Goal: Communication & Community: Answer question/provide support

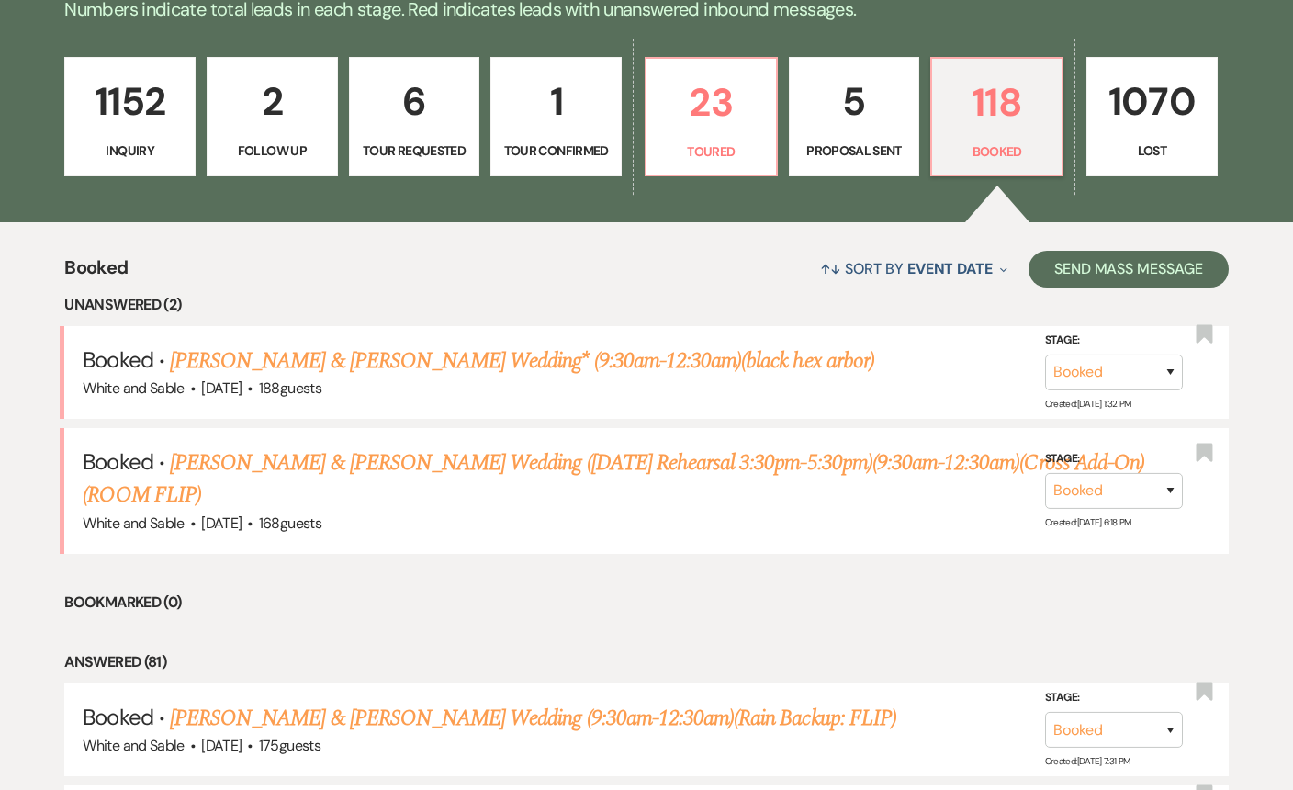
scroll to position [488, 0]
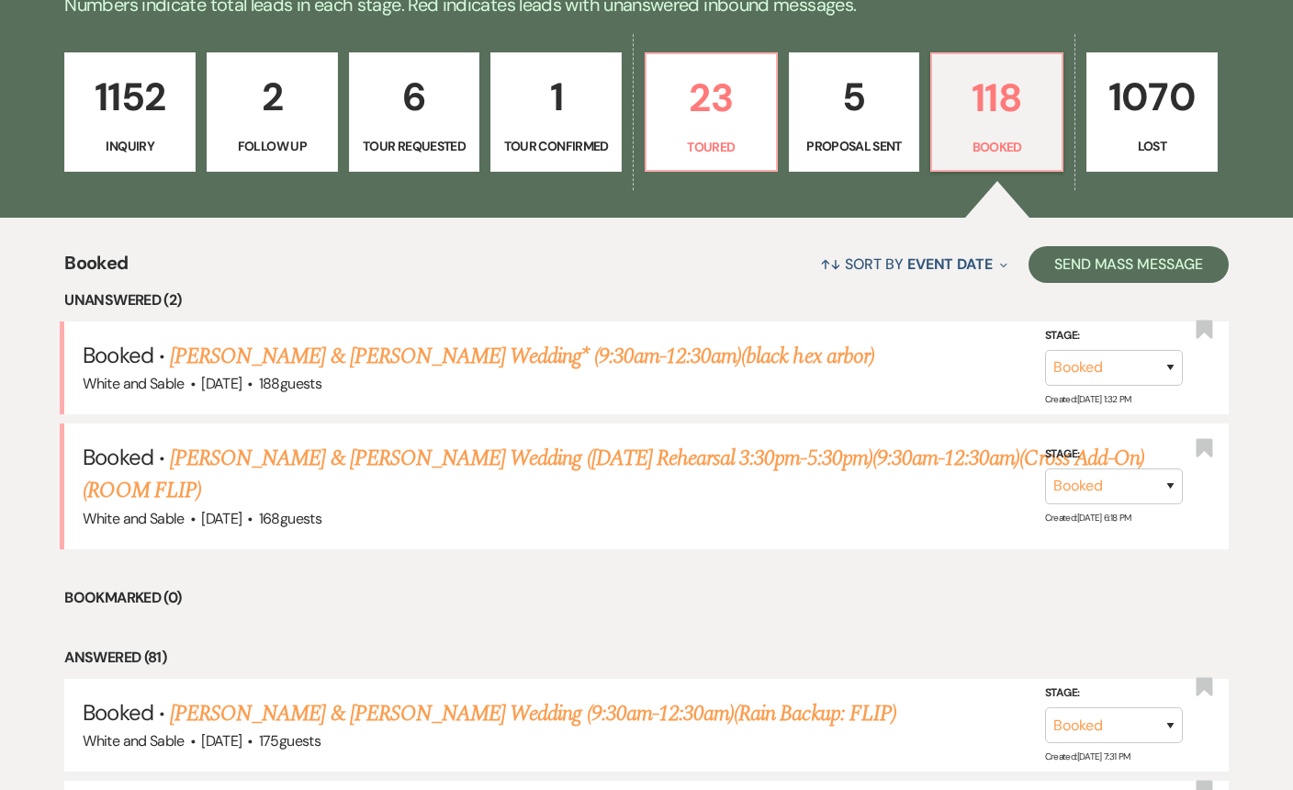
click at [106, 100] on p "1152" at bounding box center [129, 97] width 107 height 62
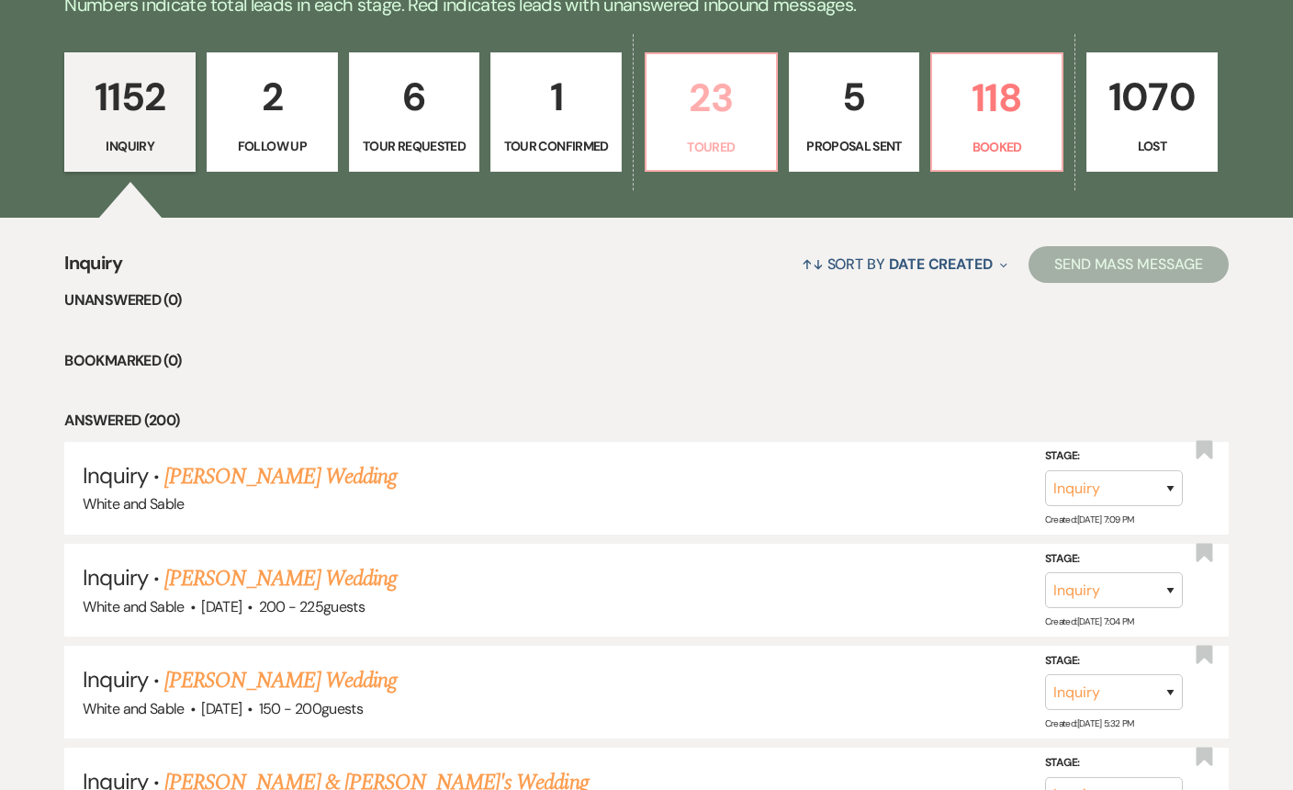
click at [701, 140] on p "Toured" at bounding box center [711, 147] width 107 height 20
select select "5"
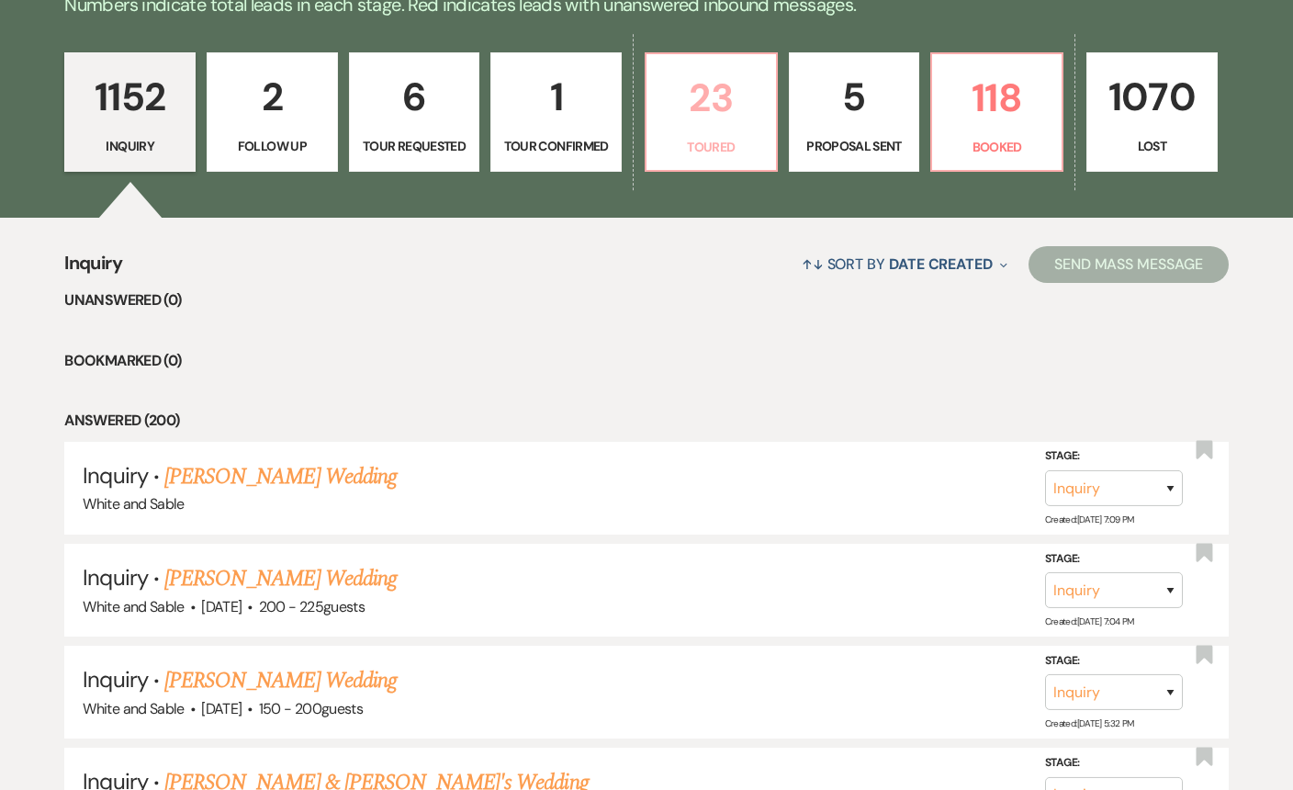
select select "5"
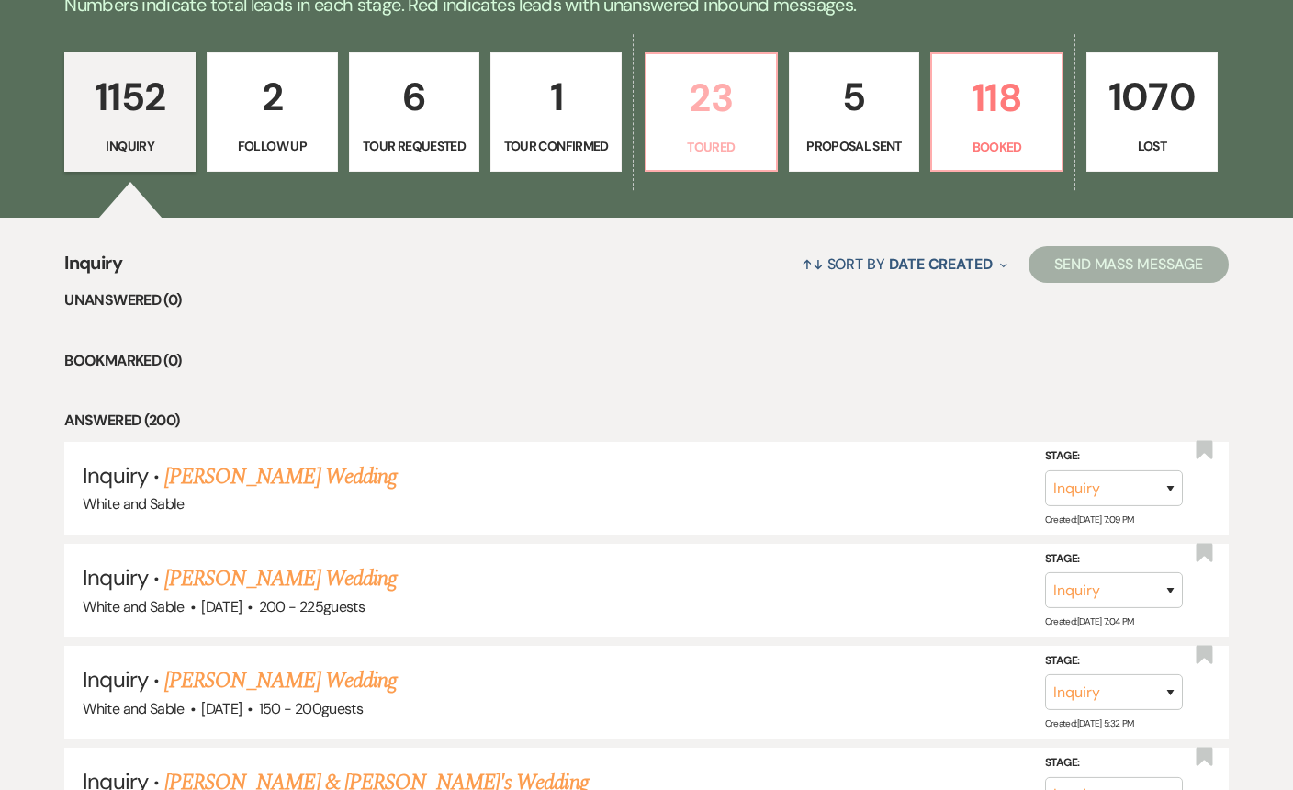
select select "5"
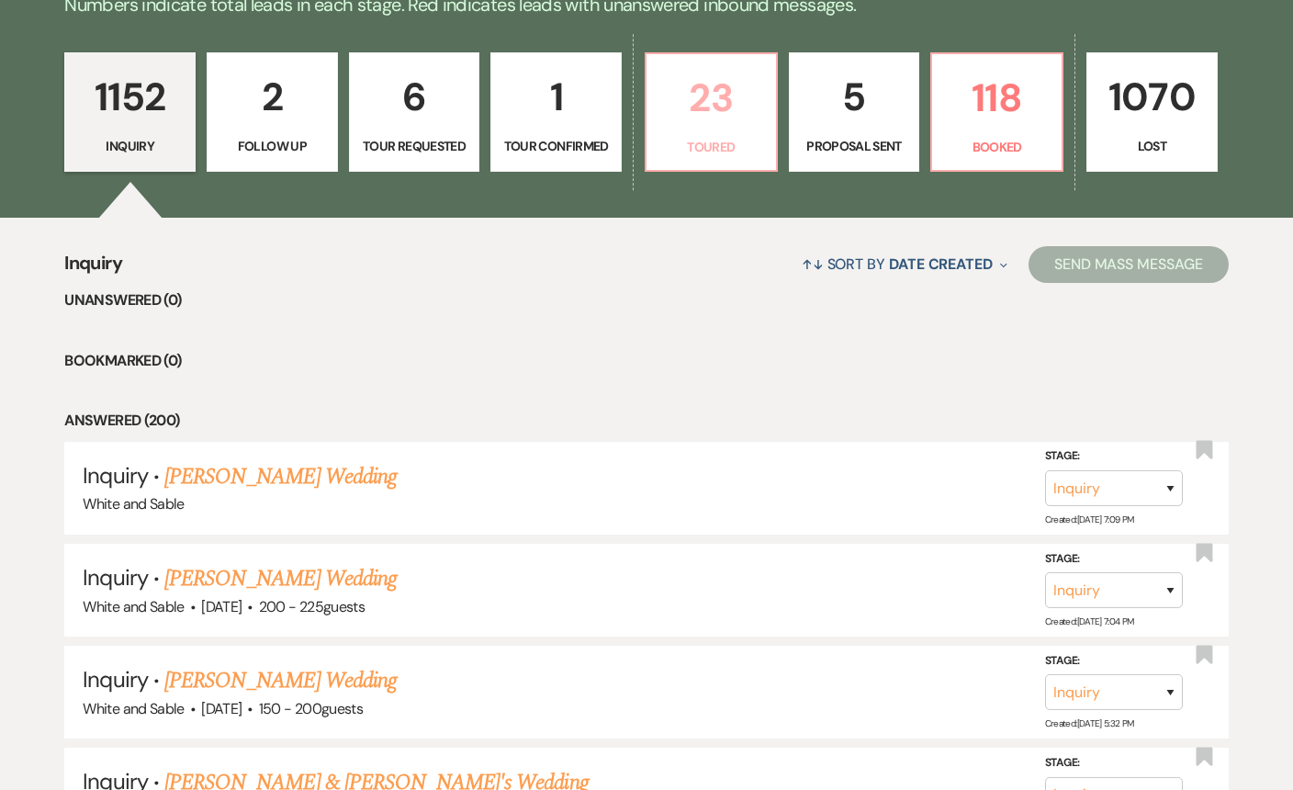
select select "5"
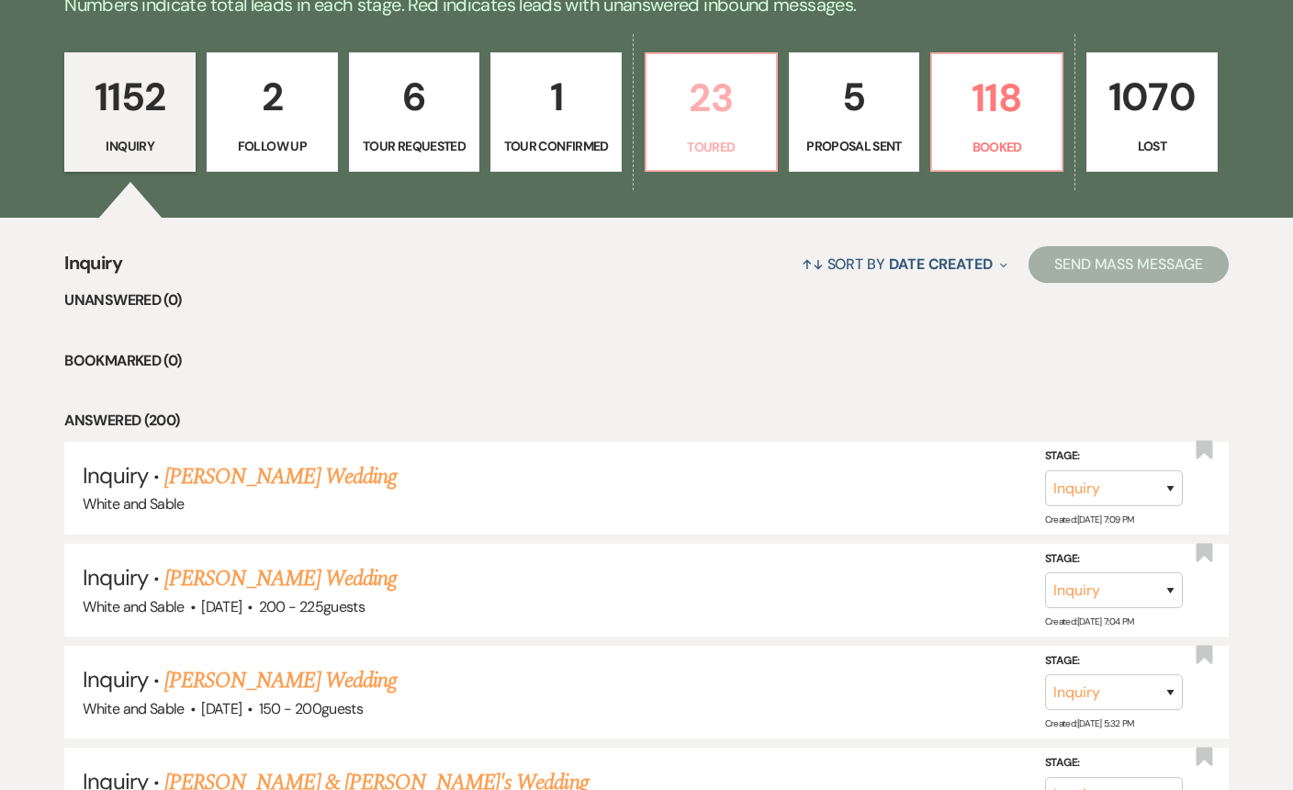
select select "5"
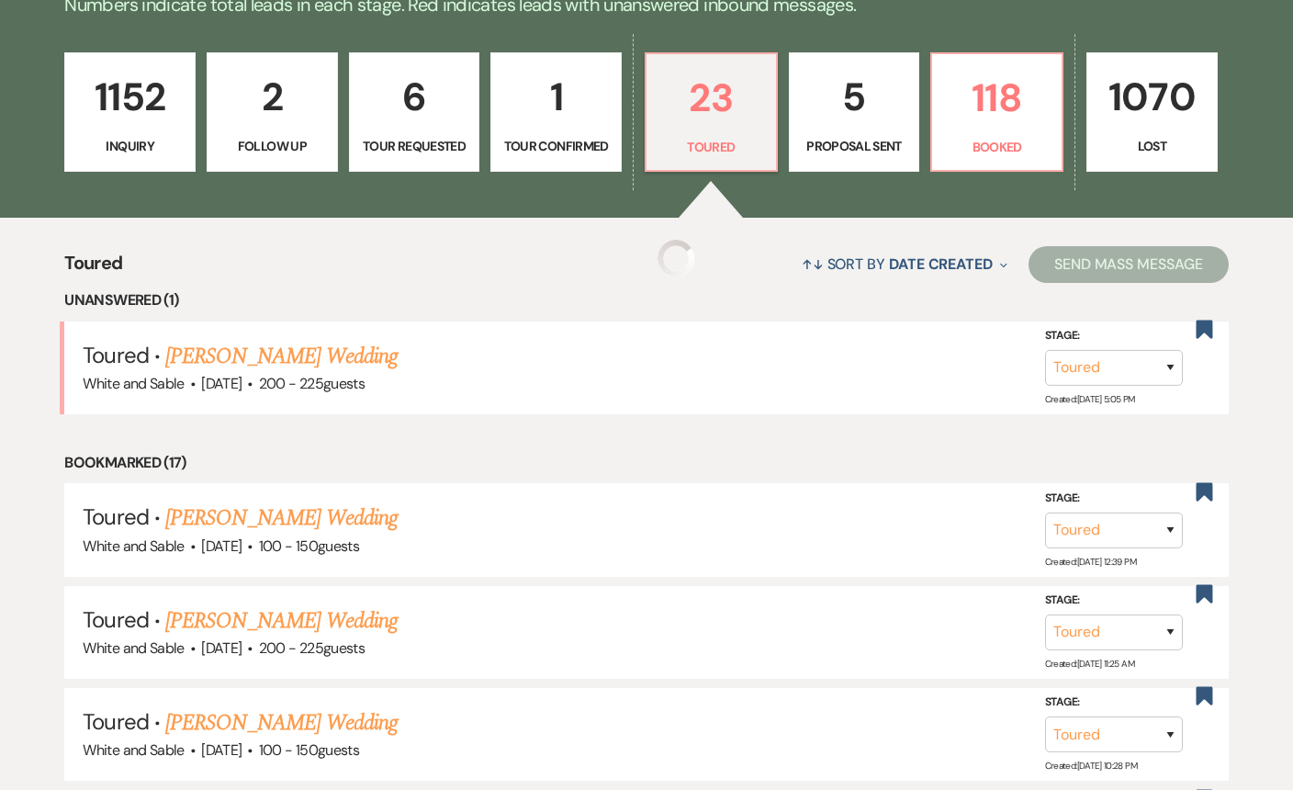
select select "5"
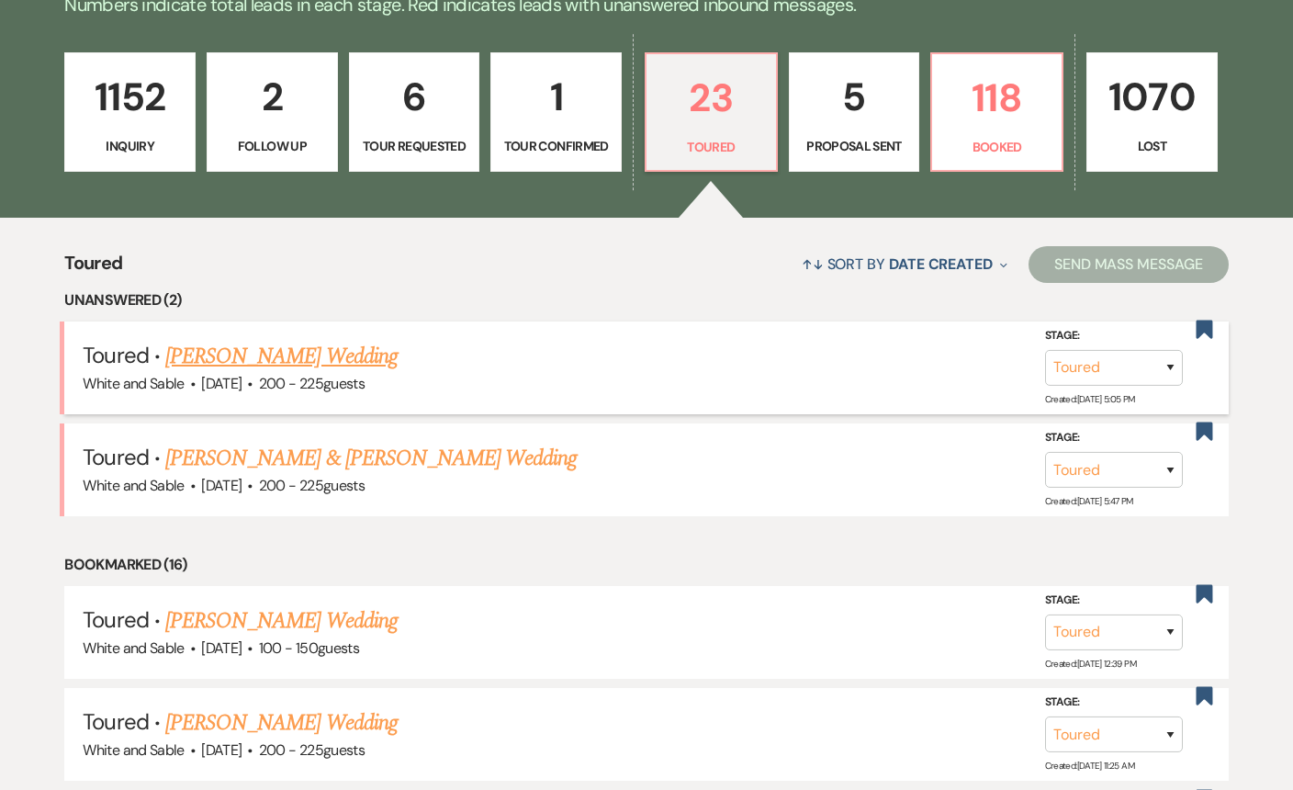
click at [339, 348] on link "[PERSON_NAME] Wedding" at bounding box center [281, 356] width 232 height 33
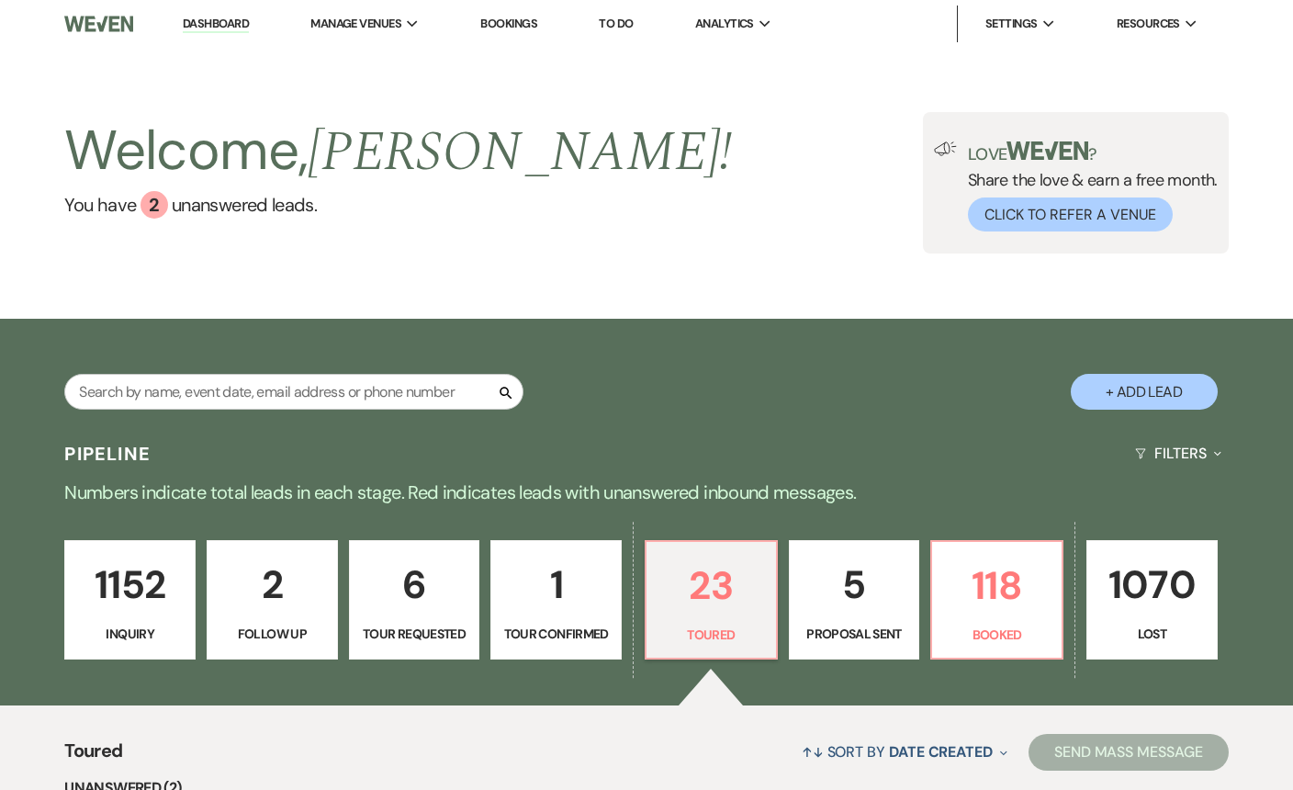
select select "5"
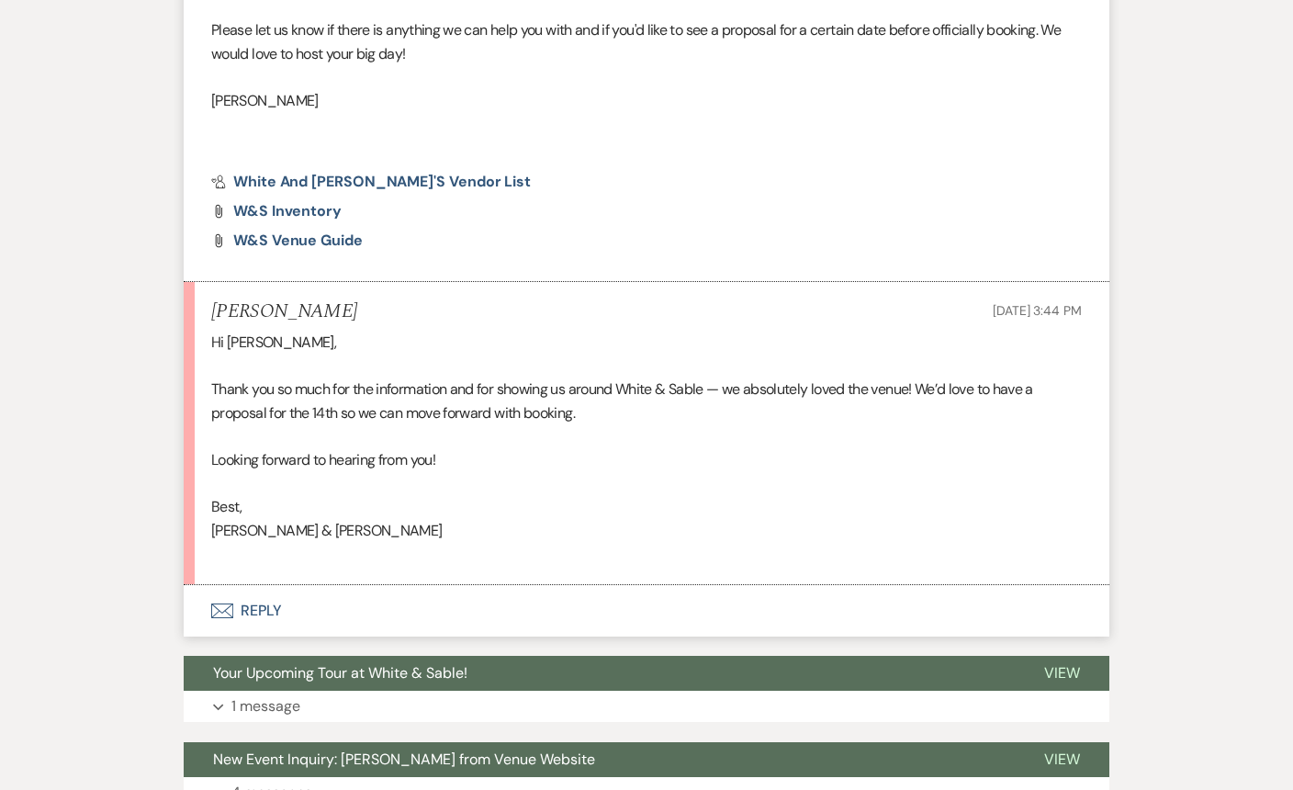
scroll to position [1304, 0]
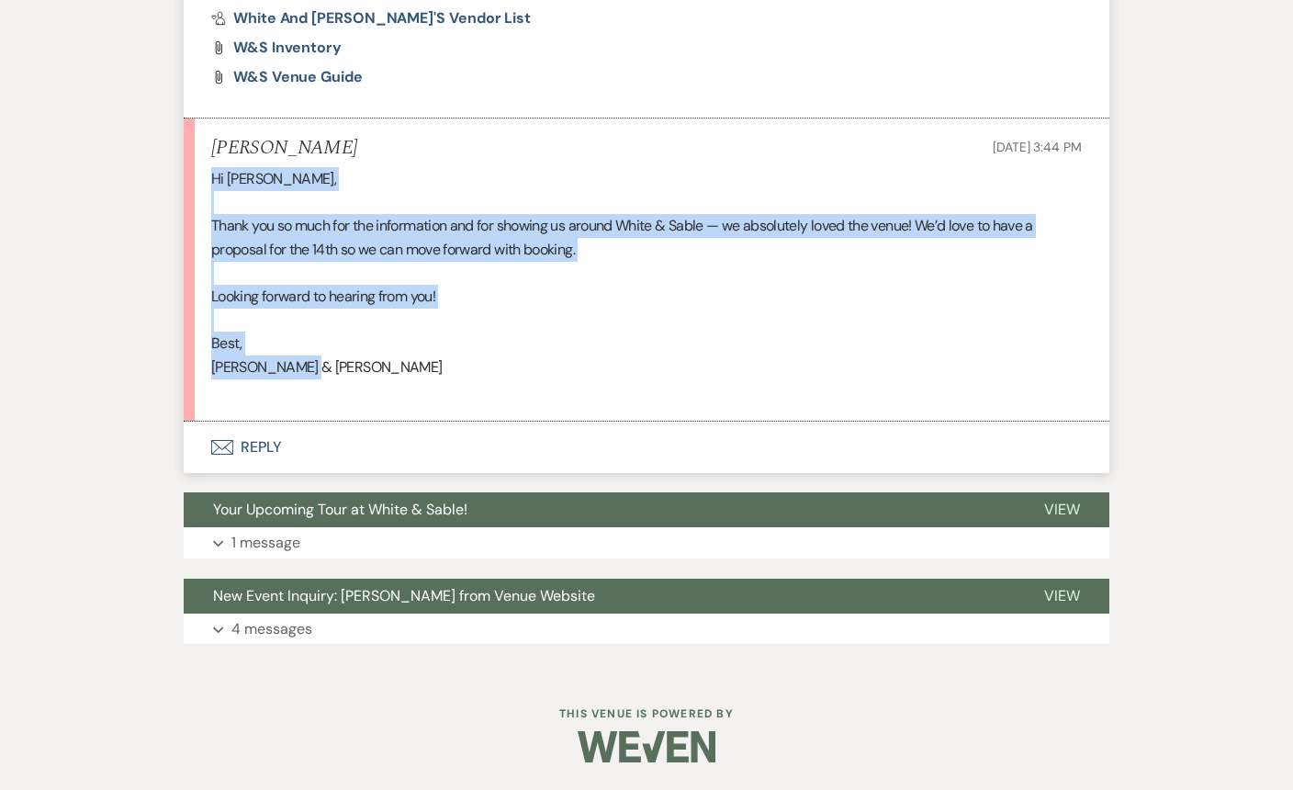
drag, startPoint x: 354, startPoint y: 367, endPoint x: 194, endPoint y: 181, distance: 245.6
click at [194, 181] on li "[PERSON_NAME] [DATE] 3:44 PM Hi [PERSON_NAME], Thank you so much for the inform…" at bounding box center [647, 270] width 926 height 303
copy div "Hi [PERSON_NAME], Thank you so much for the information and for showing us arou…"
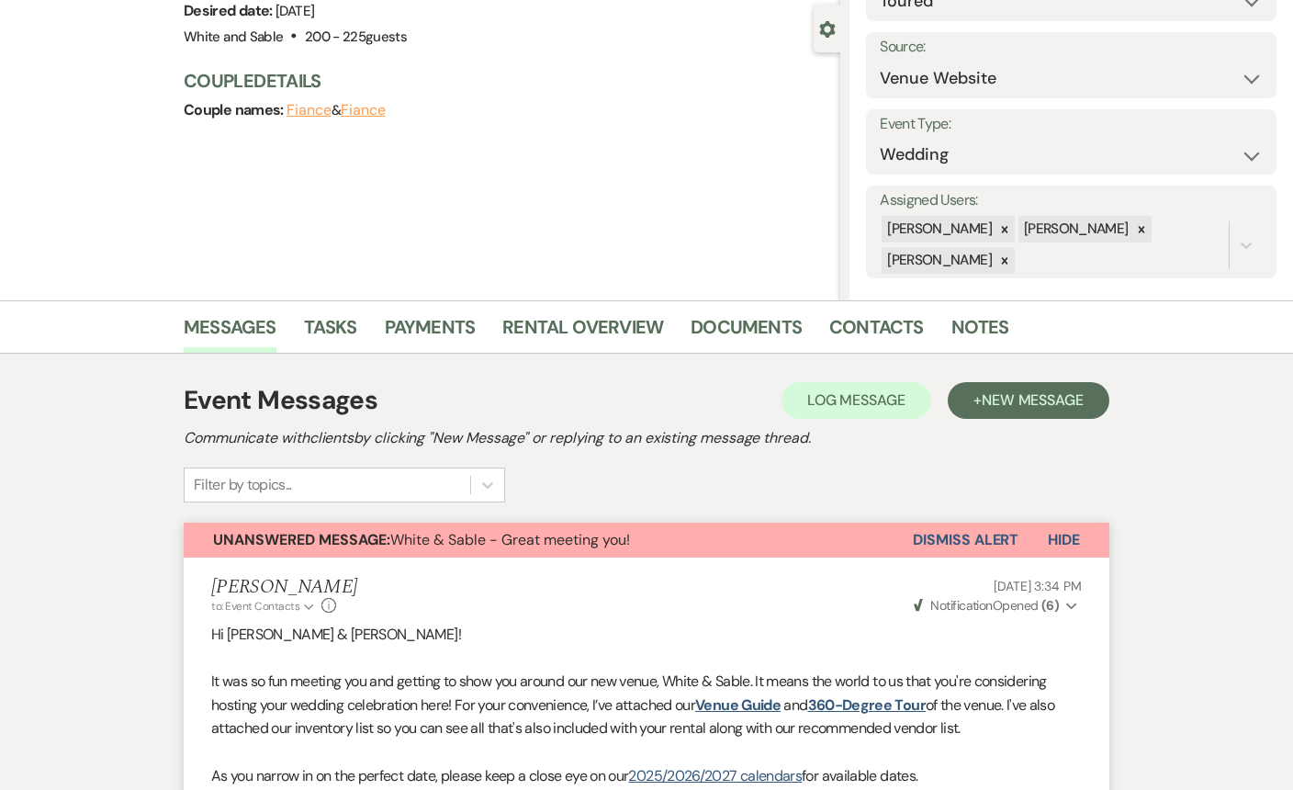
scroll to position [0, 0]
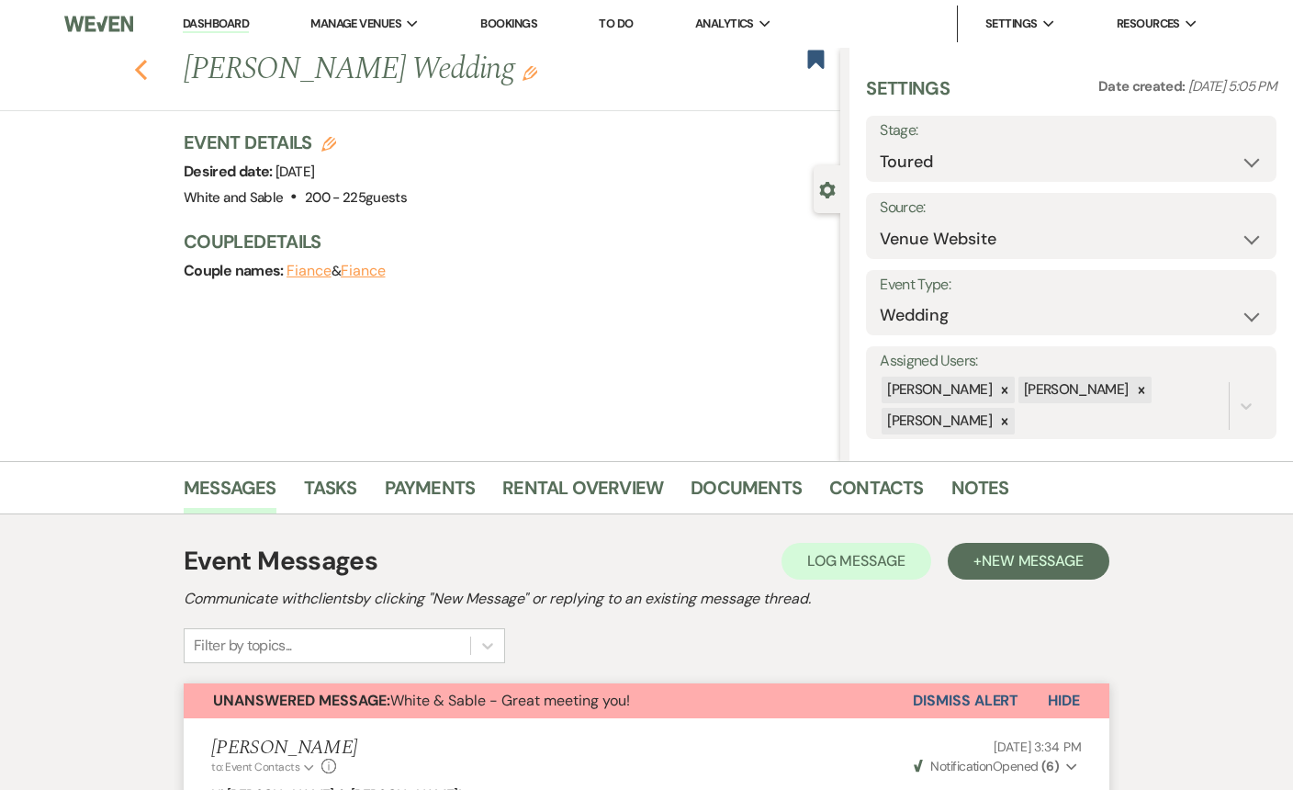
click at [140, 68] on use "button" at bounding box center [141, 70] width 12 height 20
select select "5"
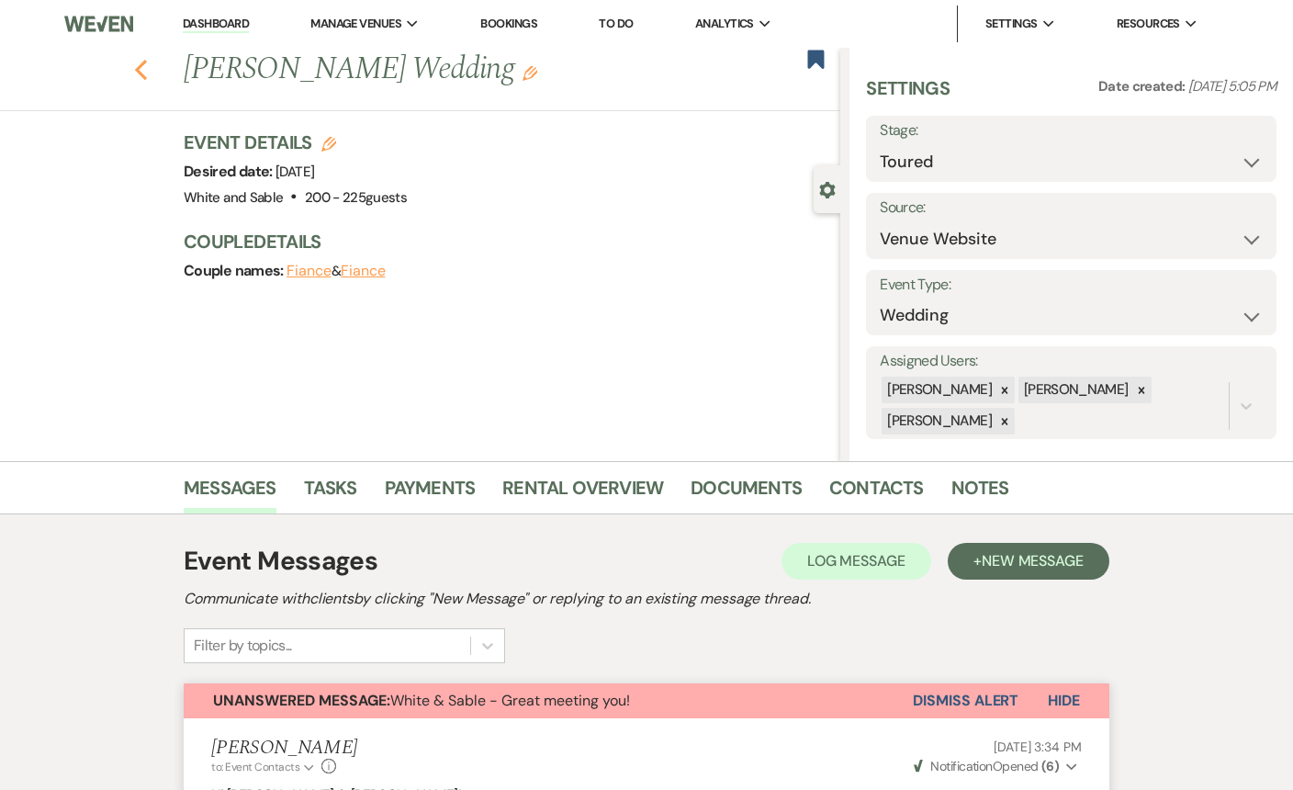
select select "5"
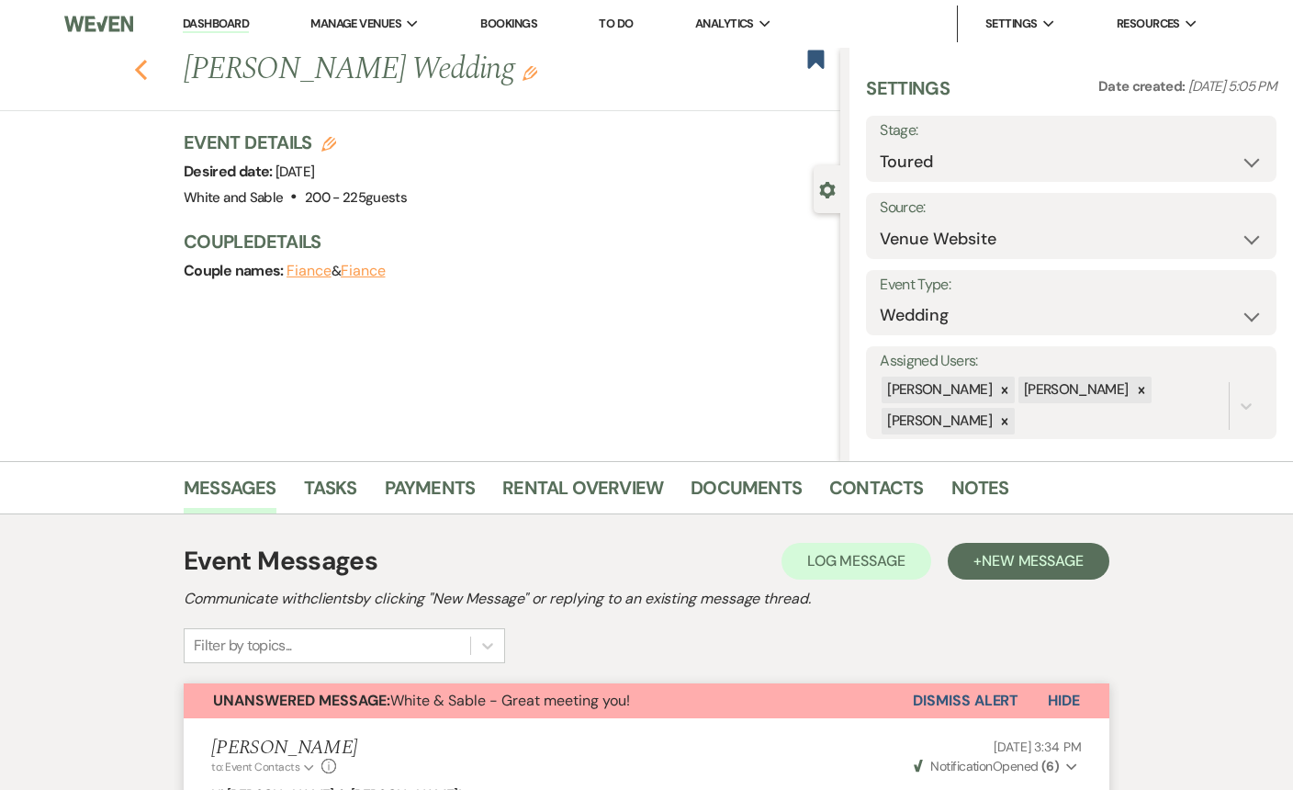
select select "5"
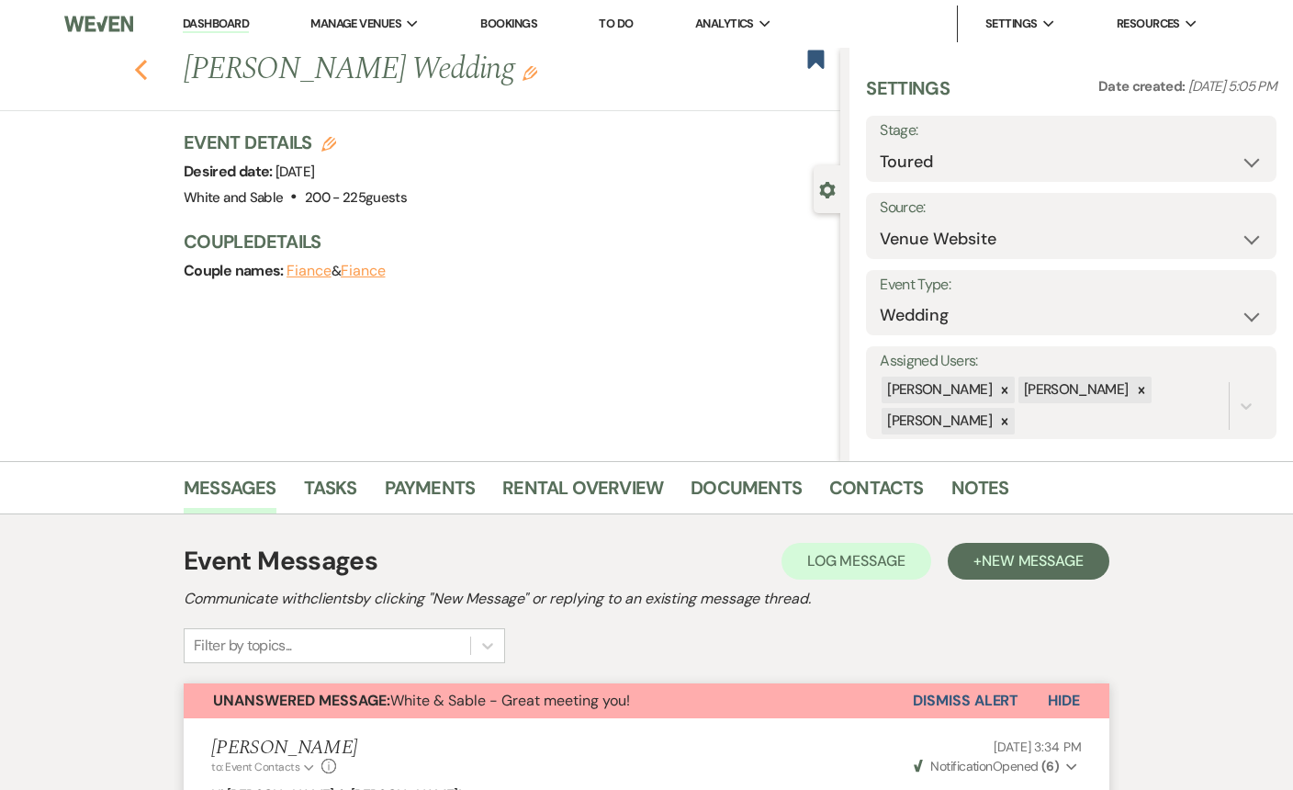
select select "5"
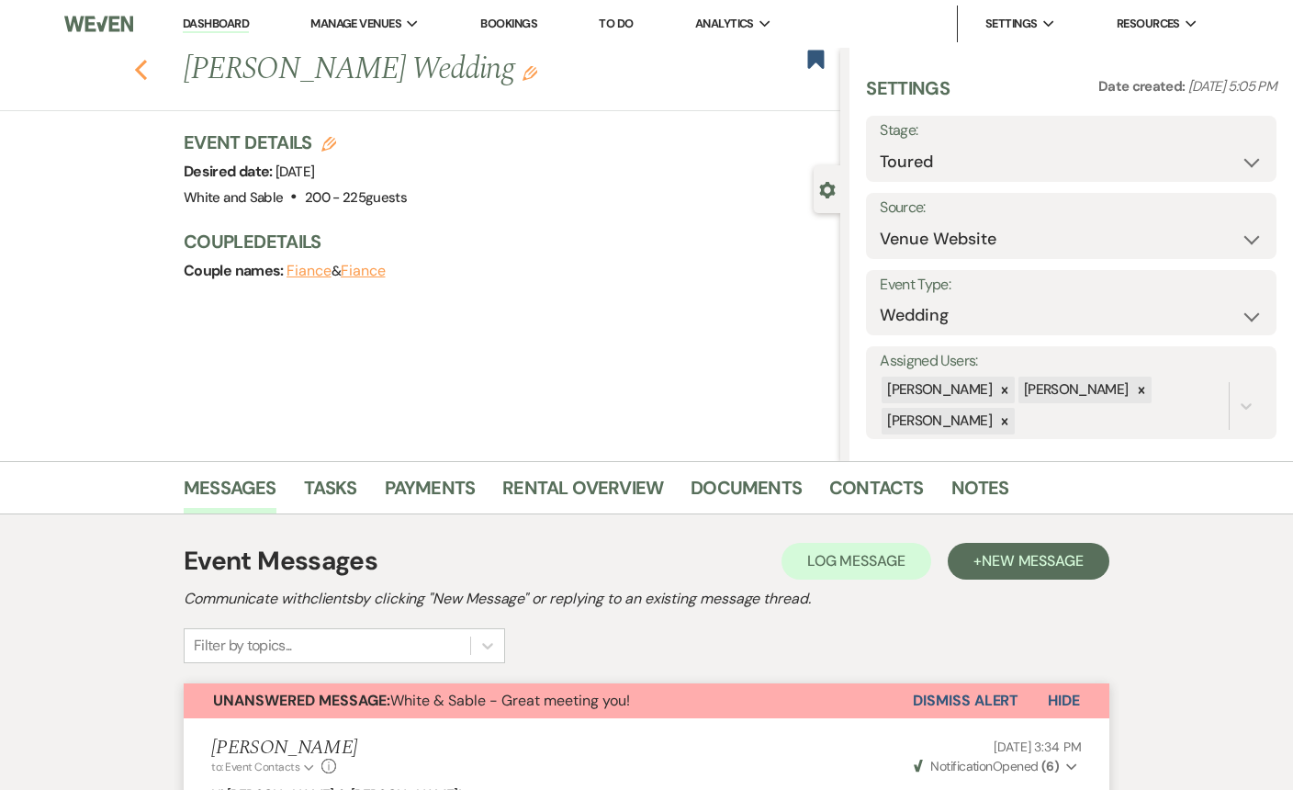
select select "5"
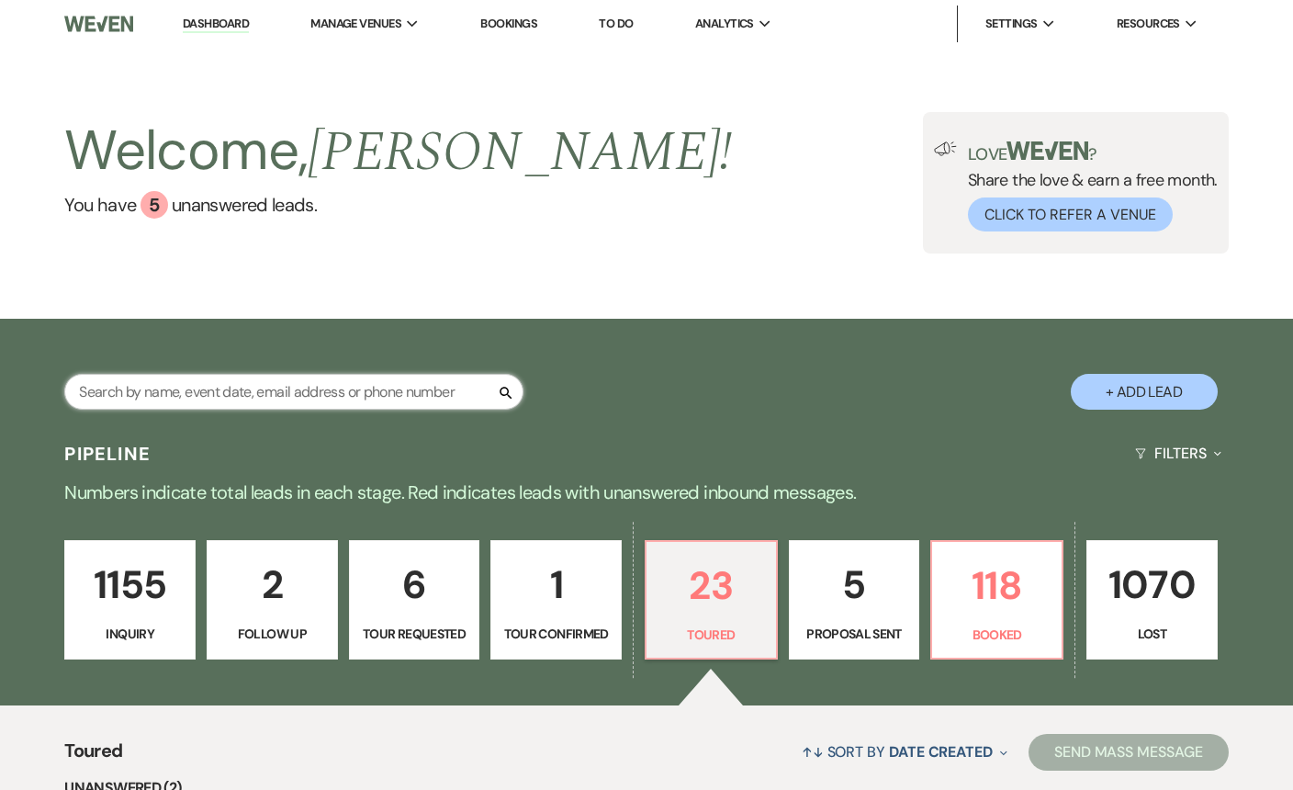
click at [337, 395] on input "text" at bounding box center [293, 392] width 459 height 36
paste input "[EMAIL_ADDRESS][DOMAIN_NAME]"
type input "[EMAIL_ADDRESS][DOMAIN_NAME]"
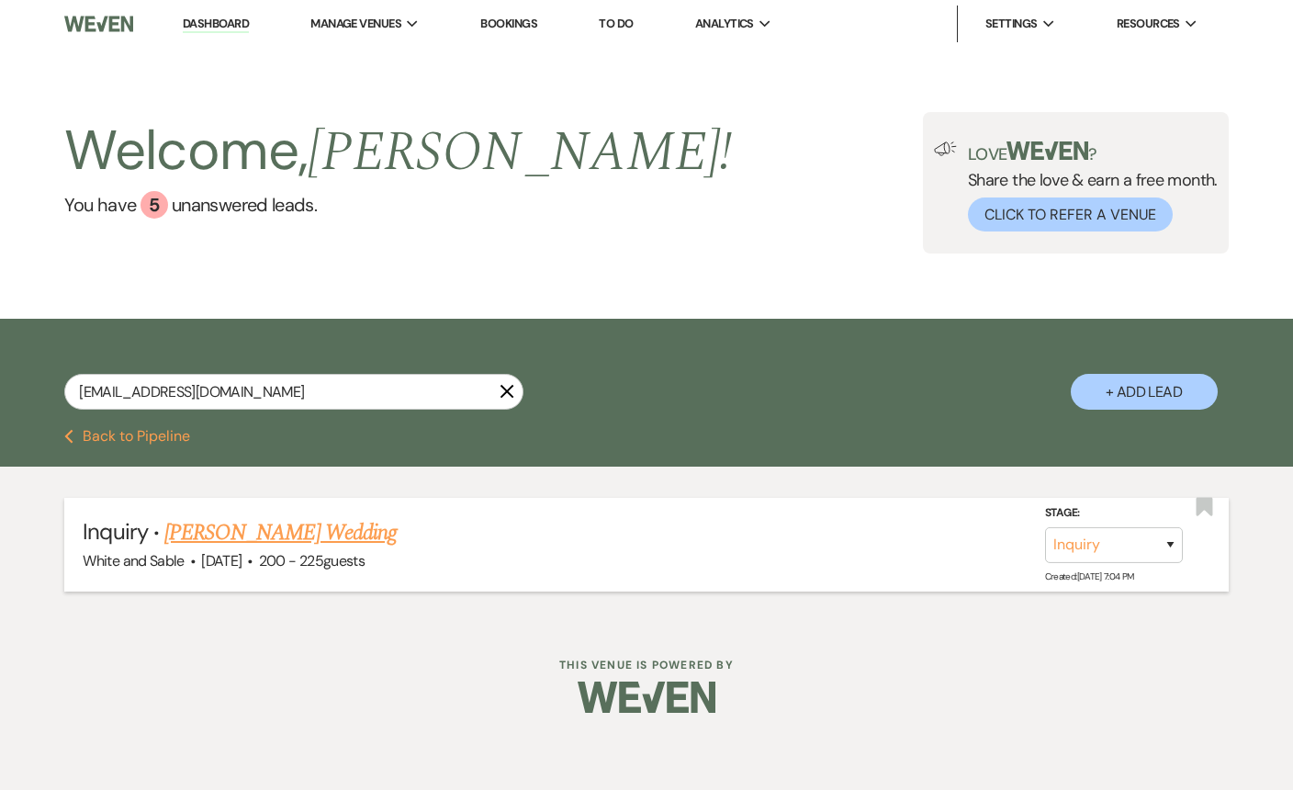
click at [322, 531] on link "[PERSON_NAME] Wedding" at bounding box center [280, 532] width 232 height 33
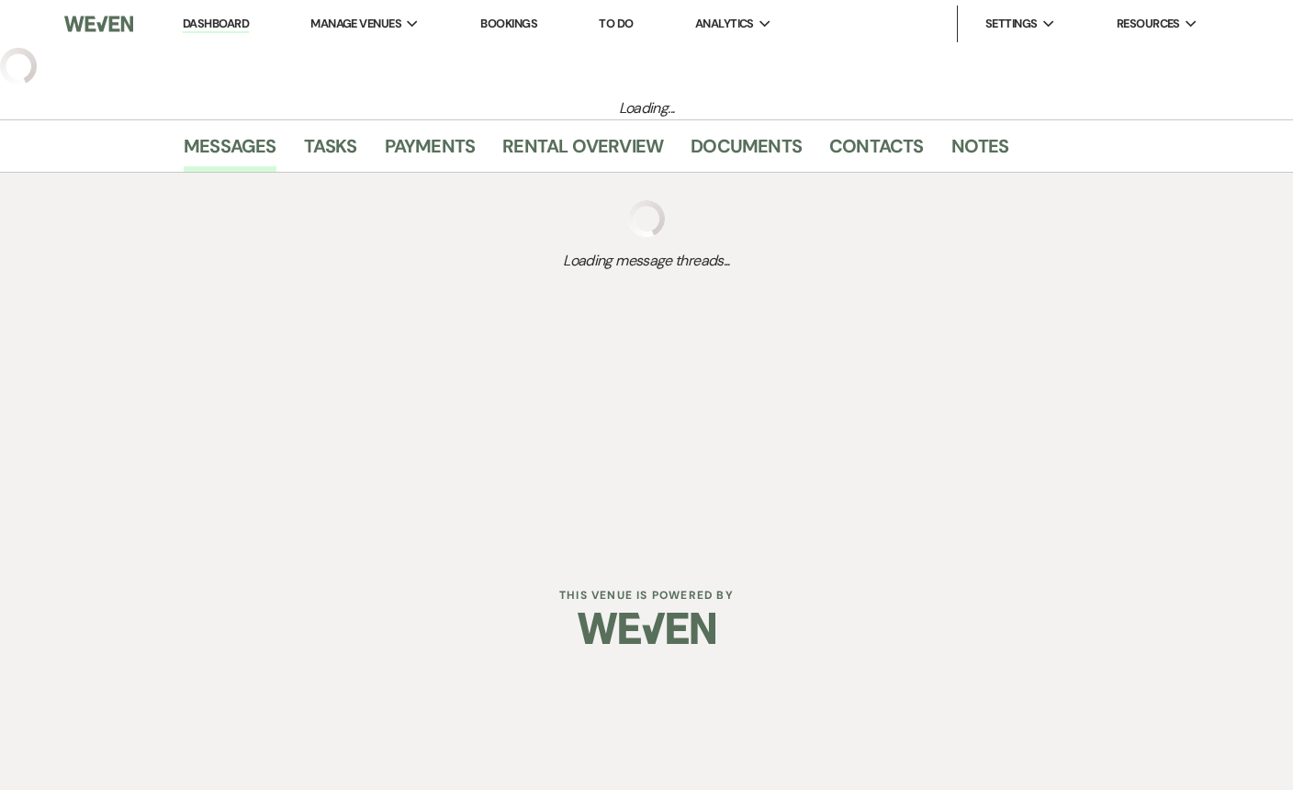
select select "5"
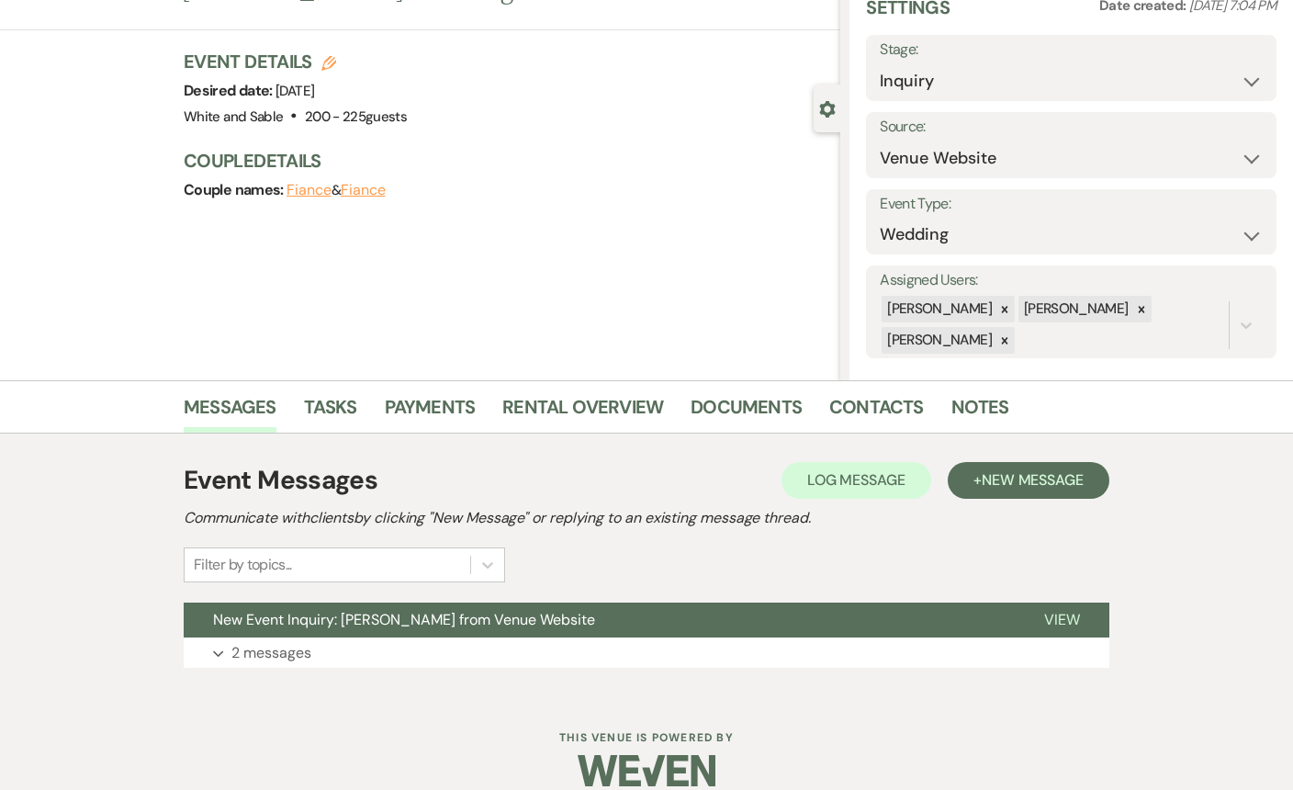
scroll to position [93, 0]
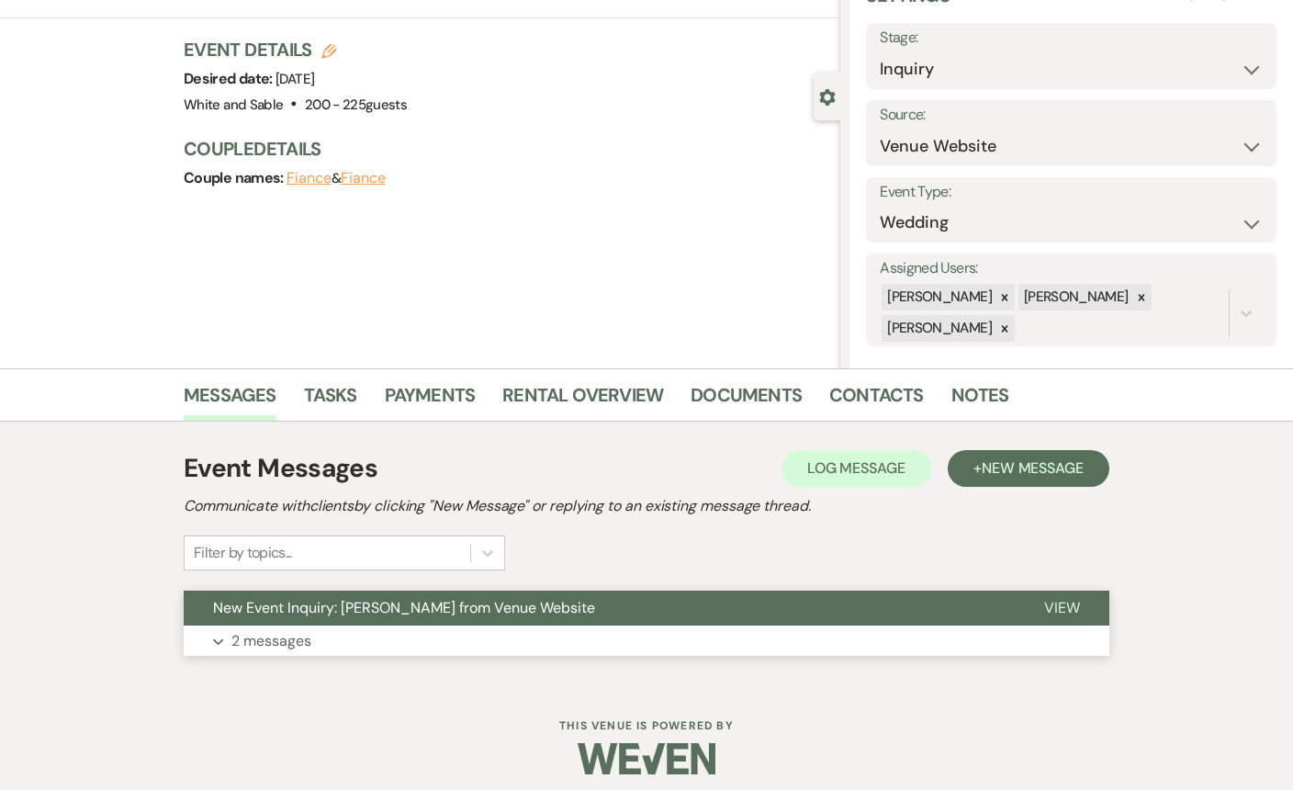
click at [378, 621] on button "New Event Inquiry: [PERSON_NAME] from Venue Website" at bounding box center [599, 608] width 831 height 35
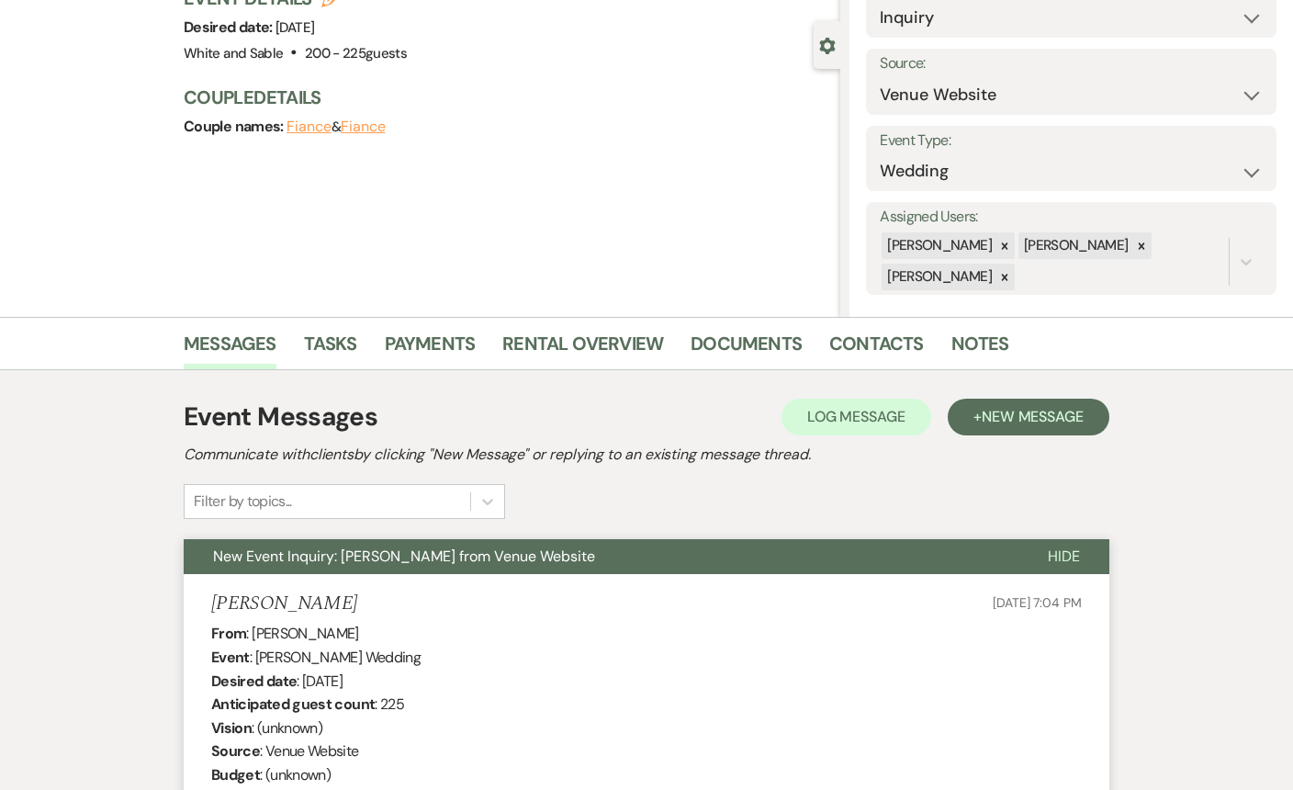
scroll to position [0, 0]
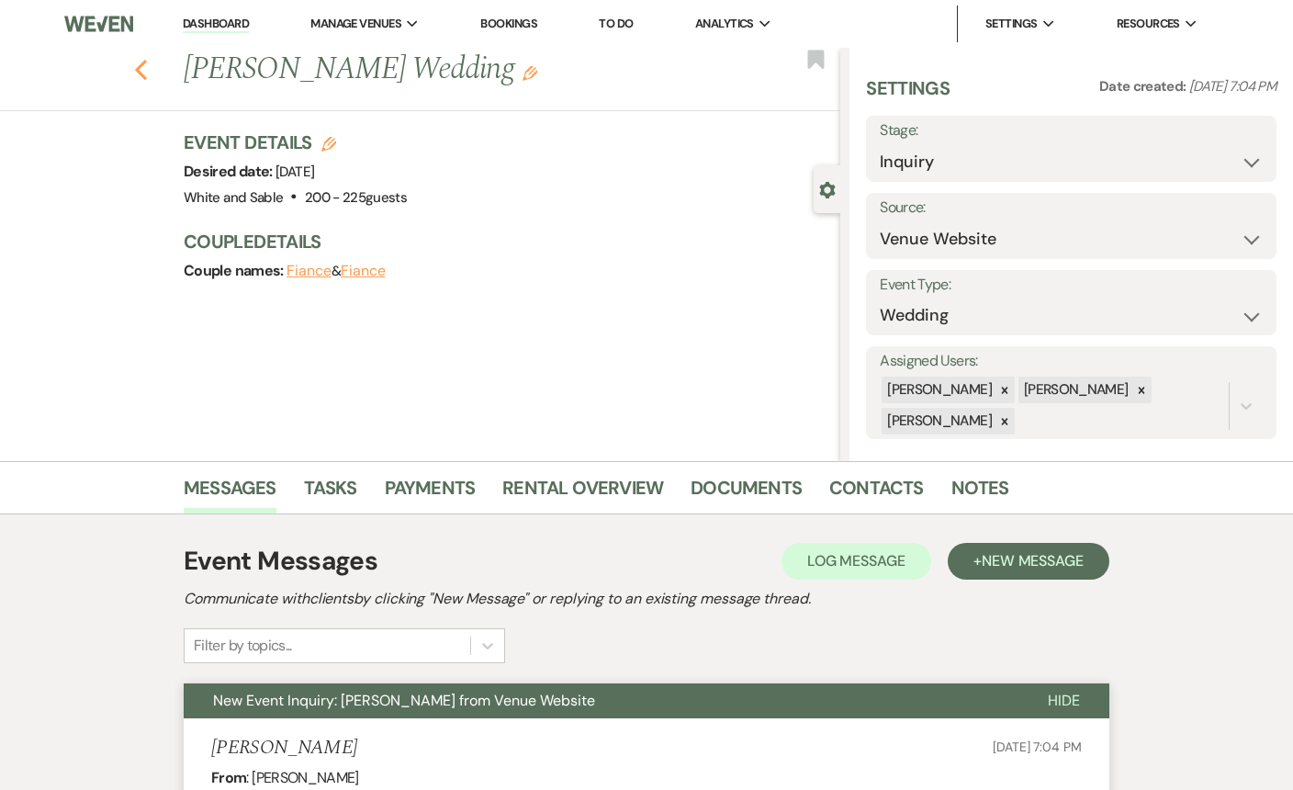
click at [134, 76] on icon "Previous" at bounding box center [141, 70] width 14 height 22
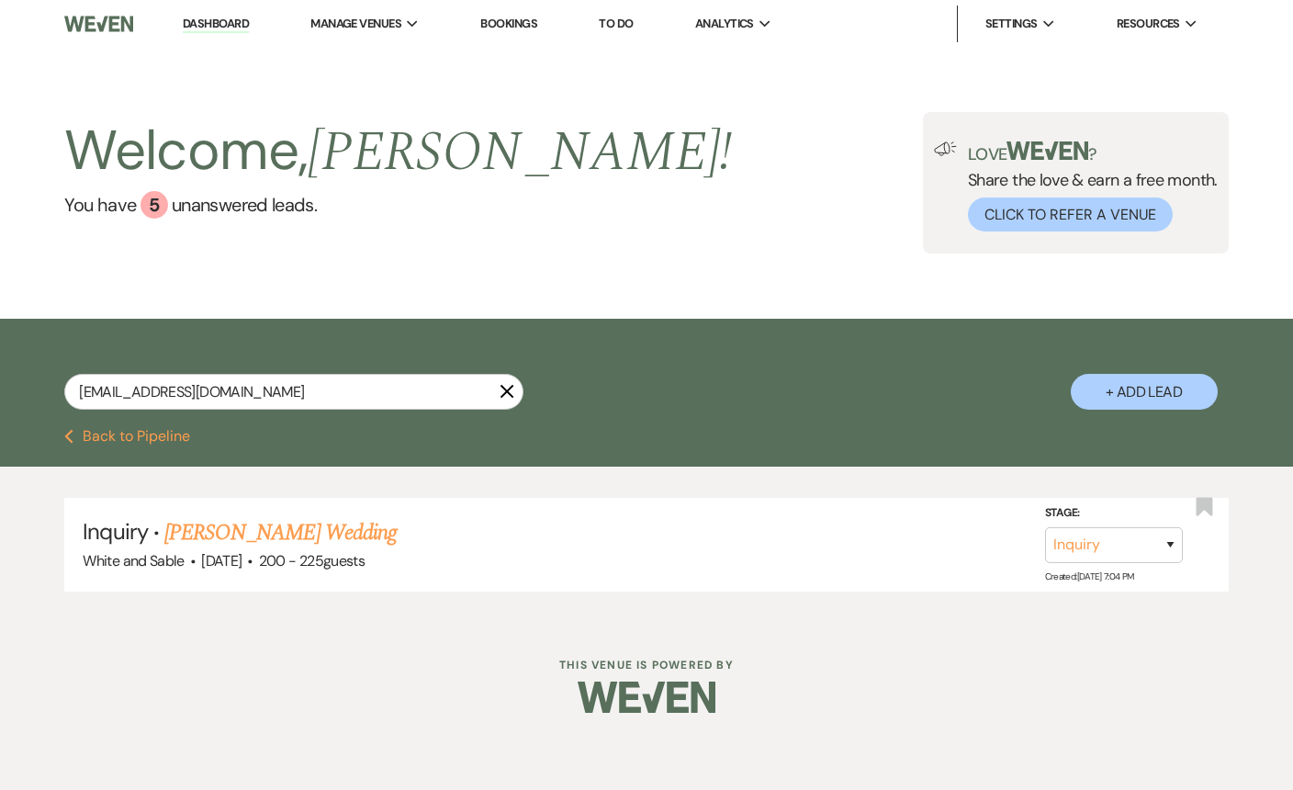
click at [209, 22] on link "Dashboard" at bounding box center [216, 24] width 66 height 17
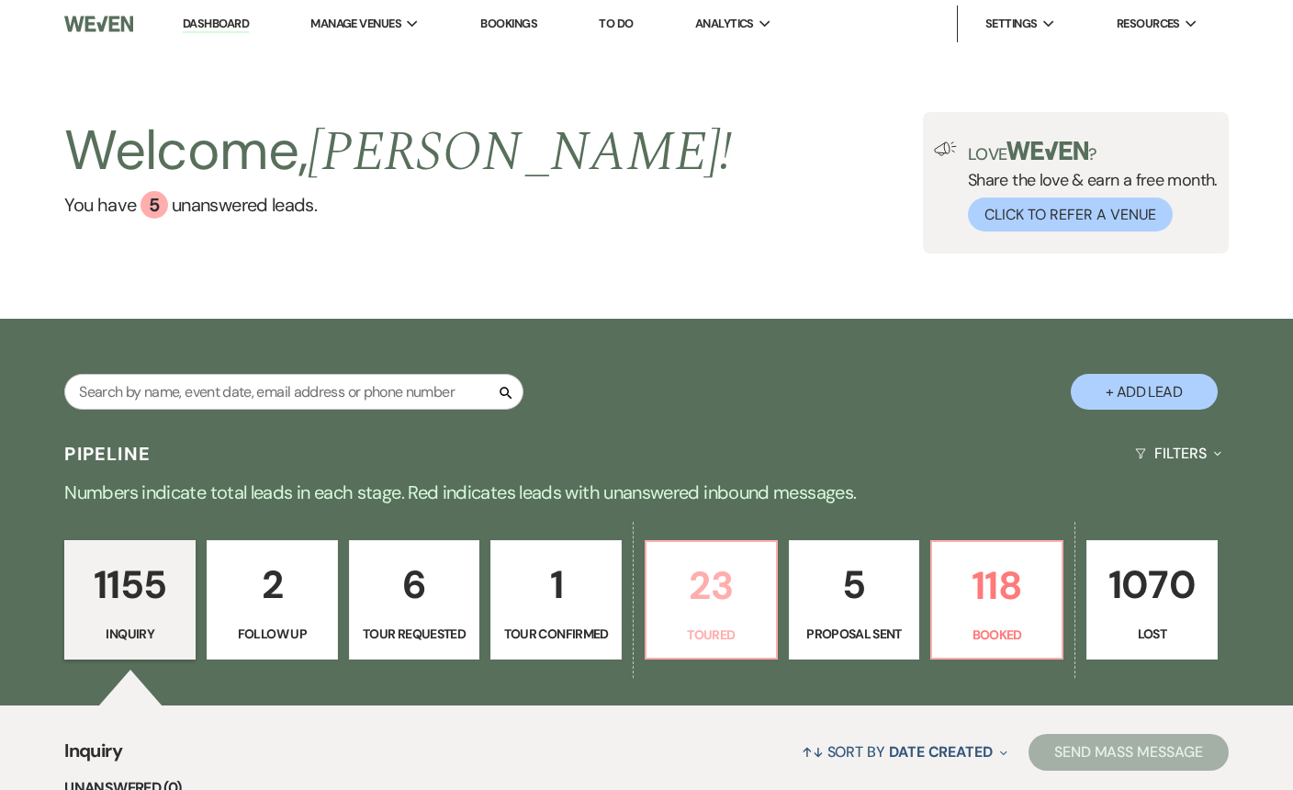
click at [717, 607] on p "23" at bounding box center [711, 586] width 107 height 62
select select "5"
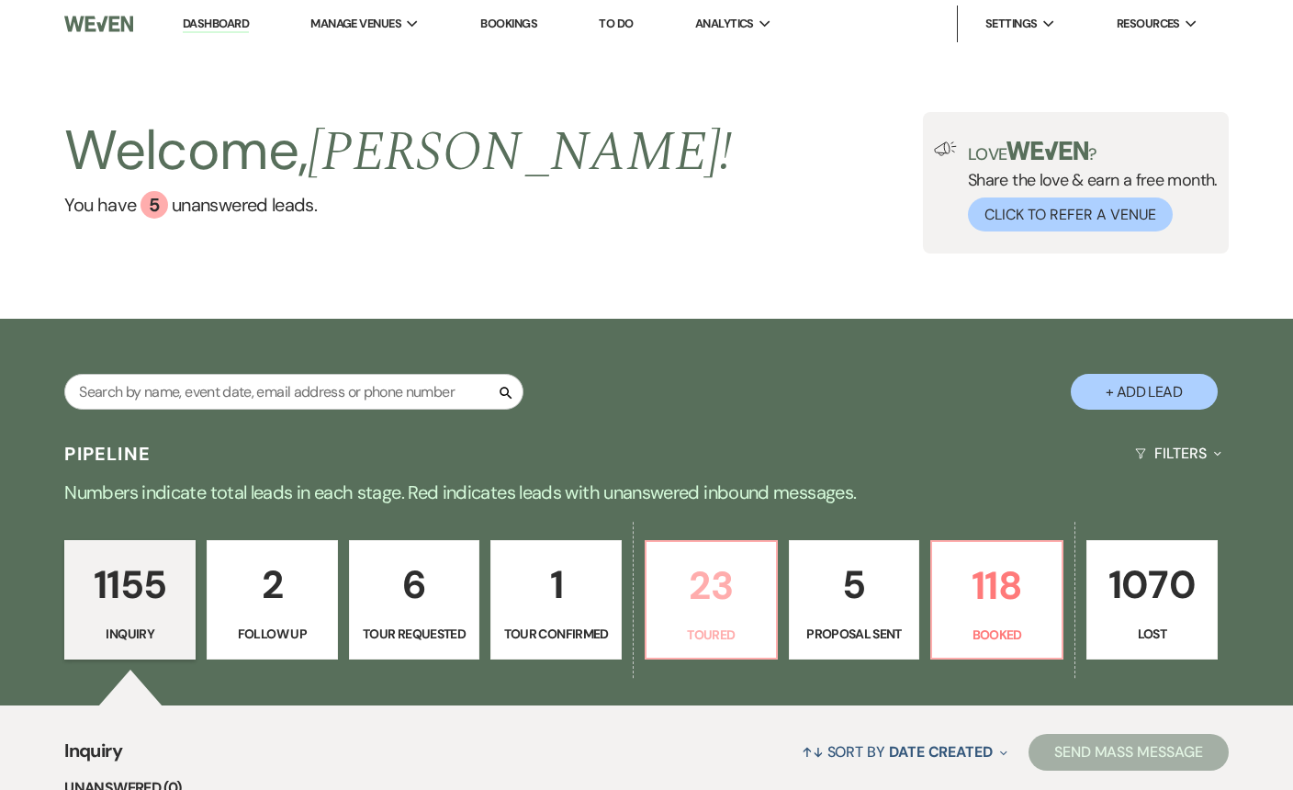
select select "5"
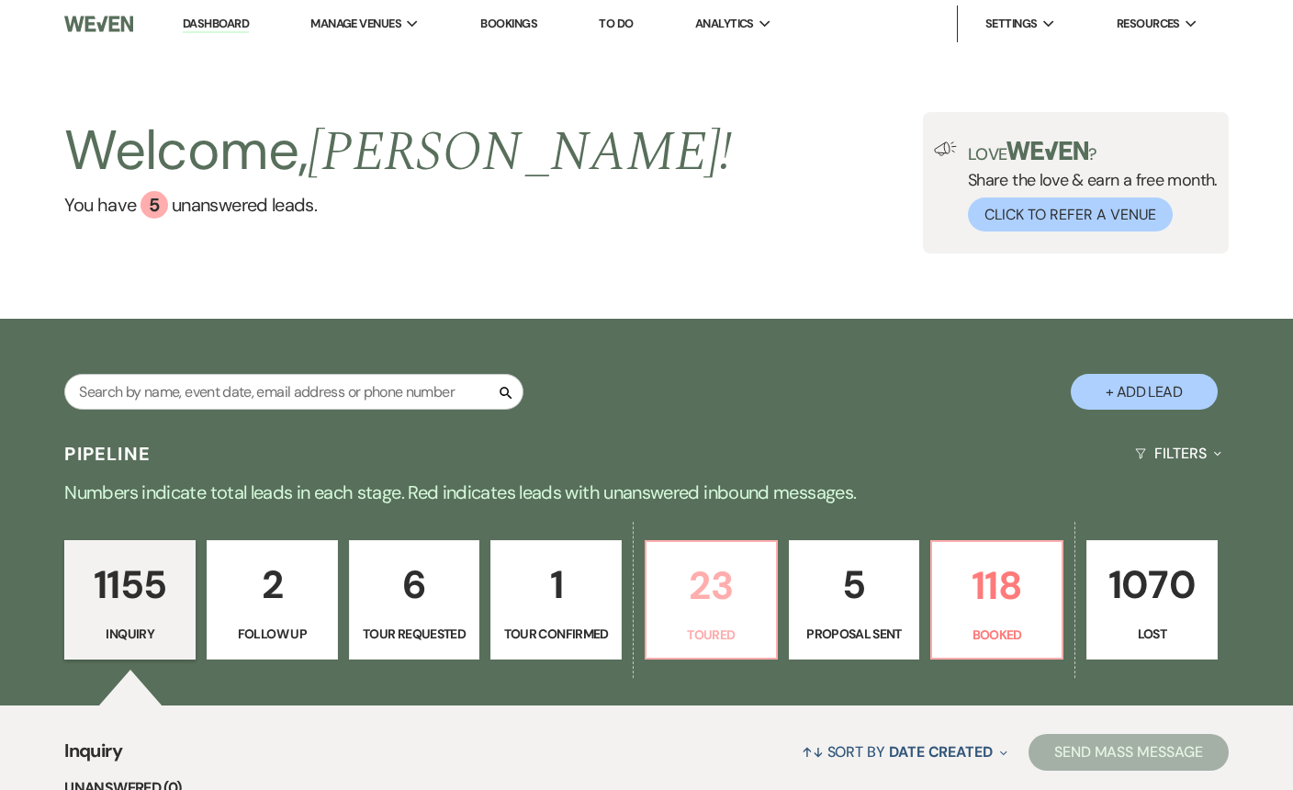
select select "5"
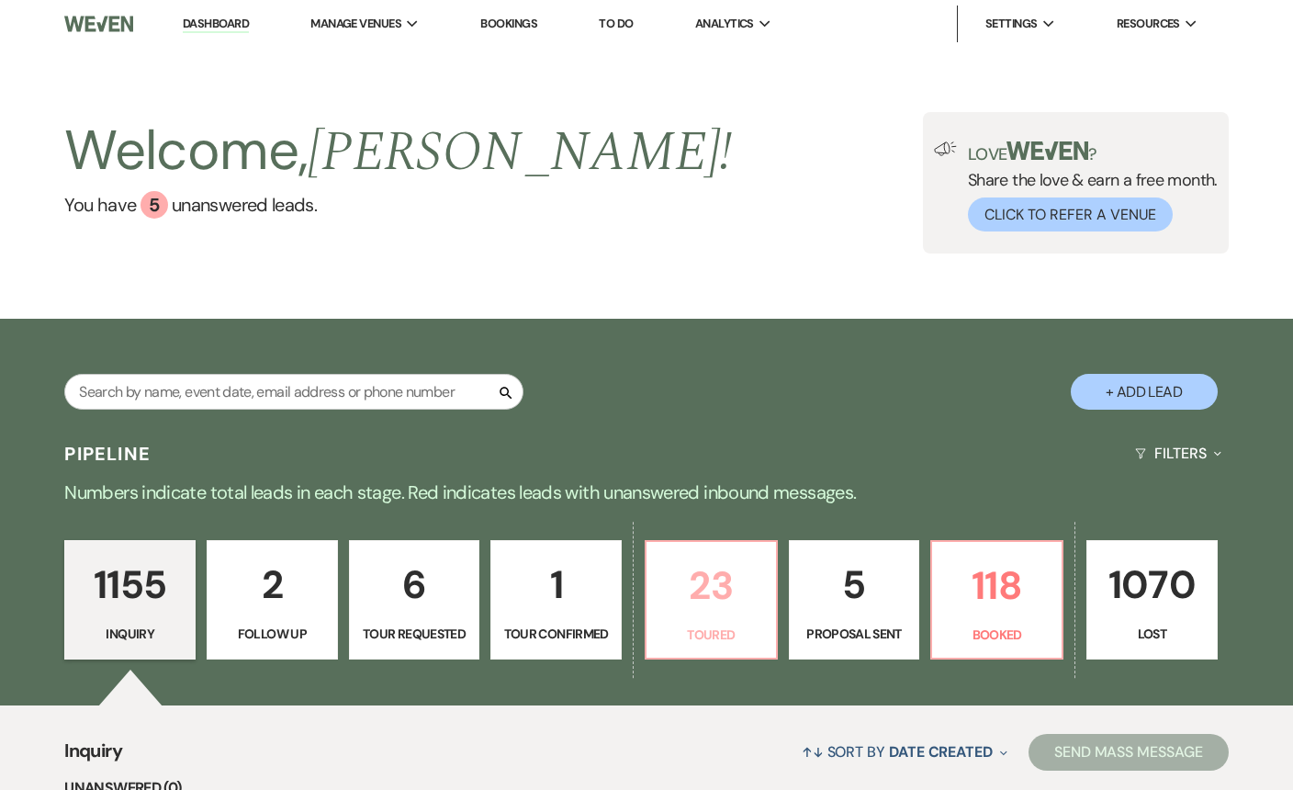
select select "5"
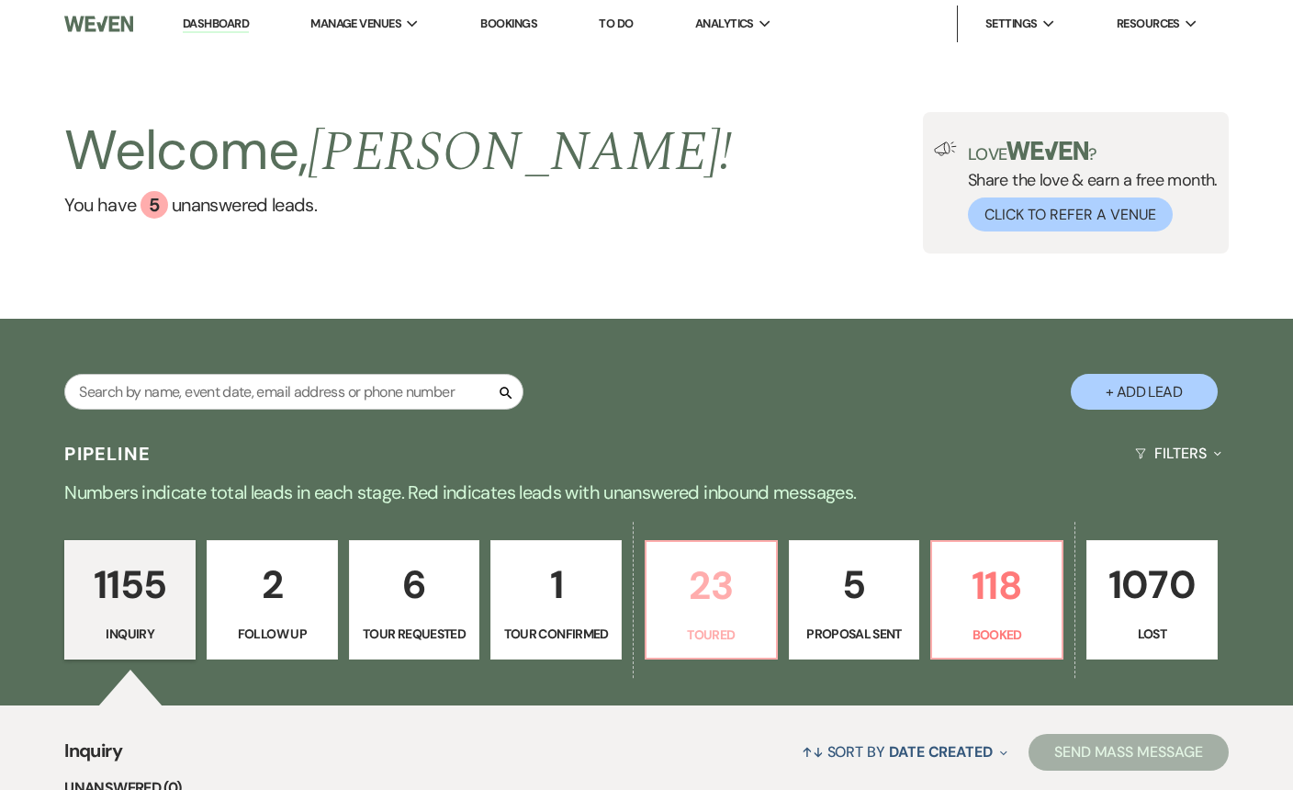
select select "5"
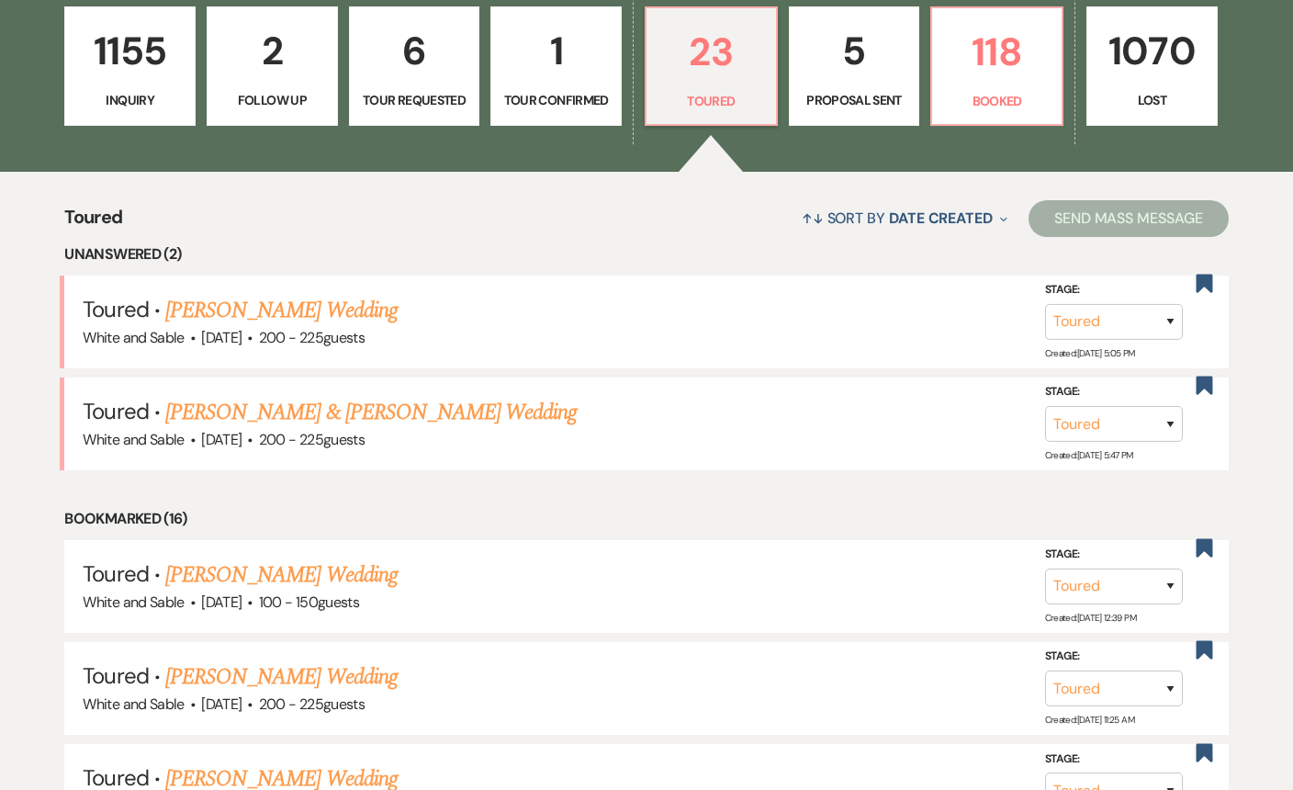
scroll to position [717, 0]
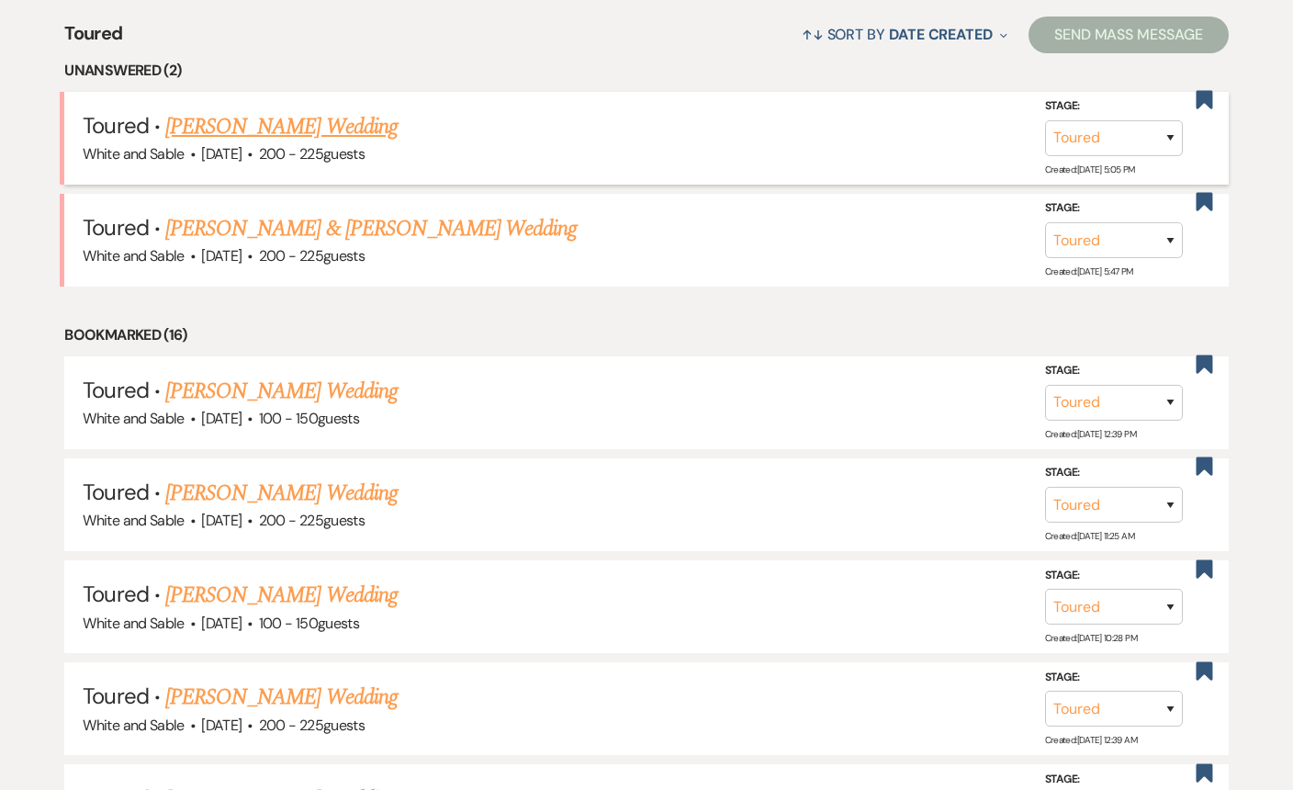
click at [326, 121] on link "[PERSON_NAME] Wedding" at bounding box center [281, 126] width 232 height 33
select select "5"
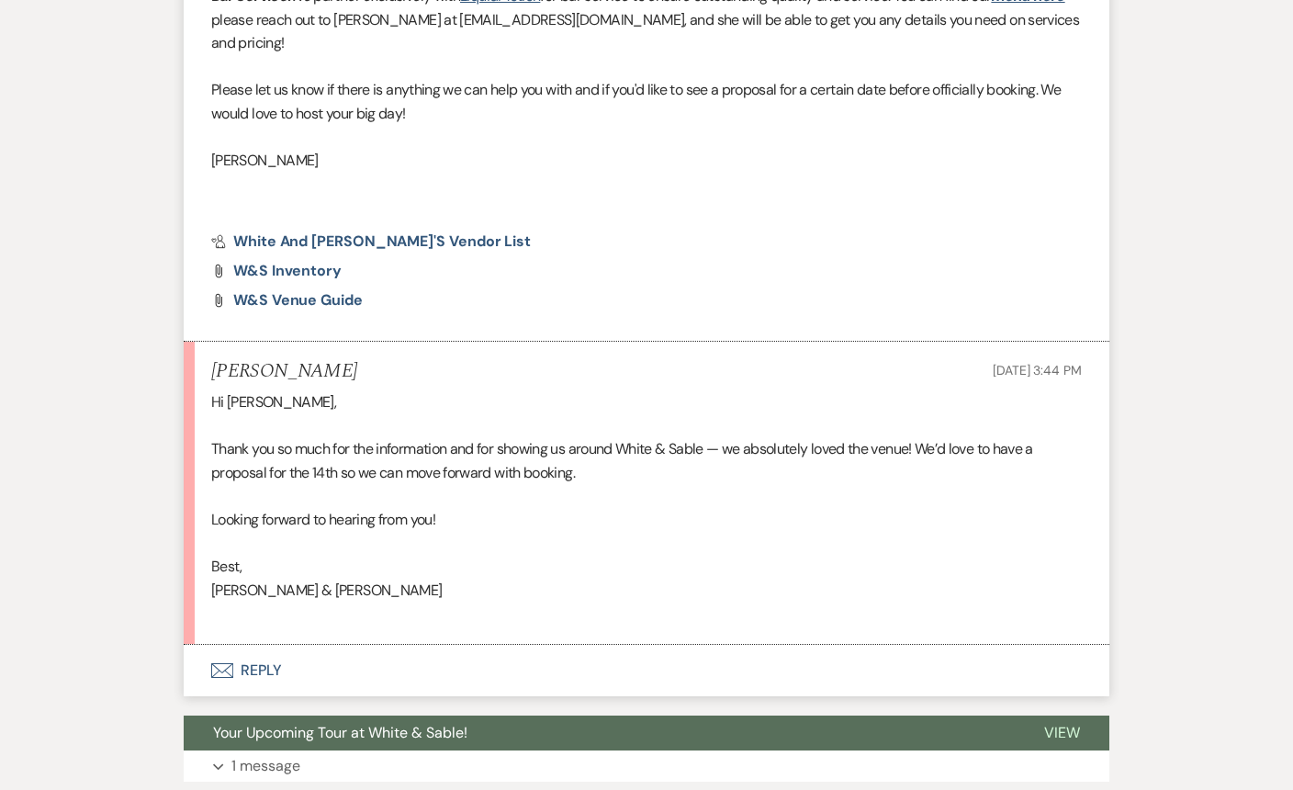
scroll to position [1304, 0]
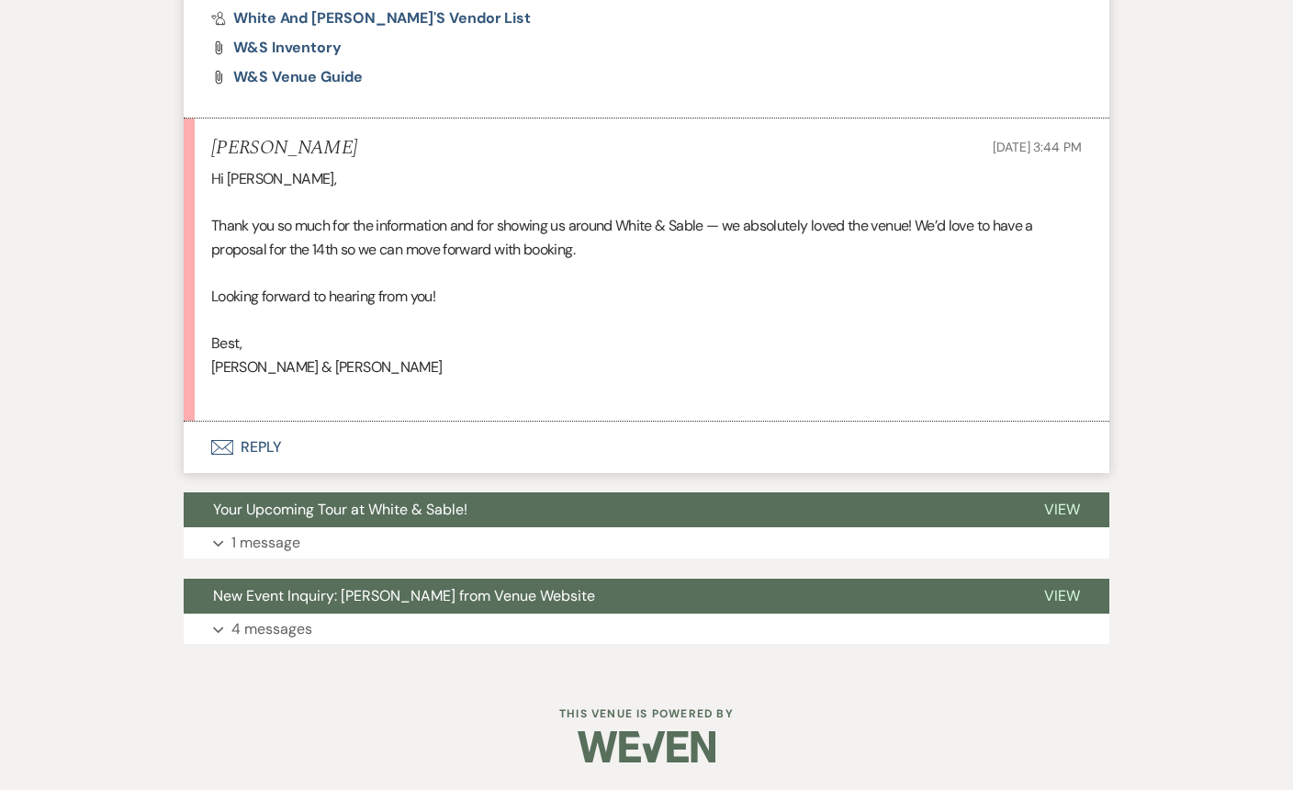
click at [345, 439] on button "Envelope Reply" at bounding box center [647, 447] width 926 height 51
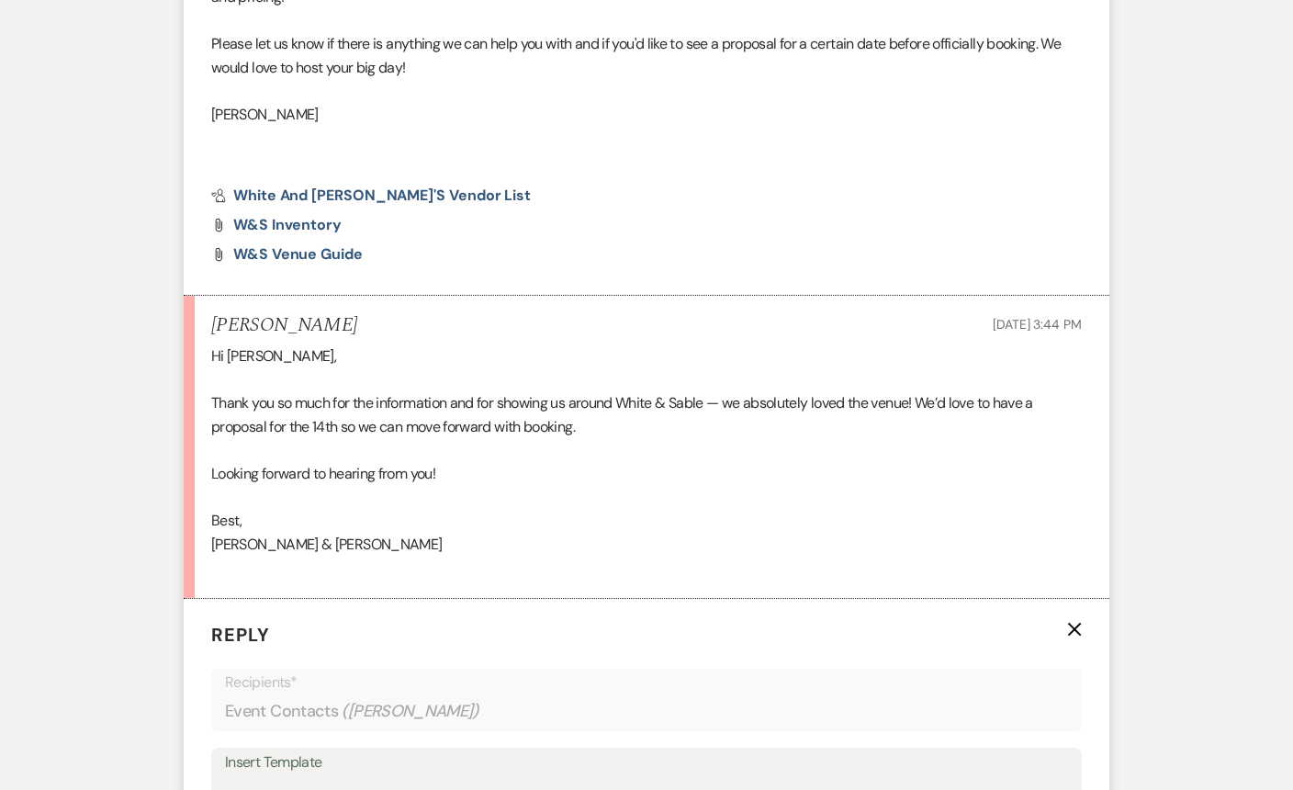
scroll to position [1128, 0]
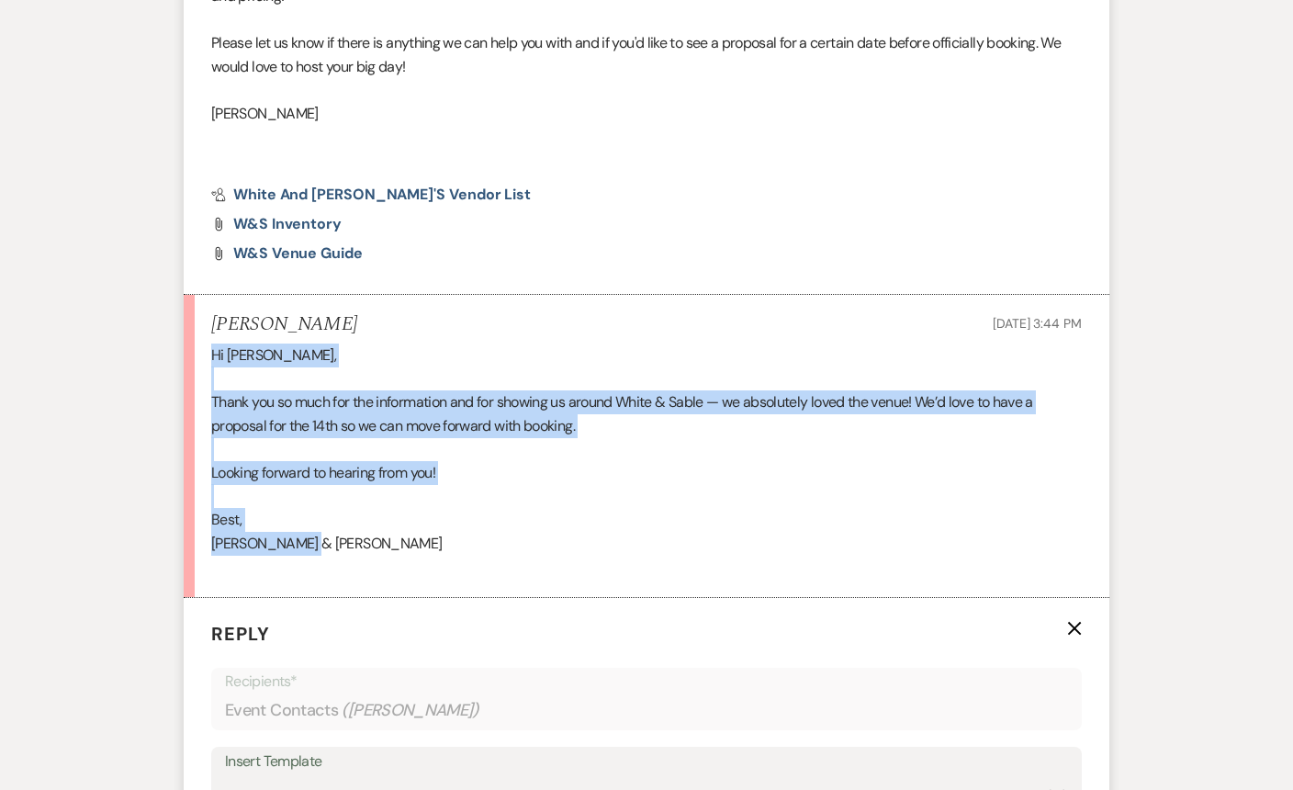
drag, startPoint x: 336, startPoint y: 539, endPoint x: 205, endPoint y: 357, distance: 224.4
click at [205, 357] on li "[PERSON_NAME] [DATE] 3:44 PM Hi [PERSON_NAME], Thank you so much for the inform…" at bounding box center [647, 446] width 926 height 303
copy div "Hi [PERSON_NAME], Thank you so much for the information and for showing us arou…"
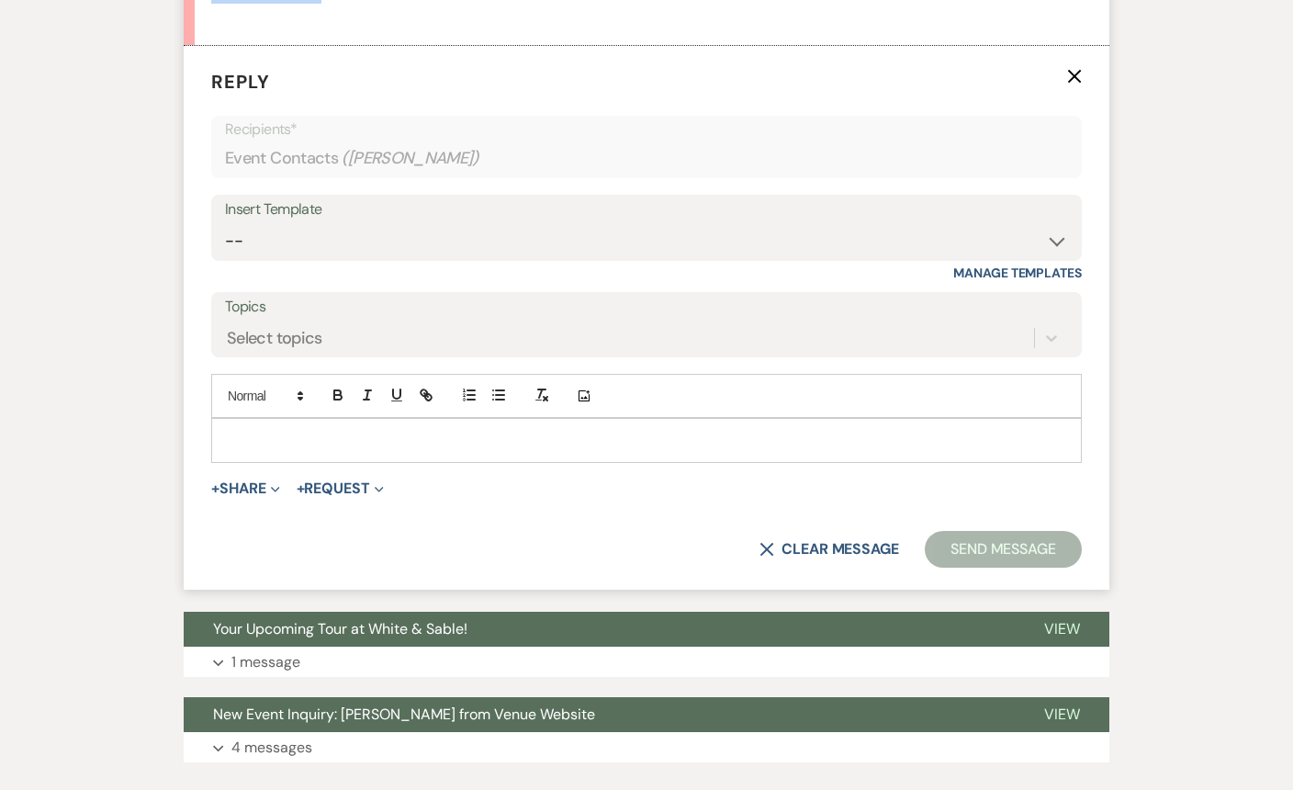
scroll to position [1798, 0]
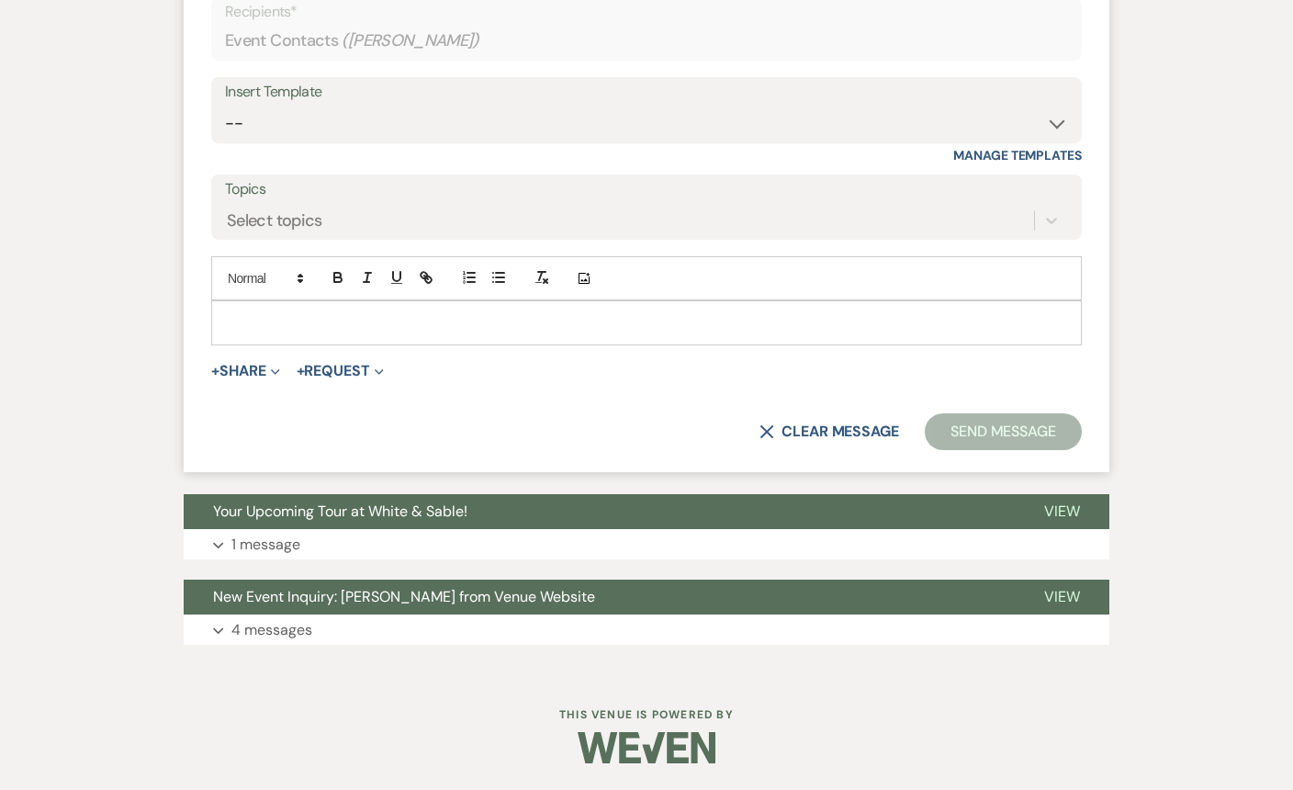
click at [429, 326] on p at bounding box center [646, 322] width 841 height 20
click at [272, 378] on span "Expand" at bounding box center [273, 370] width 14 height 19
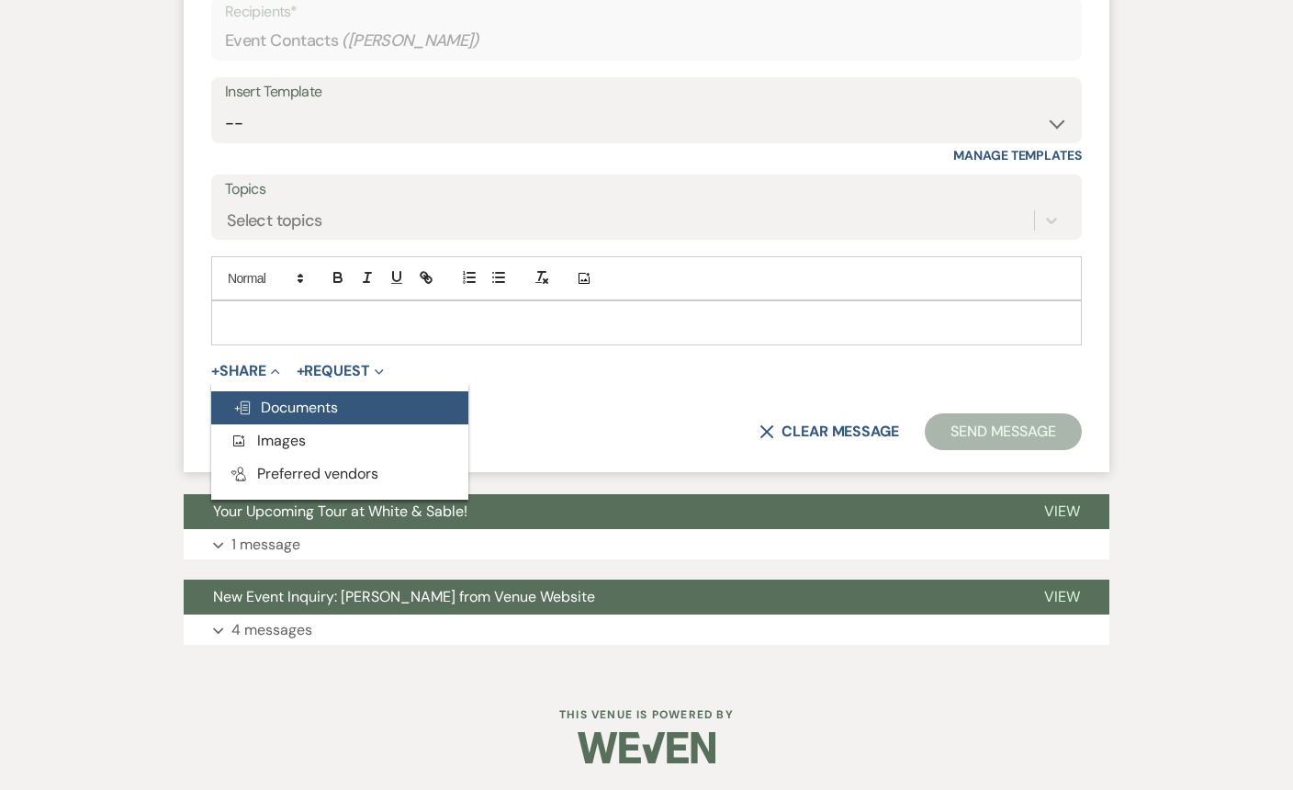
click at [277, 403] on span "Doc Upload Documents" at bounding box center [285, 407] width 105 height 19
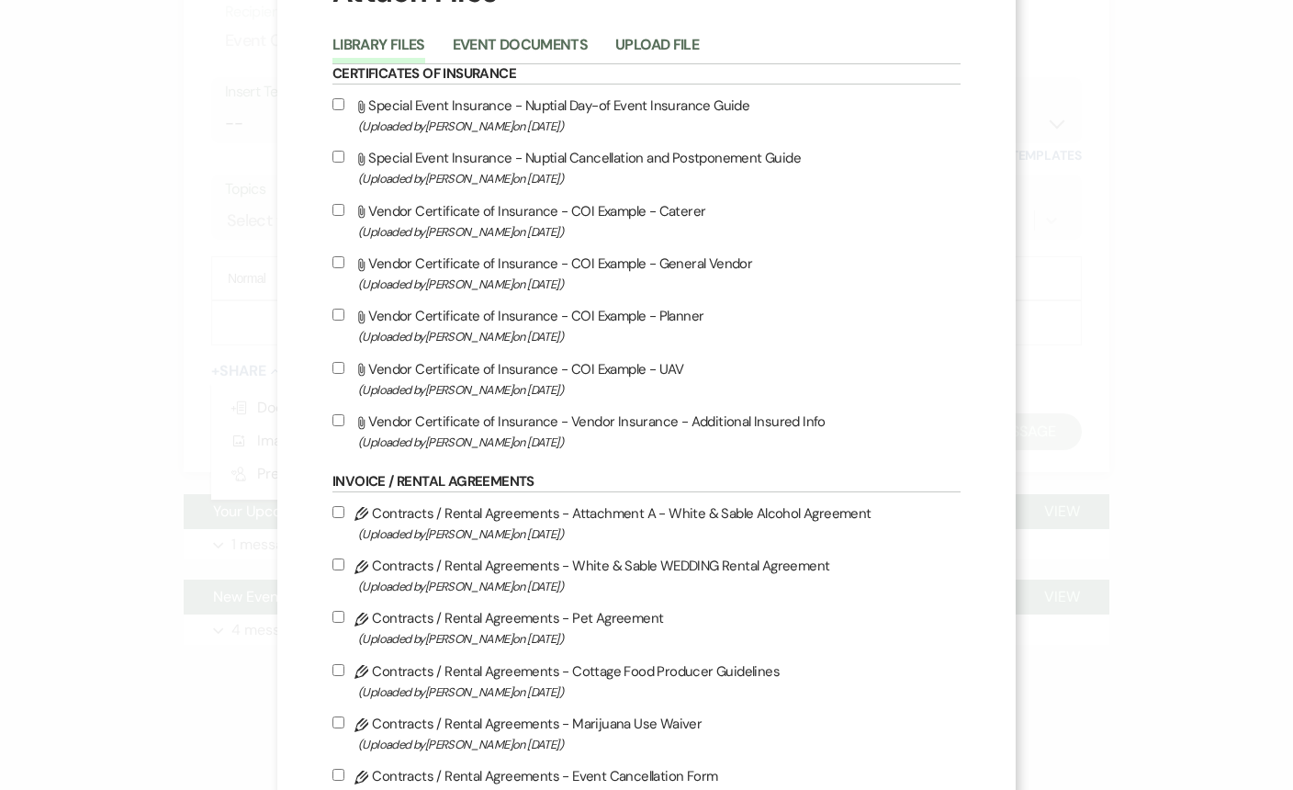
scroll to position [0, 0]
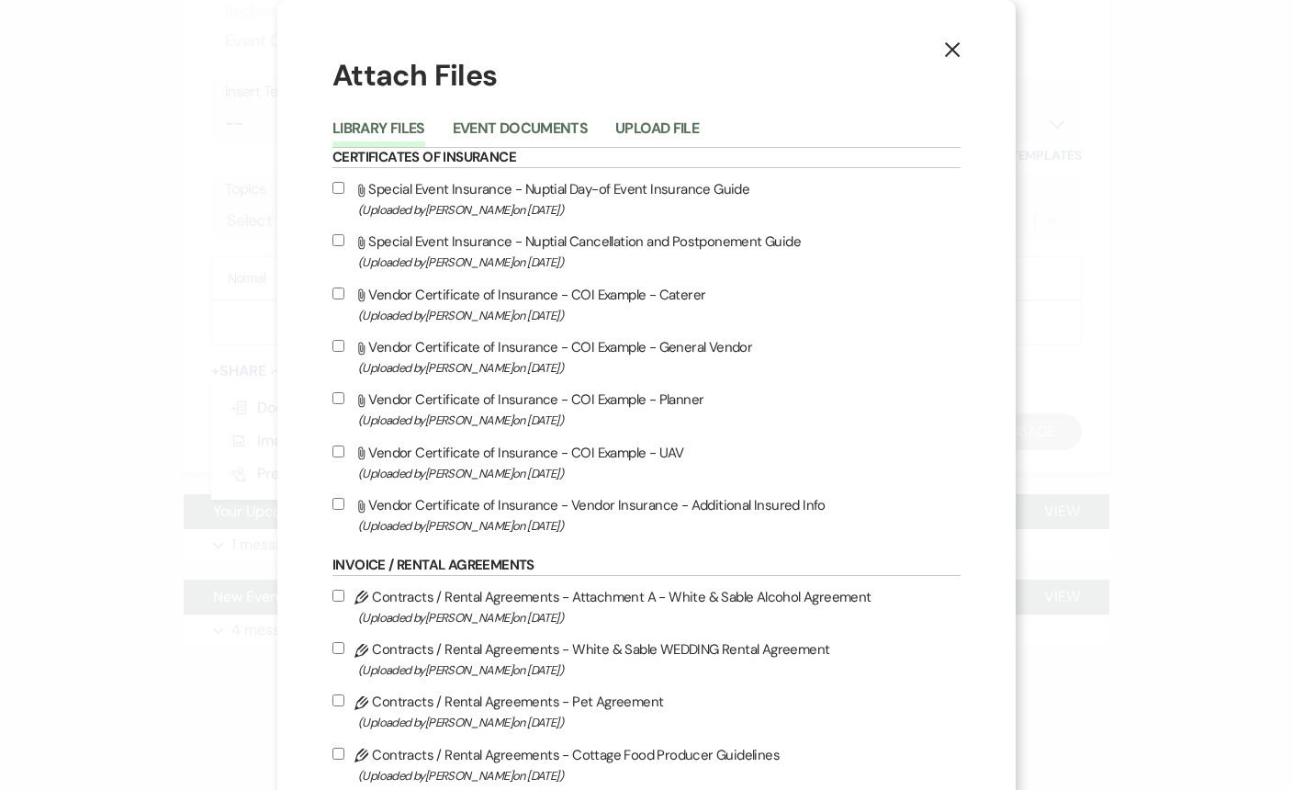
click at [952, 52] on icon "X" at bounding box center [952, 49] width 17 height 17
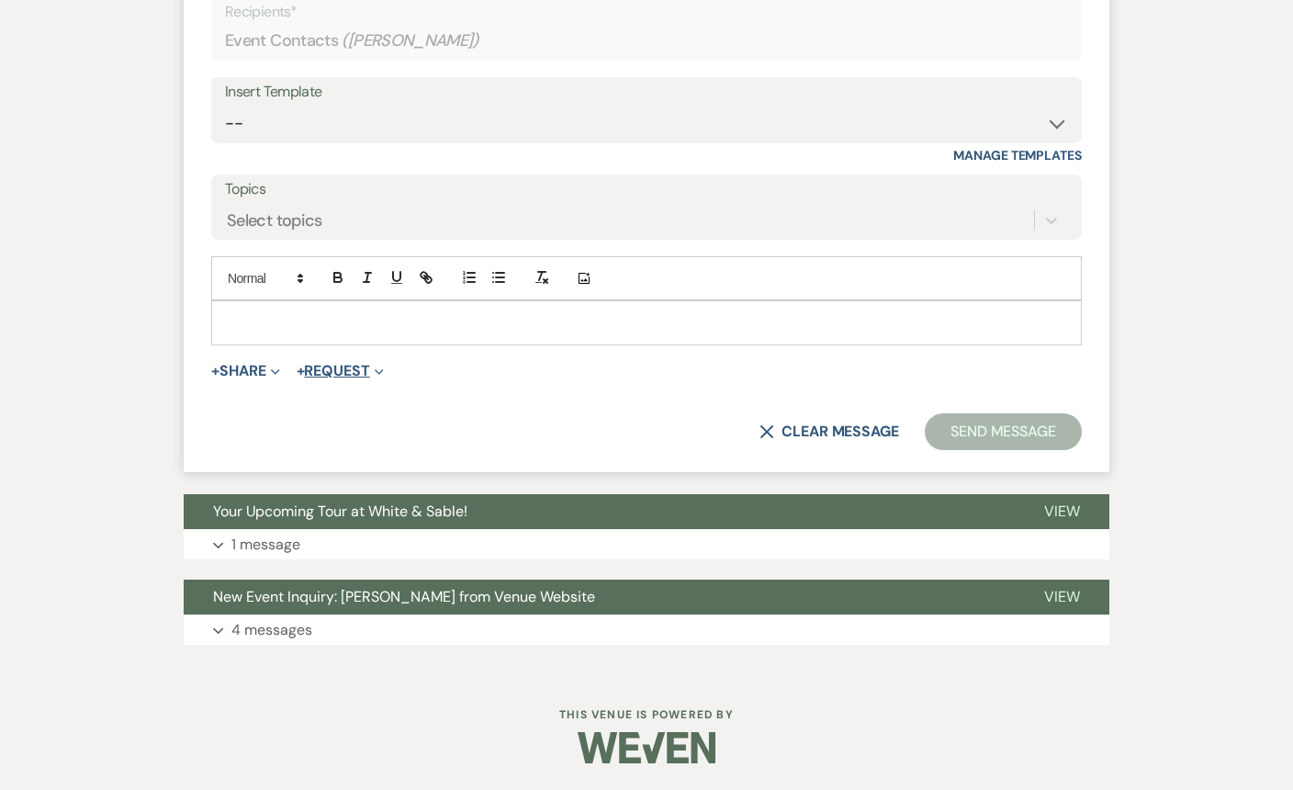
click at [356, 367] on button "+ Request Expand" at bounding box center [340, 371] width 87 height 15
click at [267, 375] on button "+ Share Expand" at bounding box center [245, 371] width 69 height 15
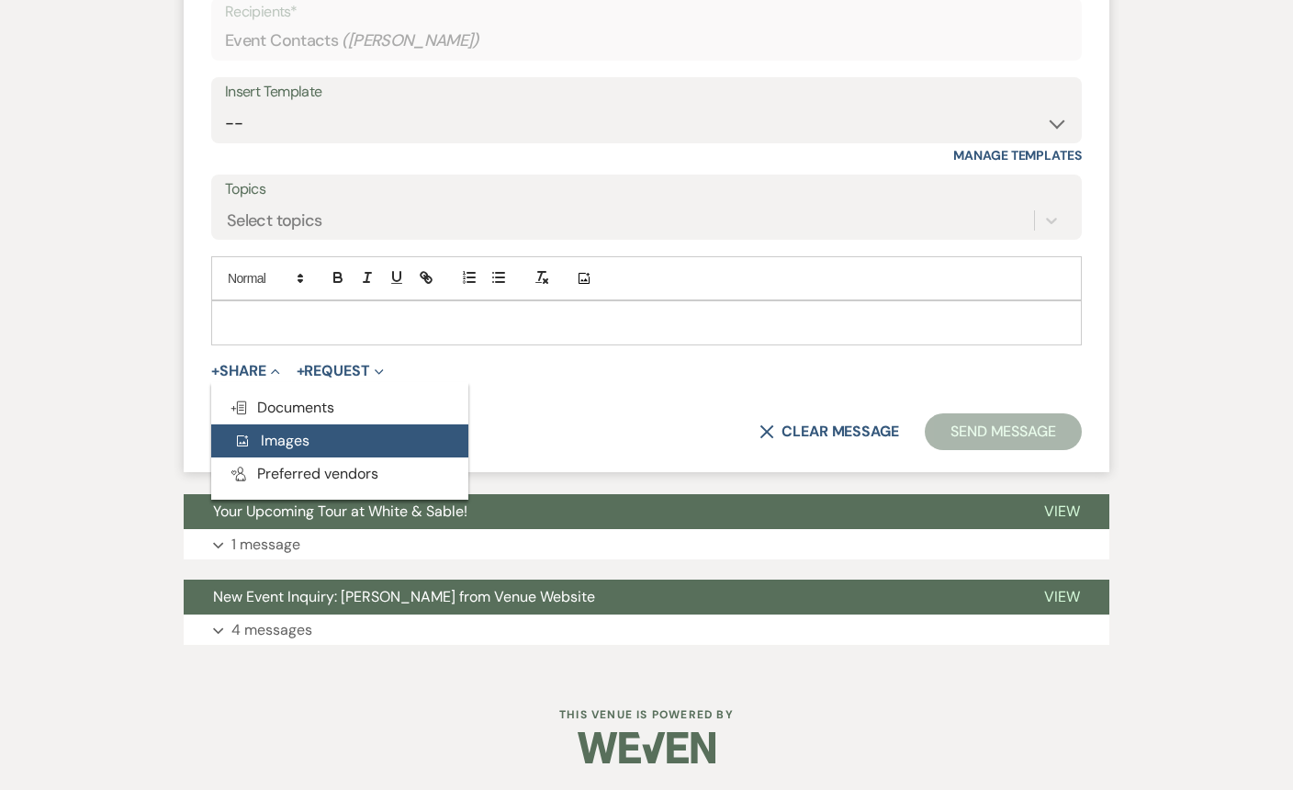
click at [274, 446] on span "Add Photo Images" at bounding box center [271, 440] width 76 height 19
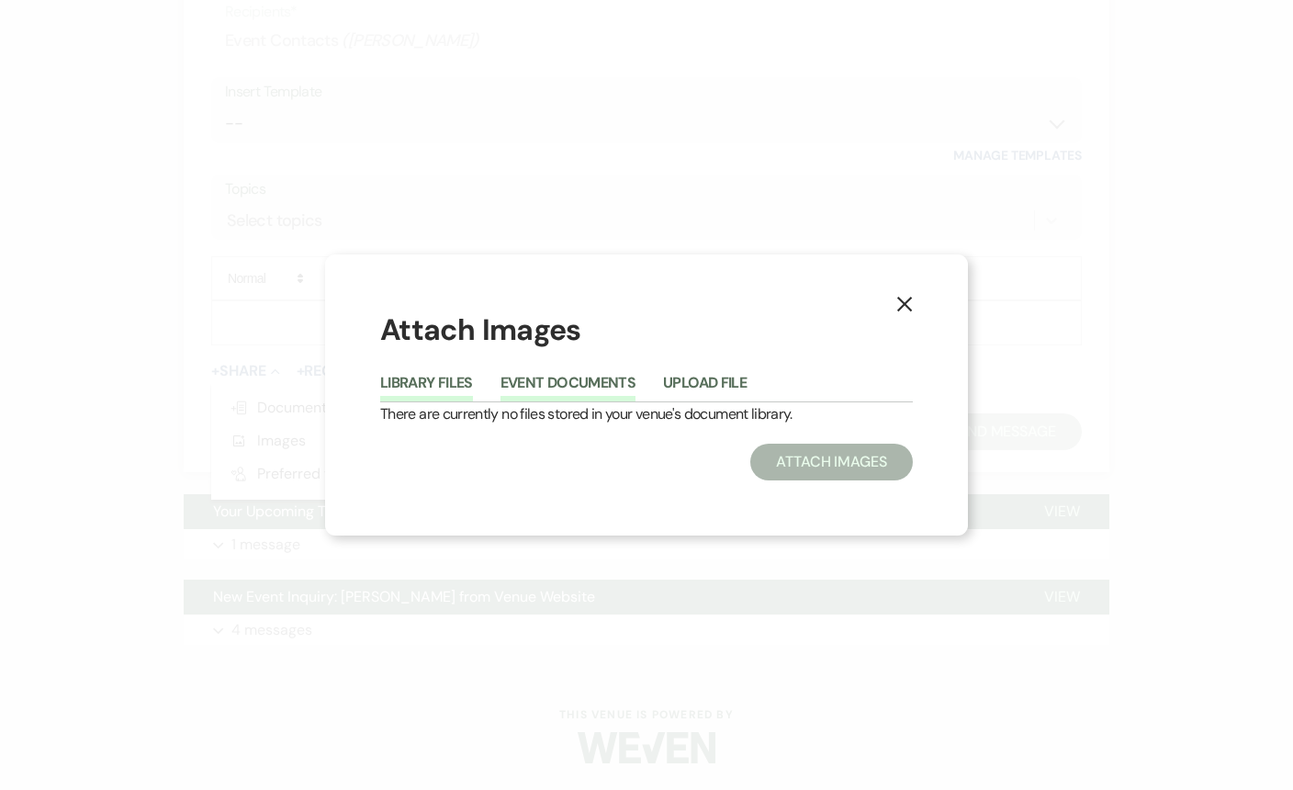
click at [584, 387] on button "Event Documents" at bounding box center [568, 389] width 135 height 26
click at [715, 380] on button "Upload File" at bounding box center [705, 389] width 84 height 26
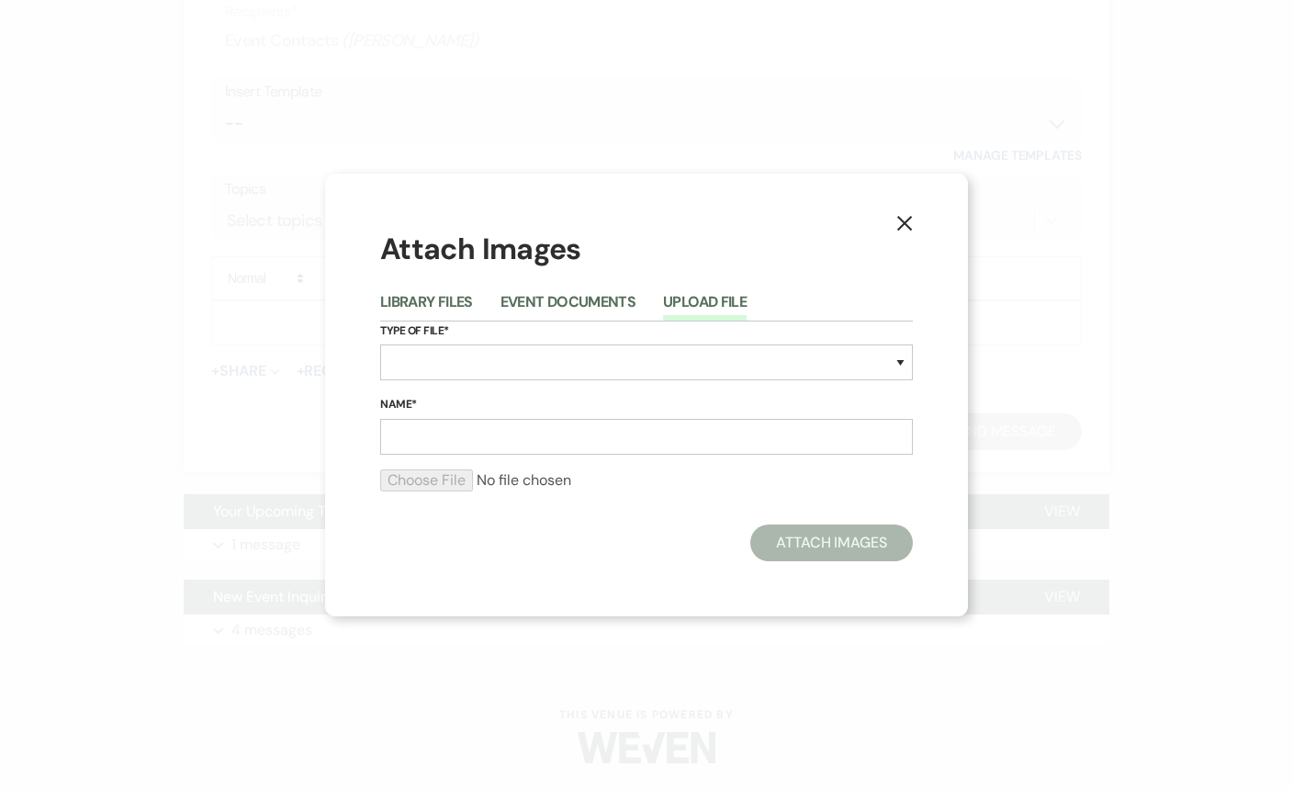
click at [907, 223] on use "button" at bounding box center [905, 223] width 15 height 15
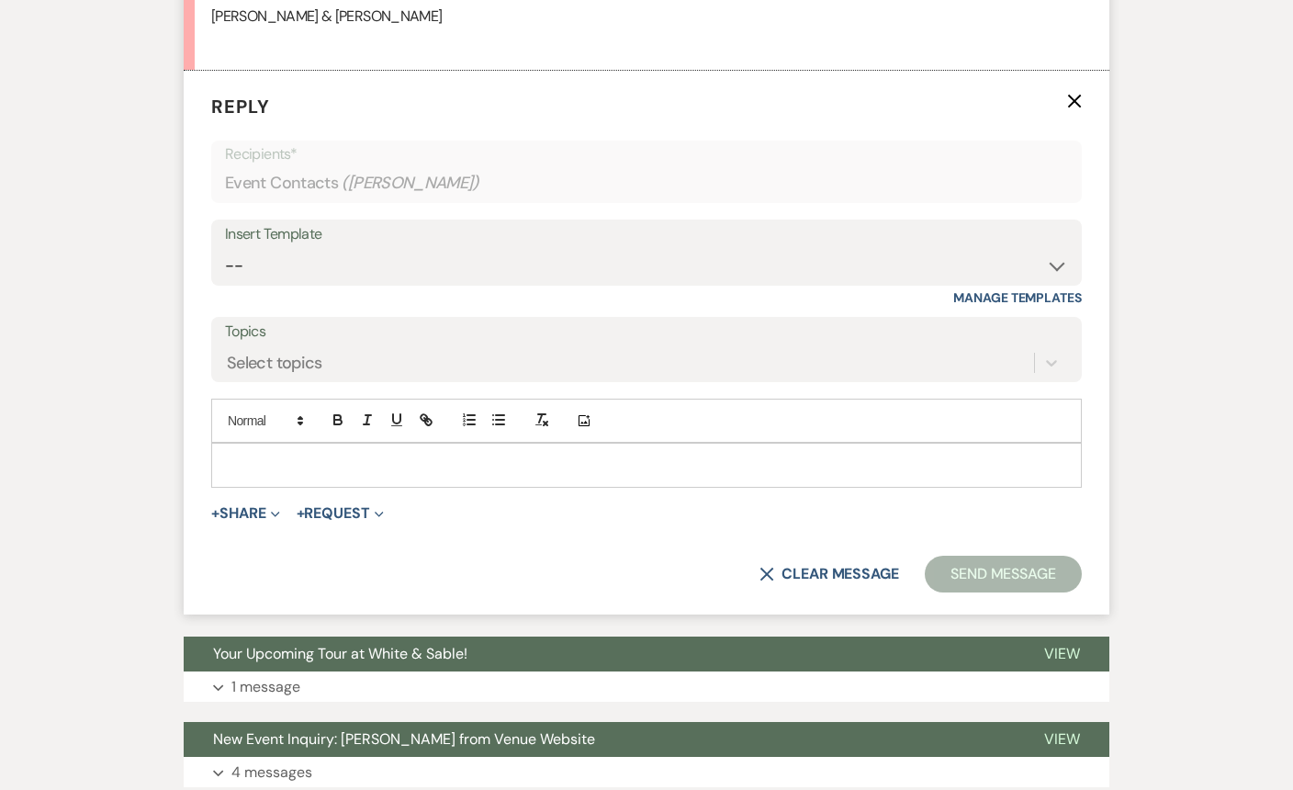
scroll to position [1658, 0]
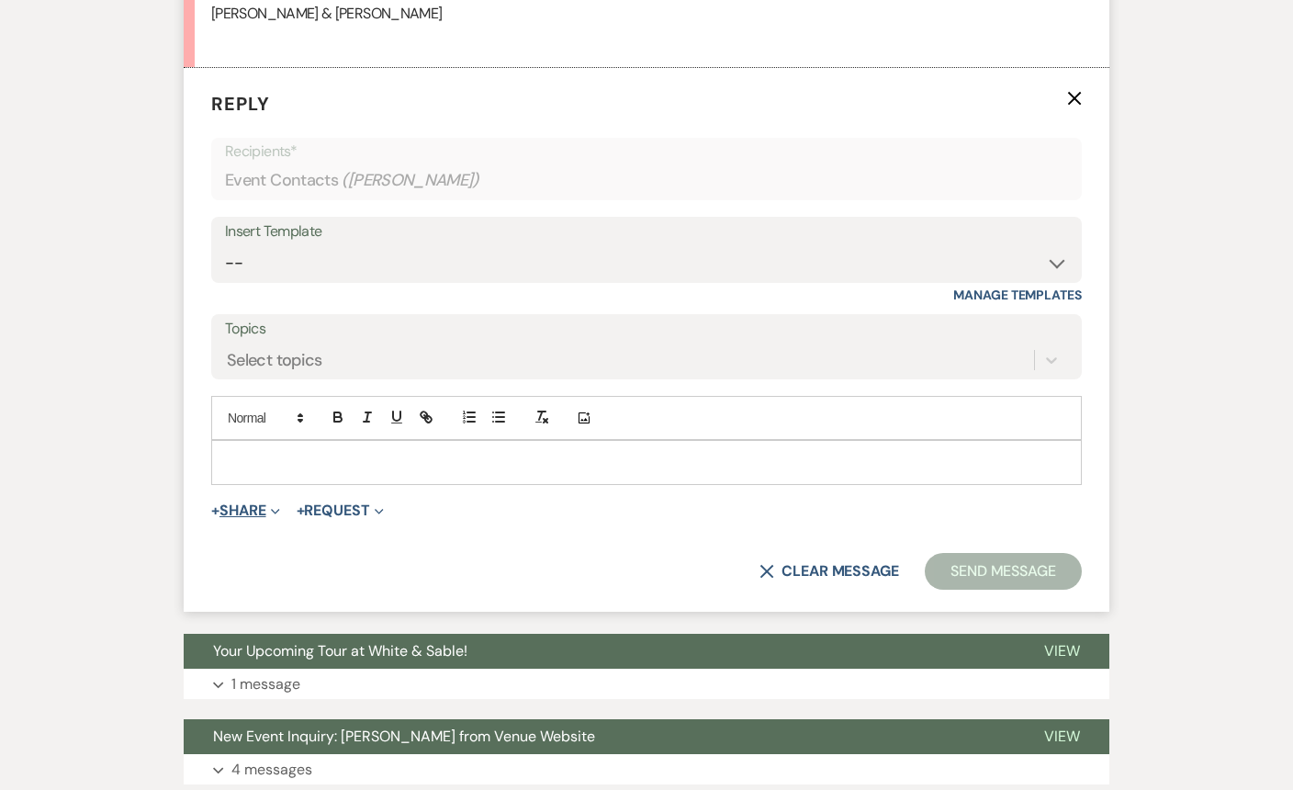
click at [271, 508] on span "Expand" at bounding box center [273, 510] width 14 height 19
click at [499, 517] on div "+ Share Collapse Doc Upload Documents Add Photo Images Pref Vendors Preferred v…" at bounding box center [646, 511] width 871 height 22
click at [442, 263] on select "-- Inquiry Response (Venue Guide) Schedule - Venue Tour Appt Confirmation Sched…" at bounding box center [646, 263] width 843 height 36
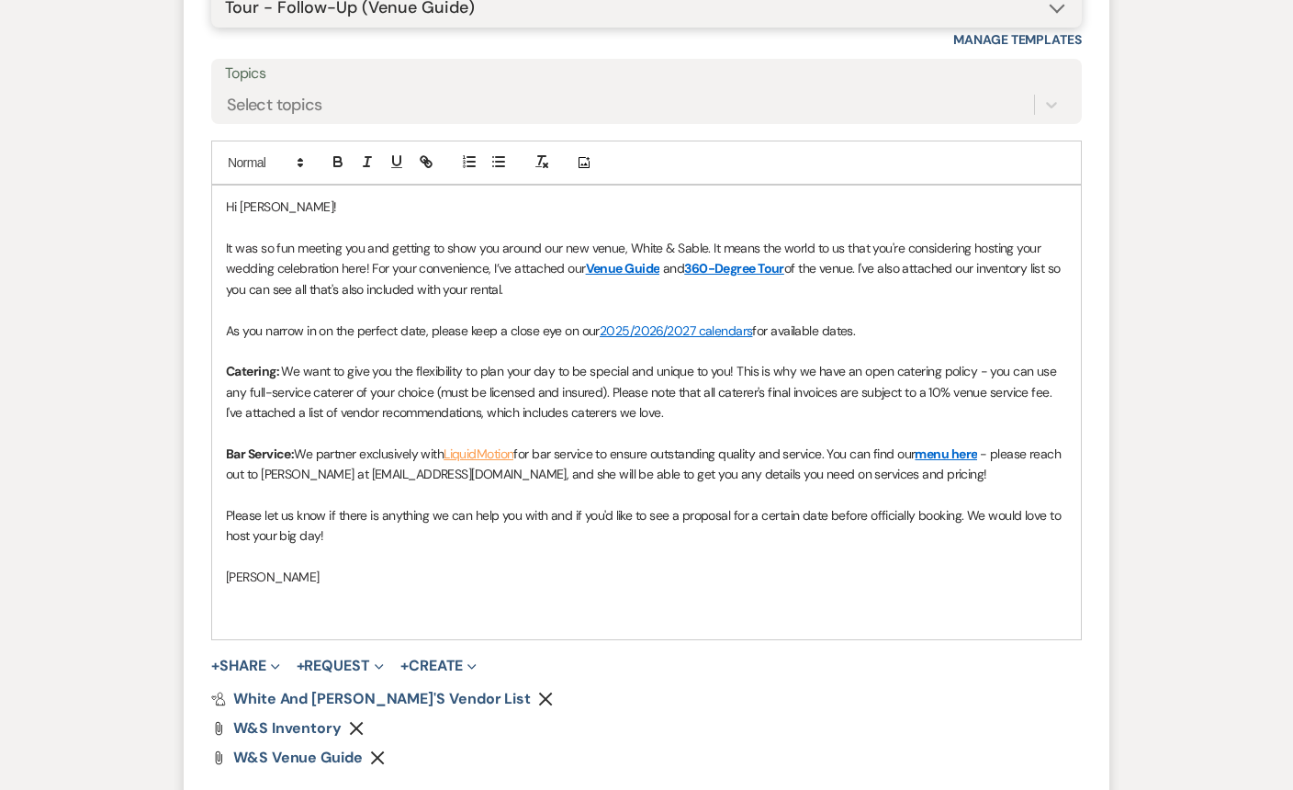
scroll to position [1914, 0]
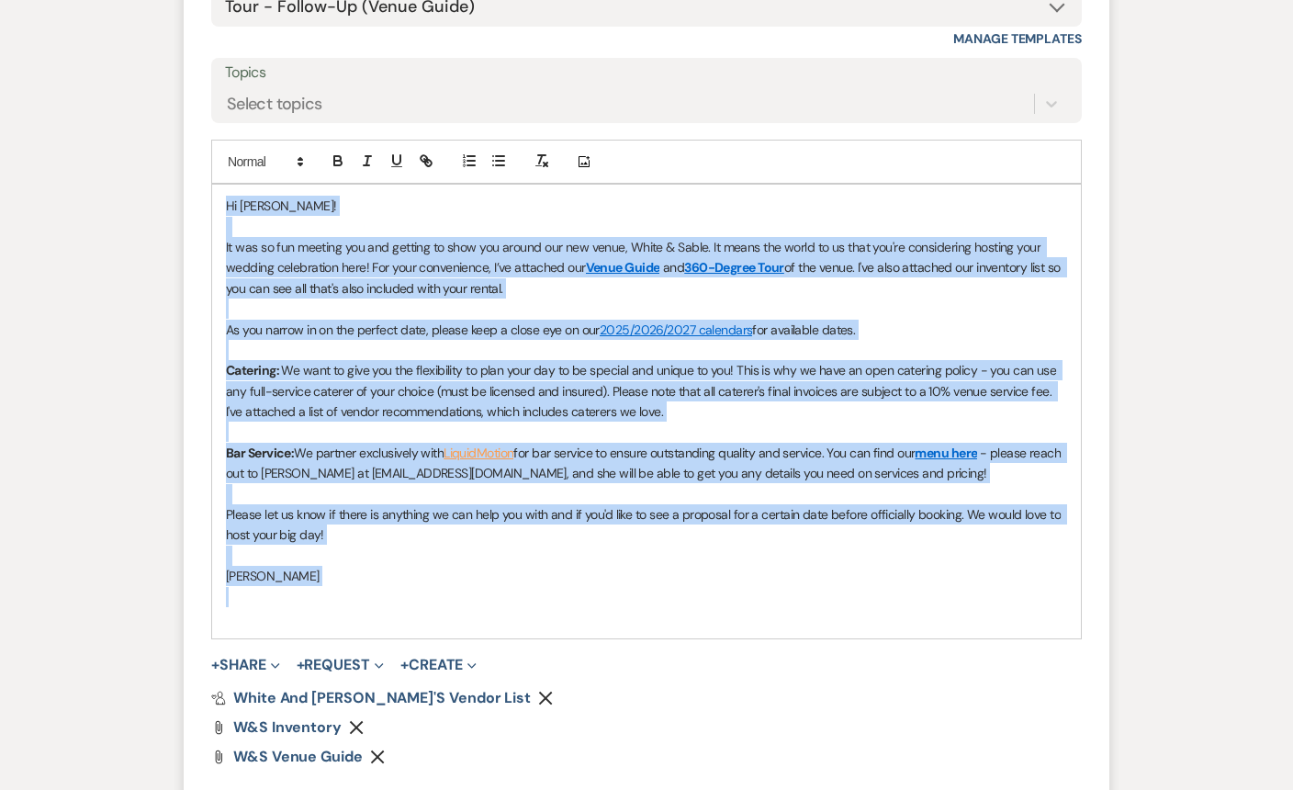
drag, startPoint x: 379, startPoint y: 592, endPoint x: 203, endPoint y: 179, distance: 448.6
click at [203, 179] on form "Reply X Draft saved! Recipients* Event Contacts ( [PERSON_NAME] ) Insert Templa…" at bounding box center [647, 334] width 926 height 1044
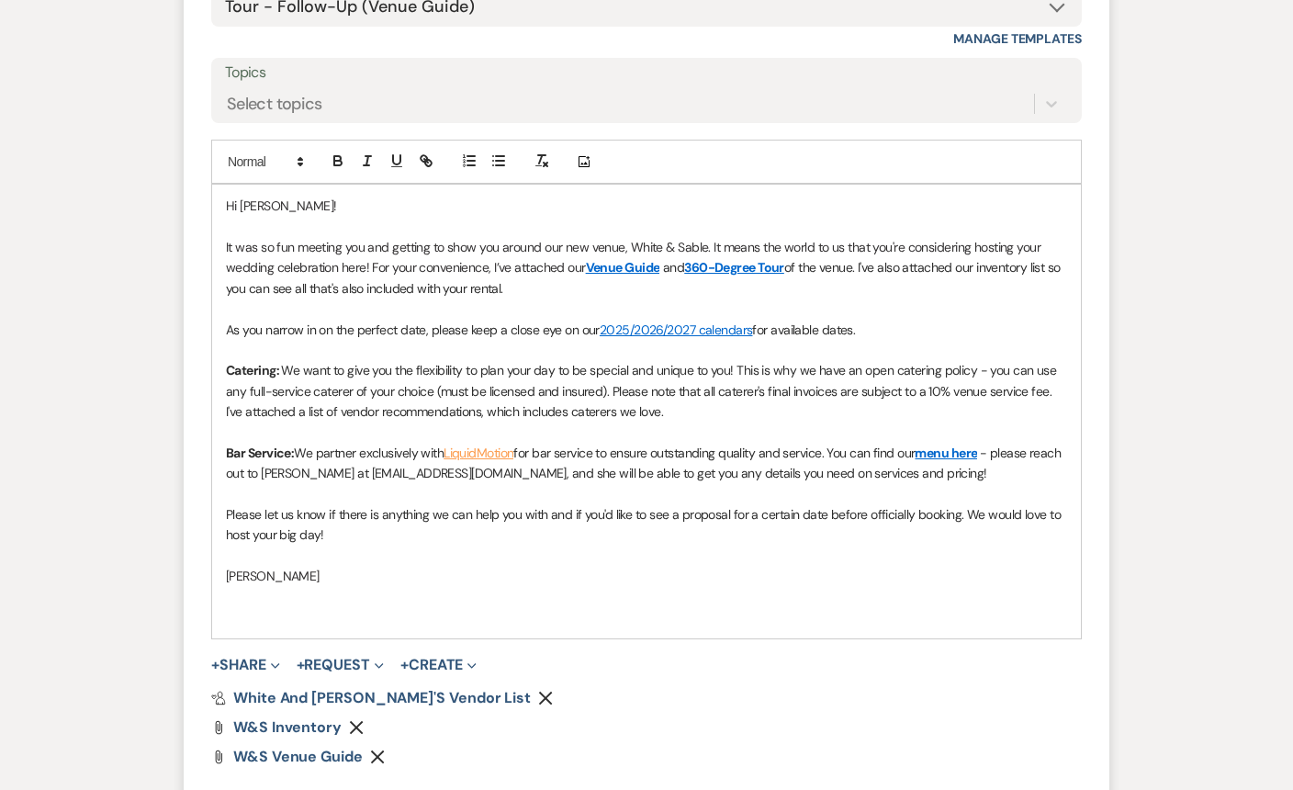
scroll to position [1886, 0]
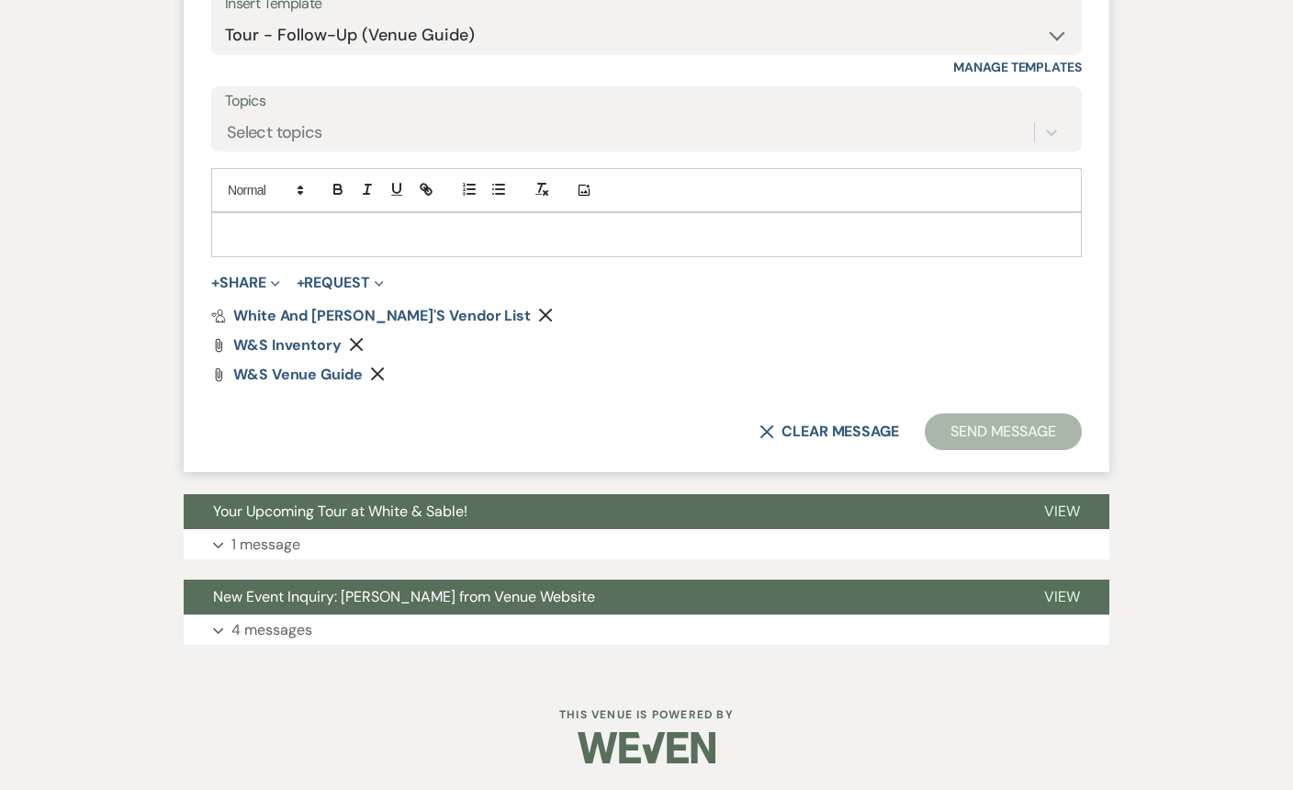
click at [783, 442] on div "X Clear message Send Message" at bounding box center [646, 431] width 871 height 37
click at [789, 435] on button "X Clear message" at bounding box center [830, 431] width 140 height 15
select select "0"
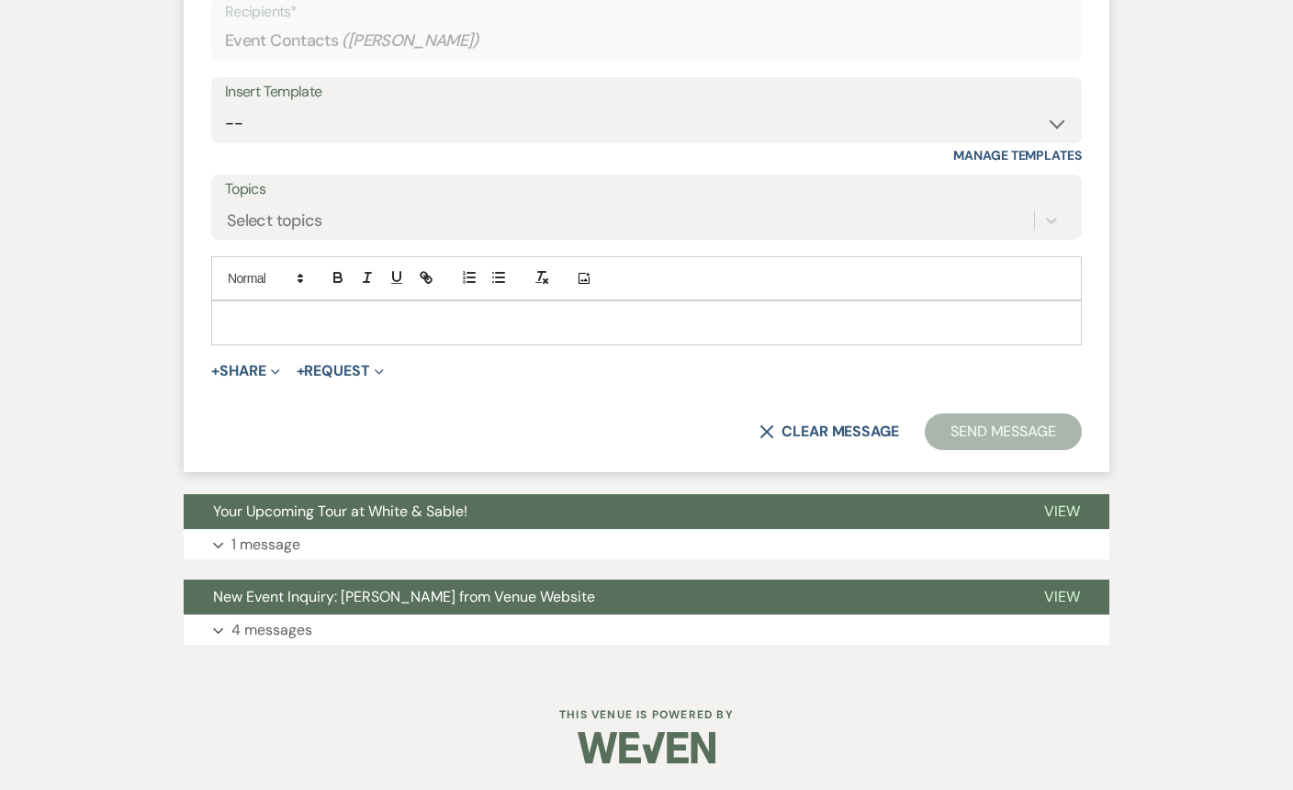
click at [754, 422] on div "X Clear message Send Message" at bounding box center [646, 431] width 871 height 37
click at [768, 432] on icon "X" at bounding box center [767, 431] width 15 height 15
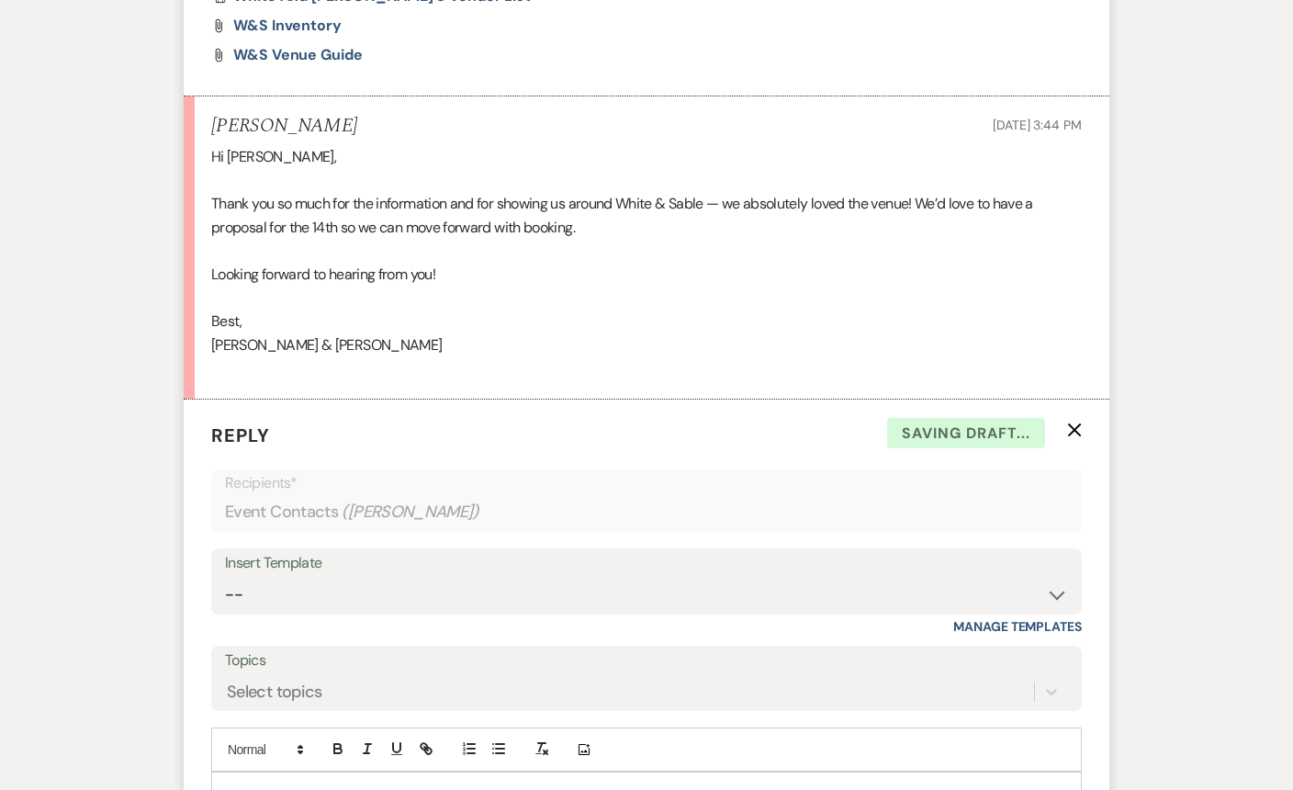
click at [1068, 433] on icon "X" at bounding box center [1074, 430] width 15 height 15
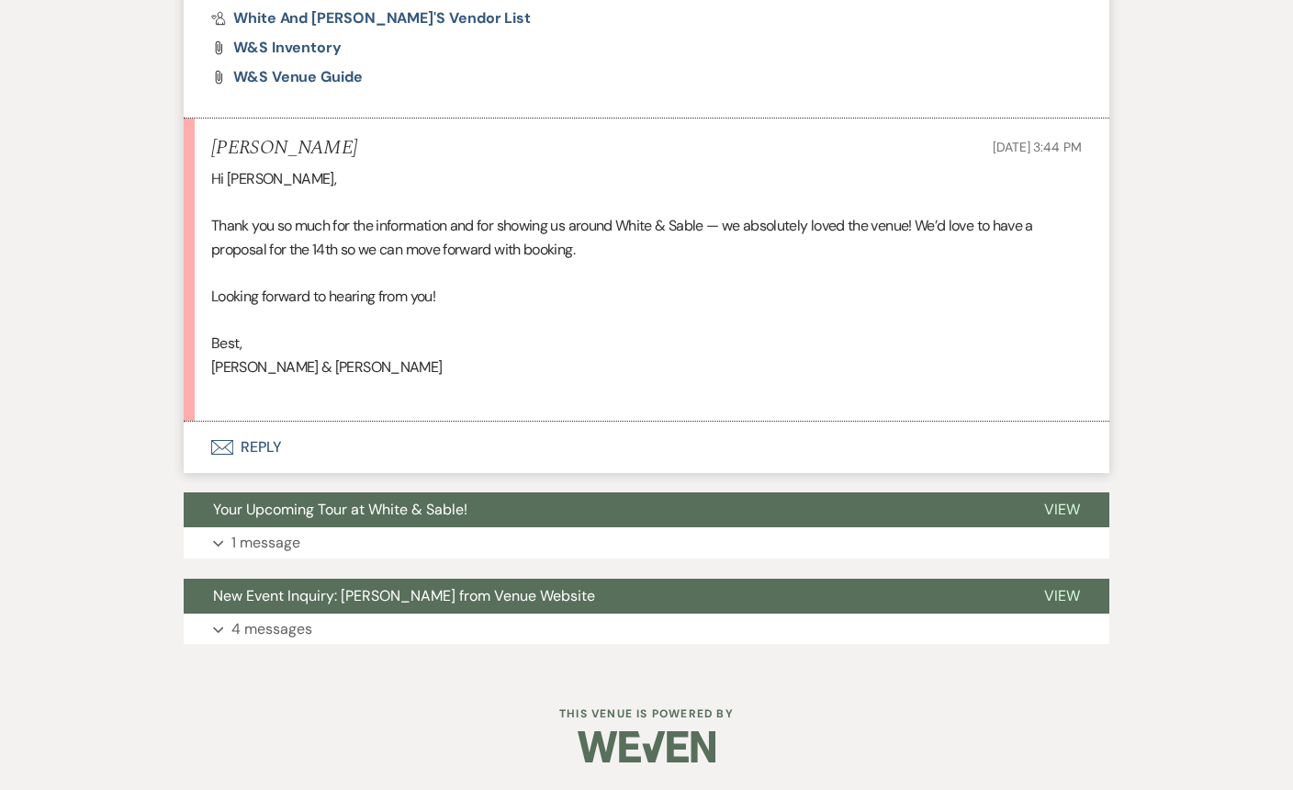
scroll to position [1304, 0]
click at [291, 457] on button "Envelope Reply" at bounding box center [647, 447] width 926 height 51
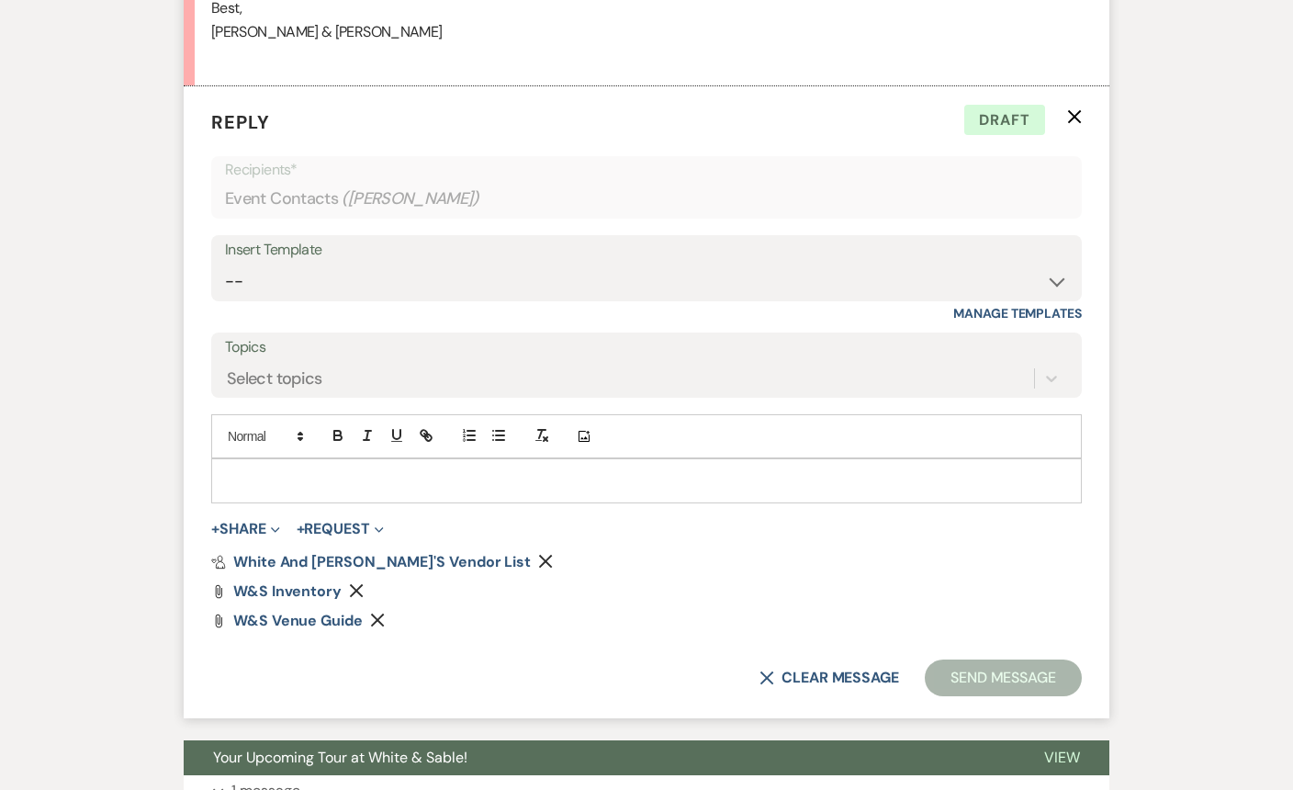
scroll to position [1647, 0]
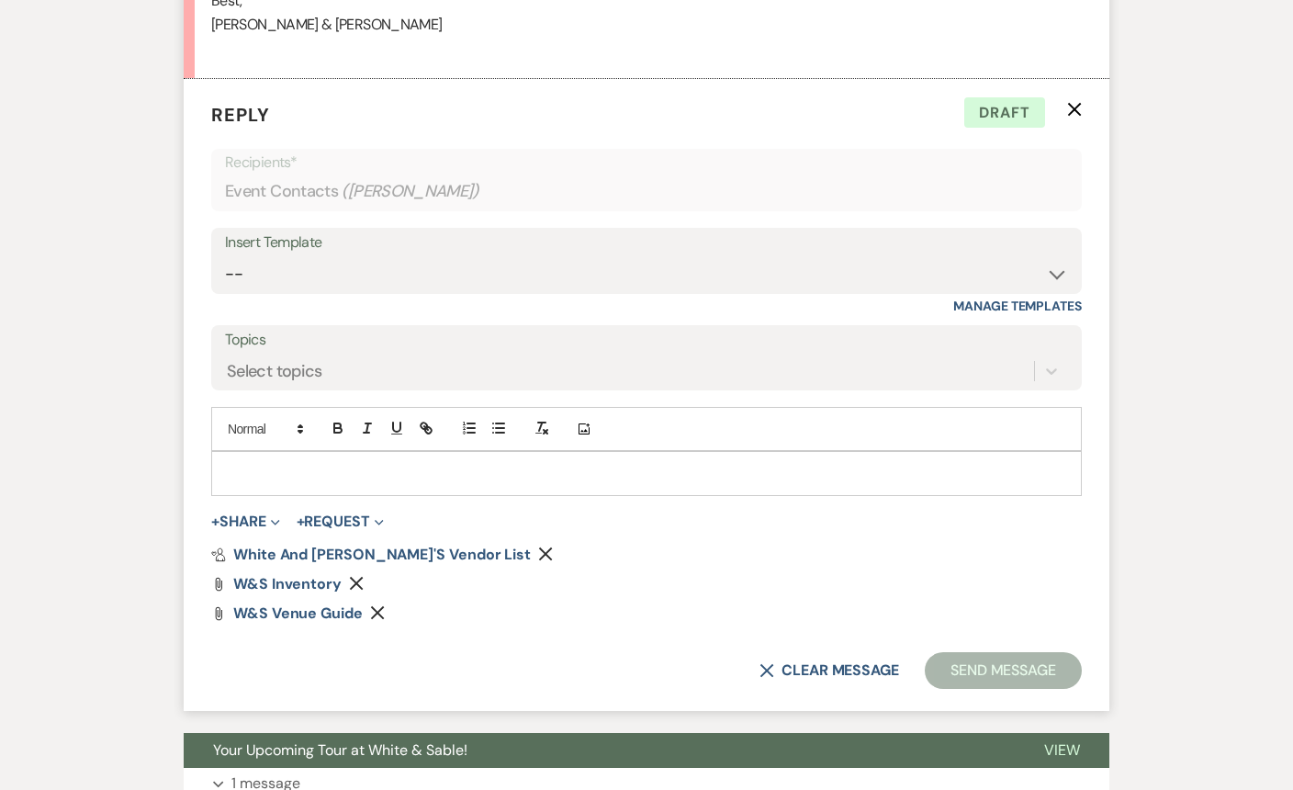
click at [452, 553] on div "Pref Vendors White and Sable's Vendor List Remove" at bounding box center [646, 555] width 871 height 15
click at [351, 581] on use "button" at bounding box center [357, 584] width 14 height 14
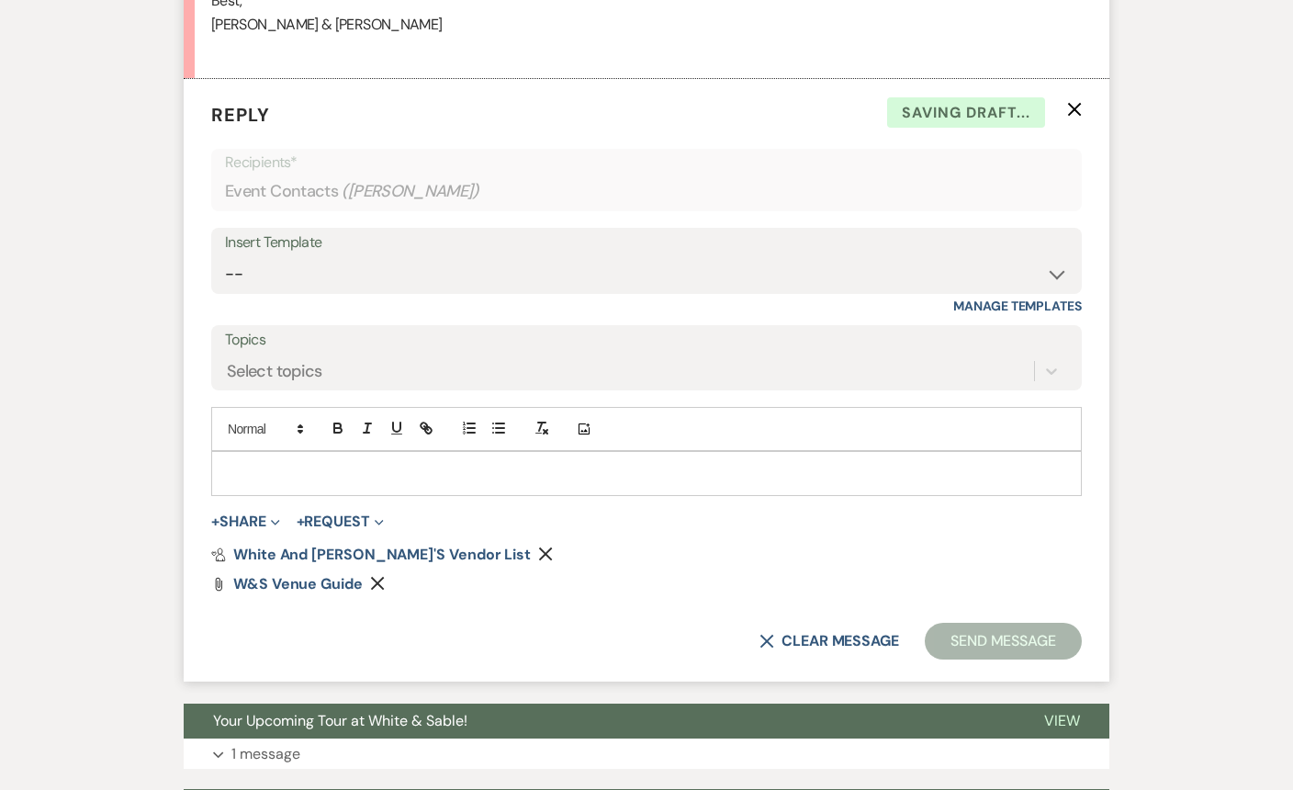
click at [539, 548] on use "button" at bounding box center [546, 555] width 14 height 14
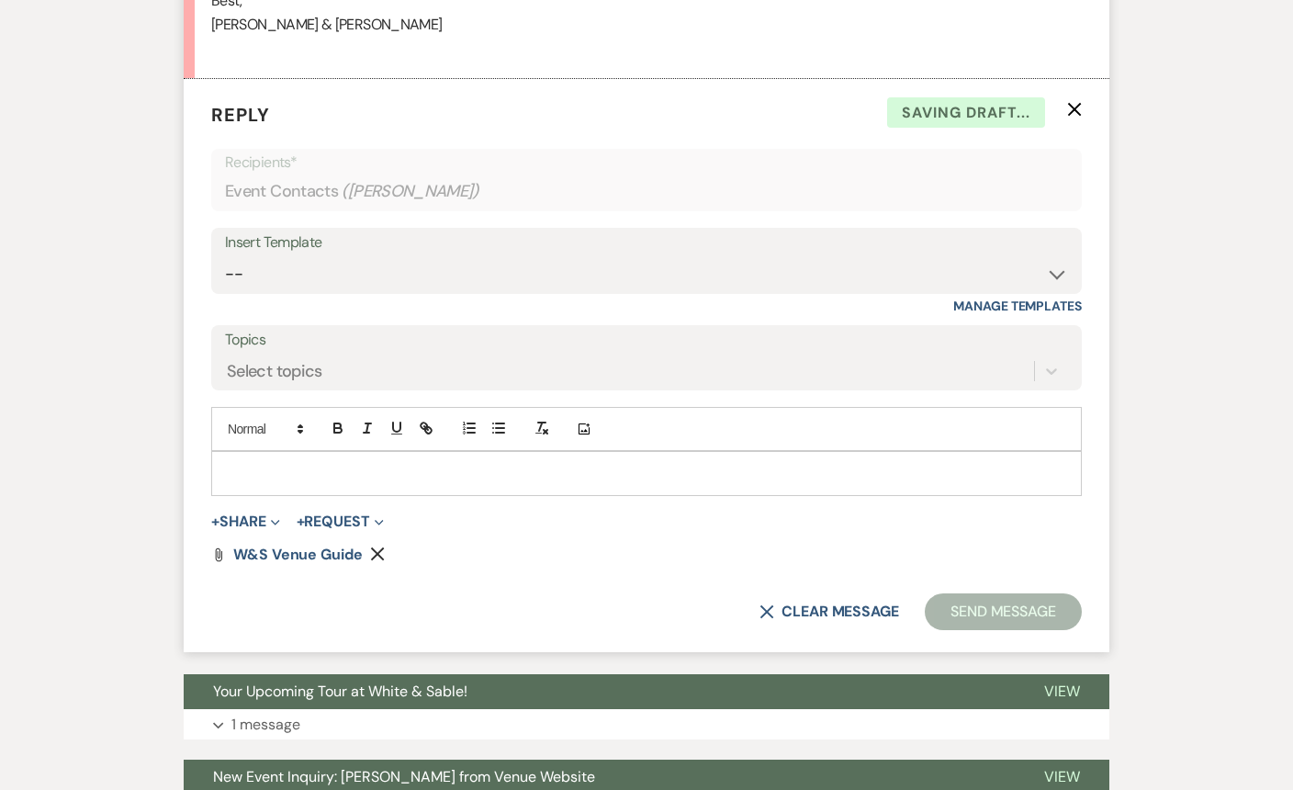
click at [378, 556] on use "button" at bounding box center [378, 555] width 14 height 14
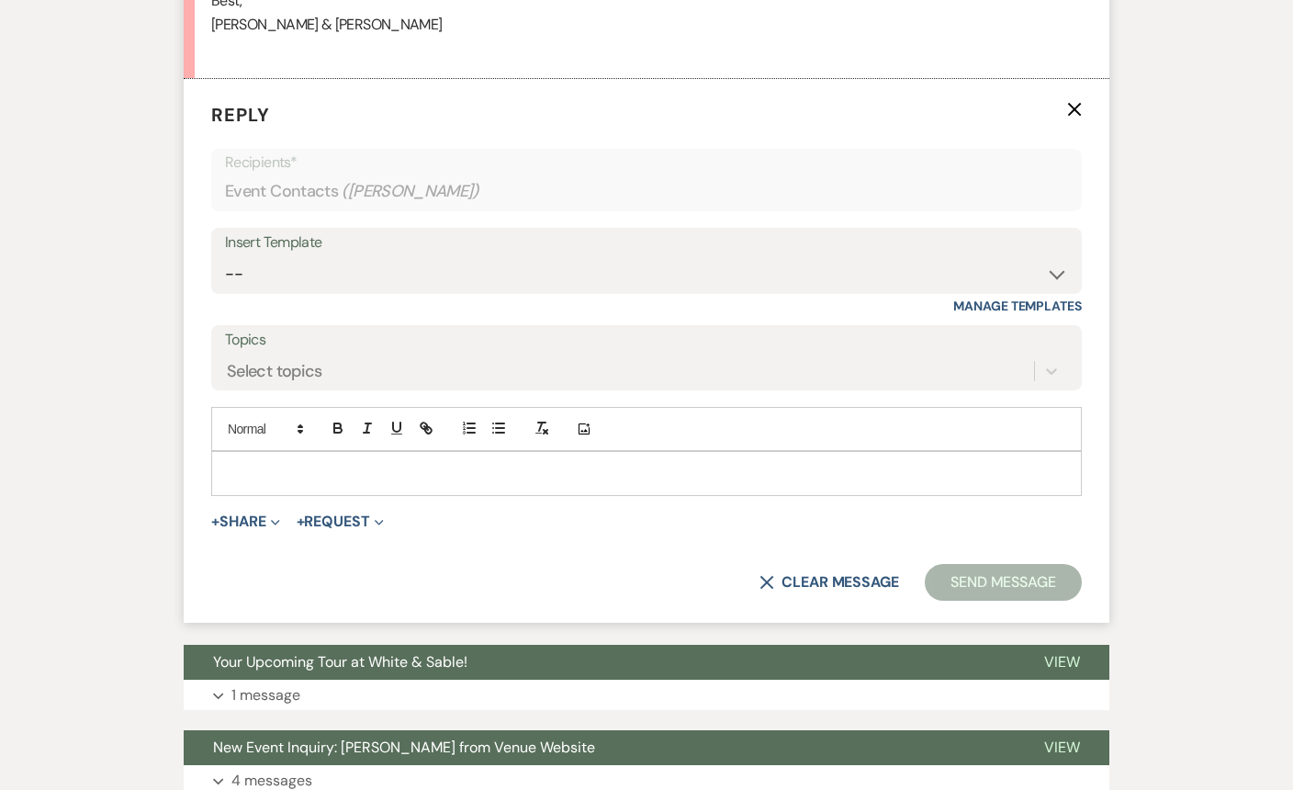
click at [284, 467] on p at bounding box center [646, 473] width 841 height 20
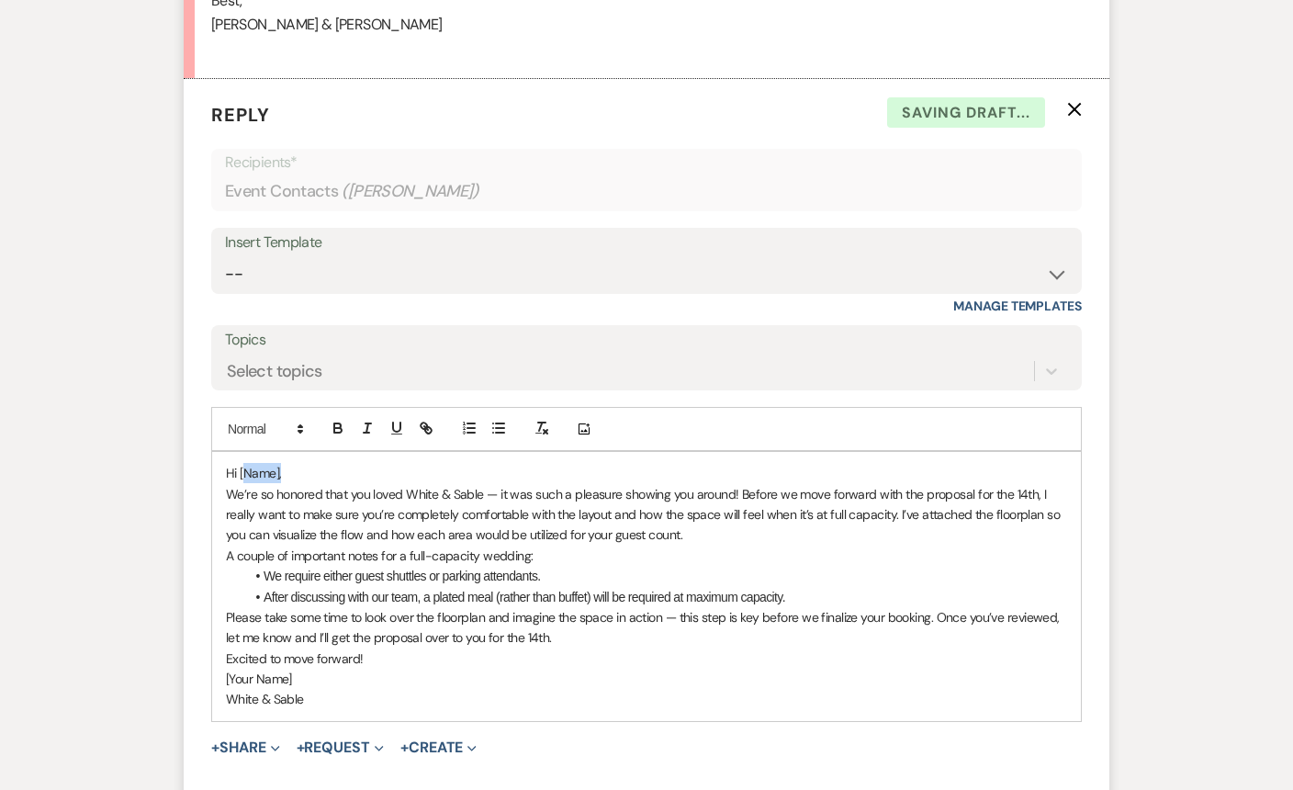
drag, startPoint x: 300, startPoint y: 473, endPoint x: 242, endPoint y: 467, distance: 59.1
click at [242, 467] on p "Hi [Name]," at bounding box center [646, 473] width 841 height 20
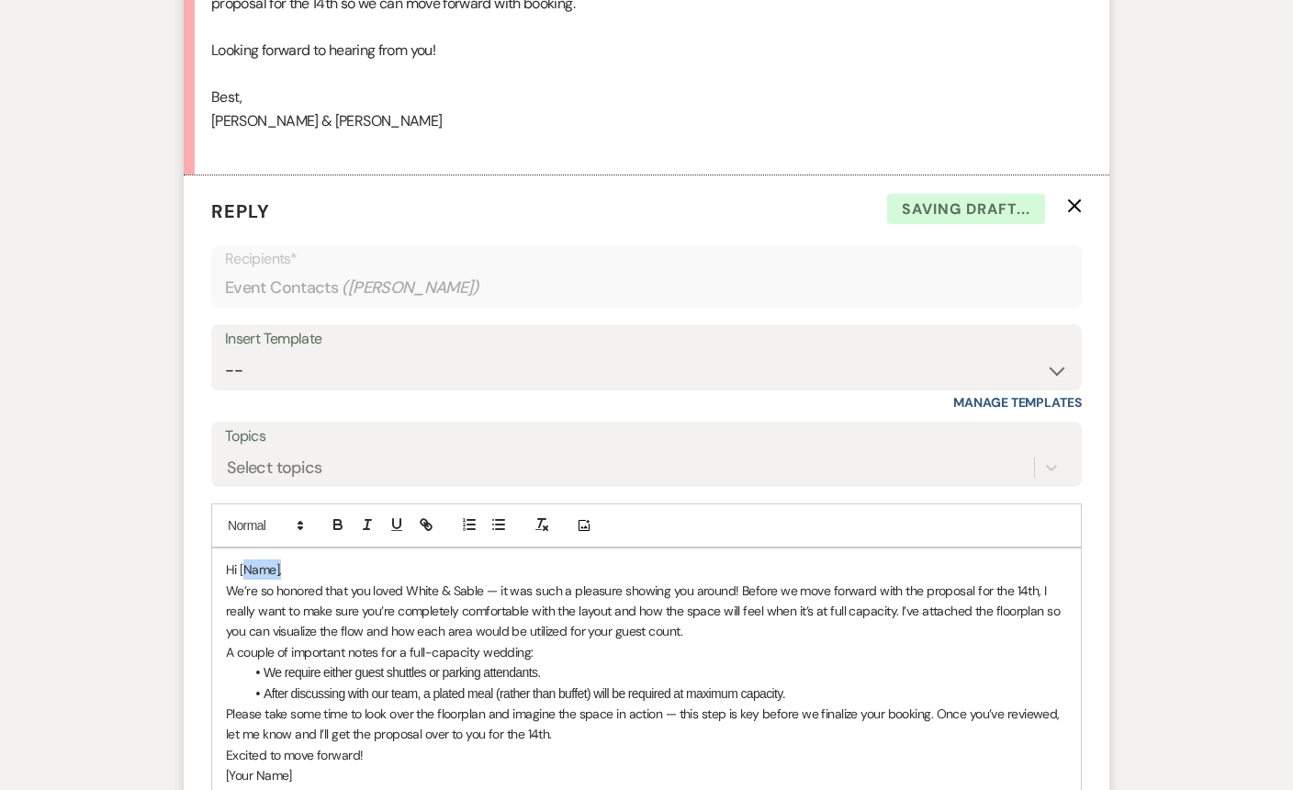
scroll to position [1537, 0]
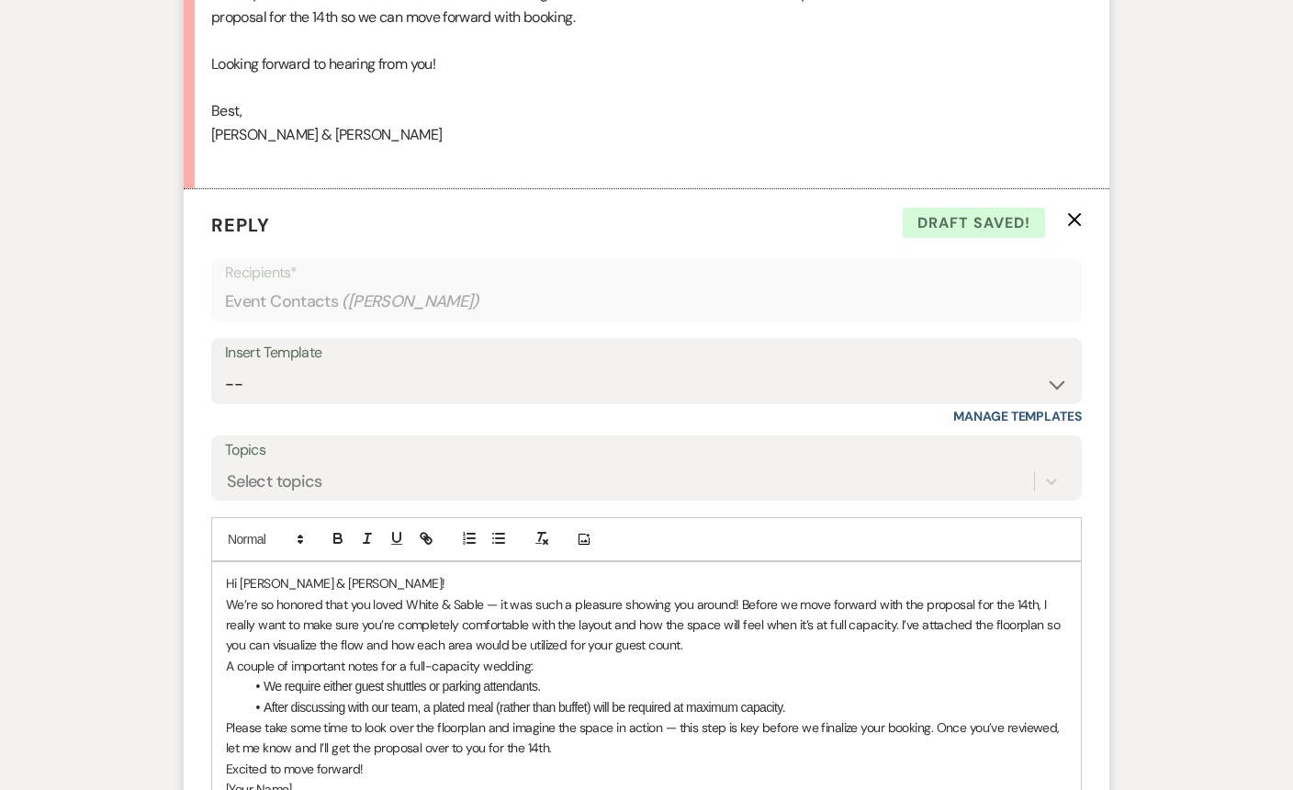
click at [497, 604] on p "We’re so honored that you loved White & Sable — it was such a pleasure showing …" at bounding box center [646, 625] width 841 height 62
click at [1015, 607] on p "We’re so honored that you loved [PERSON_NAME] & Sable - it was such a pleasure …" at bounding box center [646, 625] width 841 height 62
click at [666, 644] on p "We’re so honored that you loved [PERSON_NAME] & Sable - it was such a pleasure …" at bounding box center [646, 625] width 841 height 62
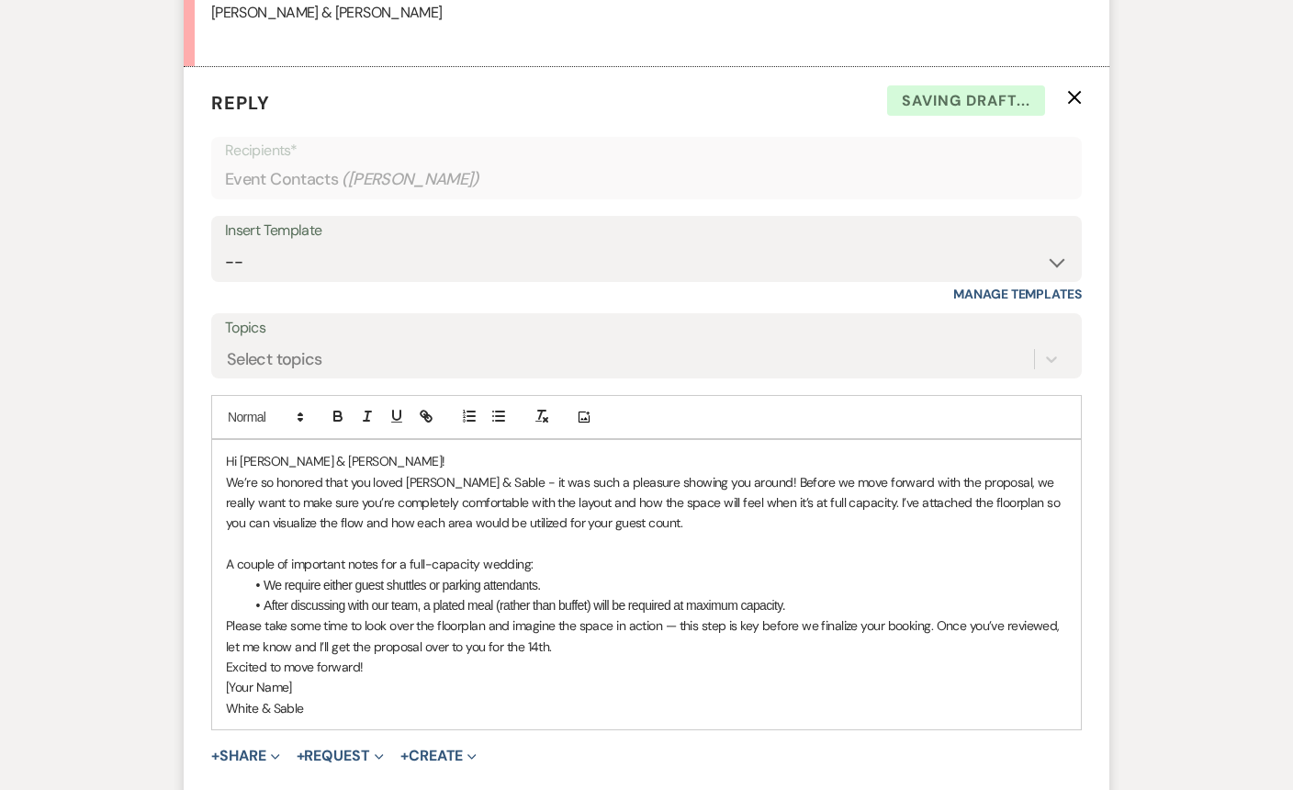
scroll to position [1665, 0]
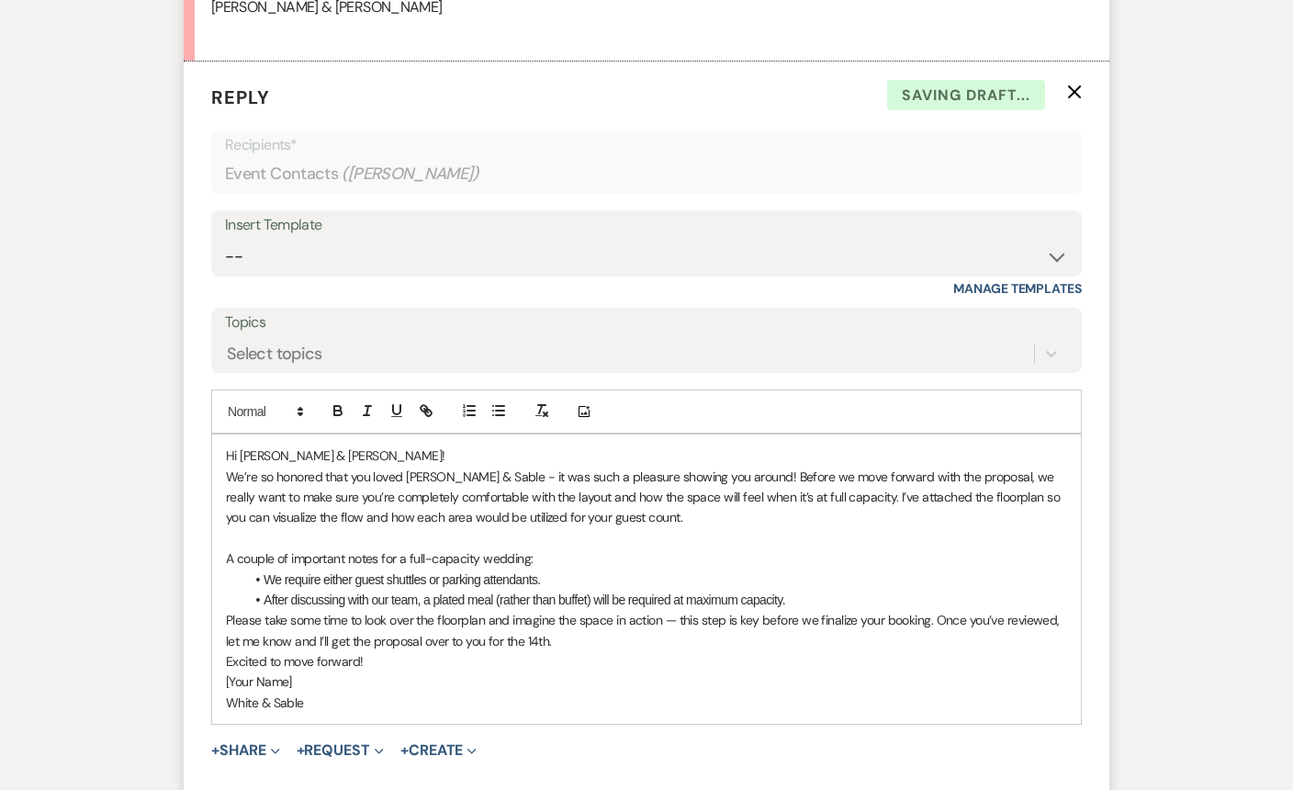
click at [226, 622] on p "Please take some time to look over the floorplan and imagine the space in actio…" at bounding box center [646, 630] width 841 height 41
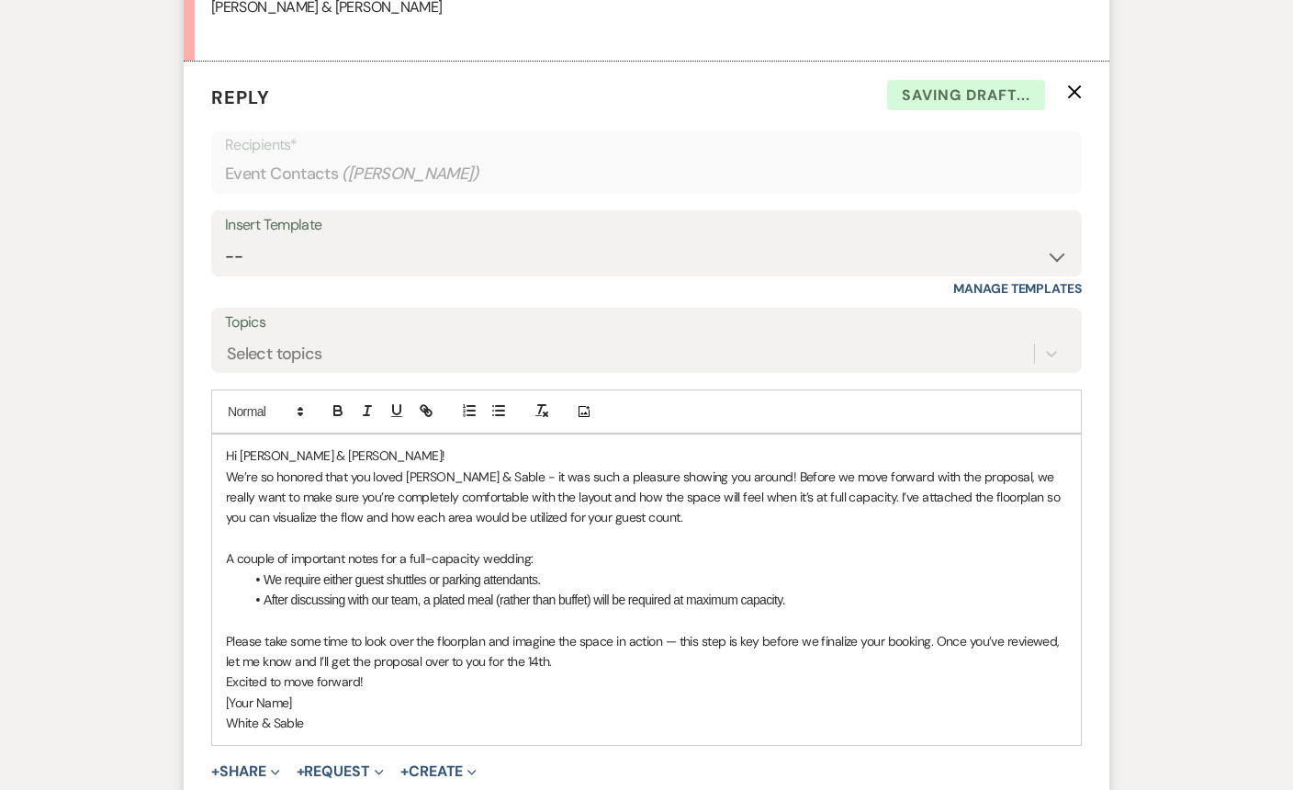
drag, startPoint x: 318, startPoint y: 722, endPoint x: 227, endPoint y: 697, distance: 94.3
click at [227, 697] on div "Hi [PERSON_NAME] & [PERSON_NAME]! We’re so honored that you loved White & Sable…" at bounding box center [646, 590] width 869 height 310
click at [221, 685] on div "Hi [PERSON_NAME] & [PERSON_NAME]! We’re so honored that you loved White & Sable…" at bounding box center [646, 579] width 869 height 289
click at [390, 706] on p "Excited to move forward!" at bounding box center [646, 703] width 841 height 20
click at [938, 640] on p "Please take some time to look over the floorplan and imagine the space in actio…" at bounding box center [646, 651] width 841 height 41
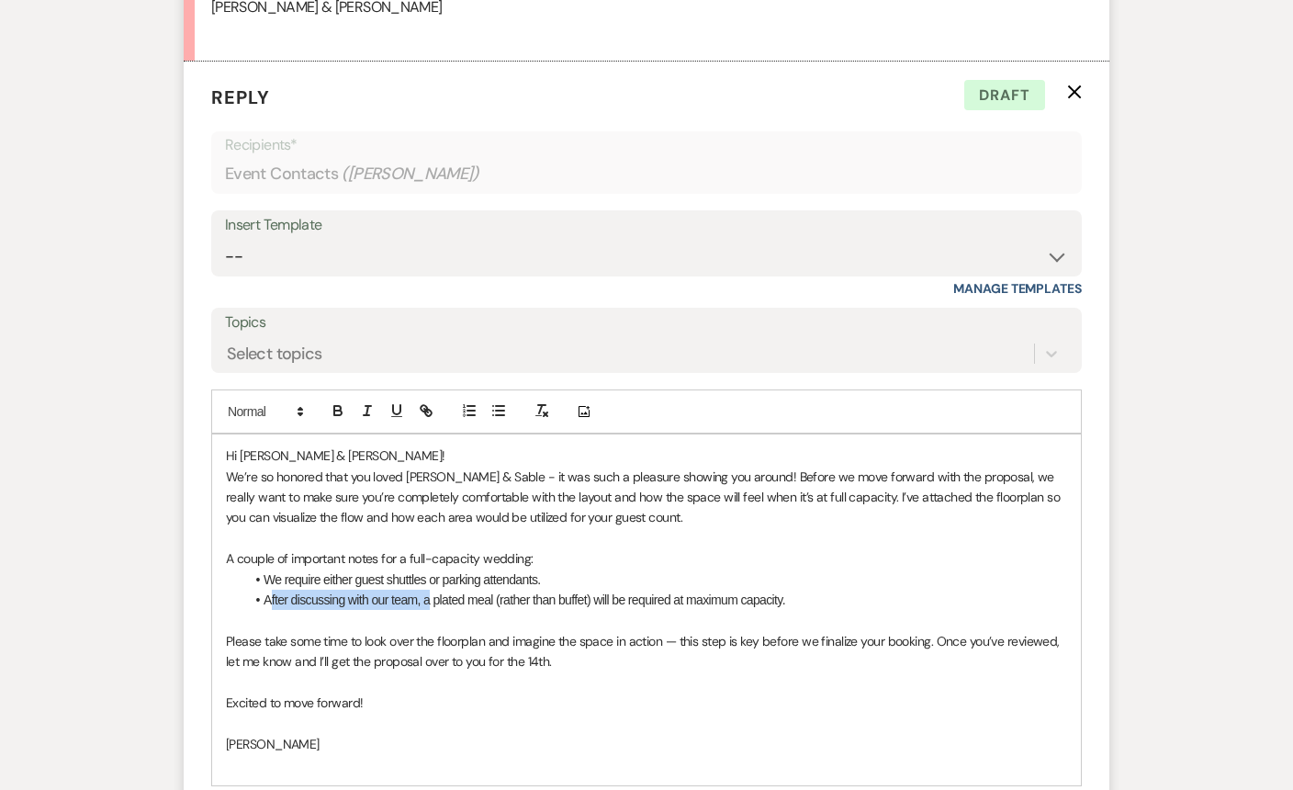
drag, startPoint x: 432, startPoint y: 603, endPoint x: 269, endPoint y: 605, distance: 162.6
click at [269, 605] on li "After discussing with our team, a plated meal (rather than buffet) will be requ…" at bounding box center [655, 600] width 823 height 20
click at [643, 604] on li "A plated meal (rather than buffet) will be required at maximum capacity." at bounding box center [655, 600] width 823 height 20
click at [615, 698] on p "Excited to move forward!" at bounding box center [646, 703] width 841 height 20
drag, startPoint x: 897, startPoint y: 498, endPoint x: 913, endPoint y: 498, distance: 16.5
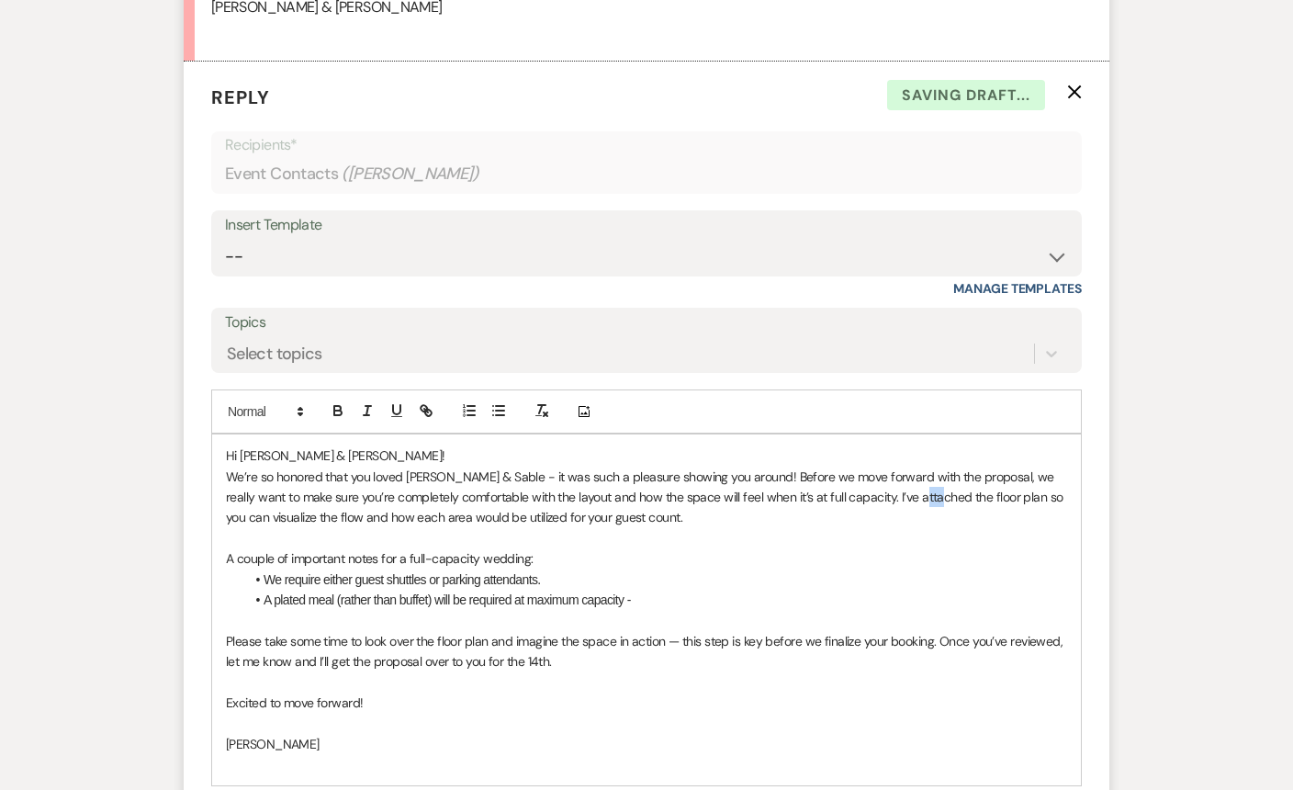
click at [913, 498] on p "We’re so honored that you loved [PERSON_NAME] & Sable - it was such a pleasure …" at bounding box center [646, 498] width 841 height 62
click at [661, 601] on li "A plated meal (rather than buffet) will be required at maximum capacity -" at bounding box center [655, 600] width 823 height 20
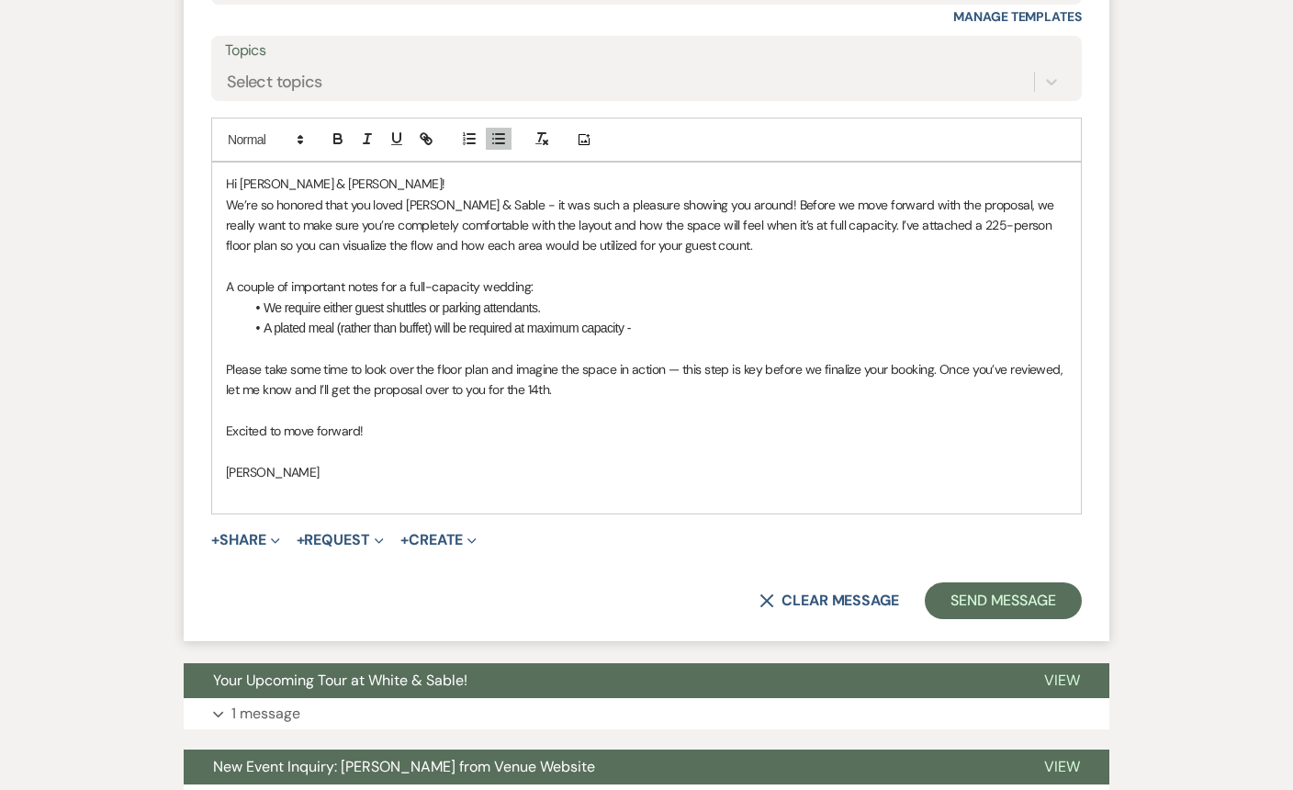
scroll to position [1965, 0]
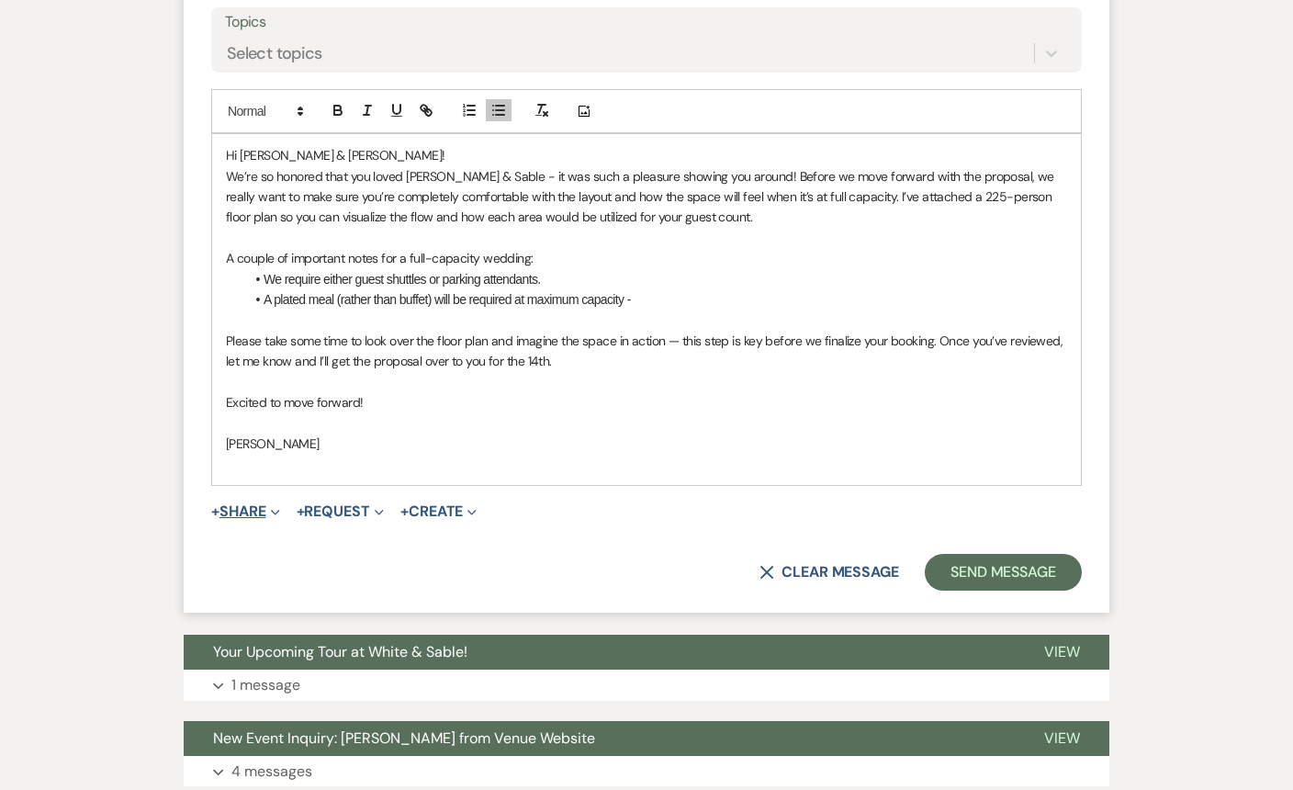
click at [268, 507] on button "+ Share Expand" at bounding box center [245, 511] width 69 height 15
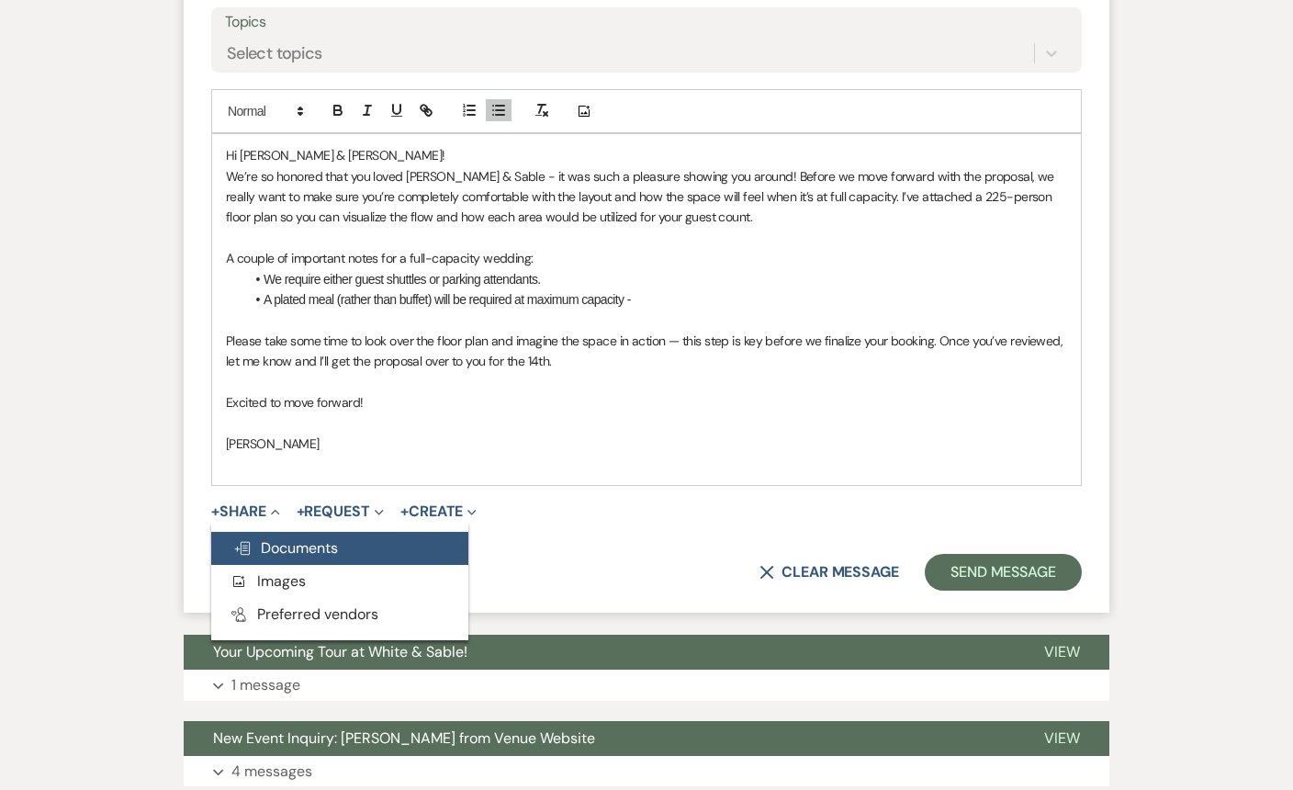
click at [283, 536] on button "Doc Upload Documents" at bounding box center [339, 548] width 257 height 33
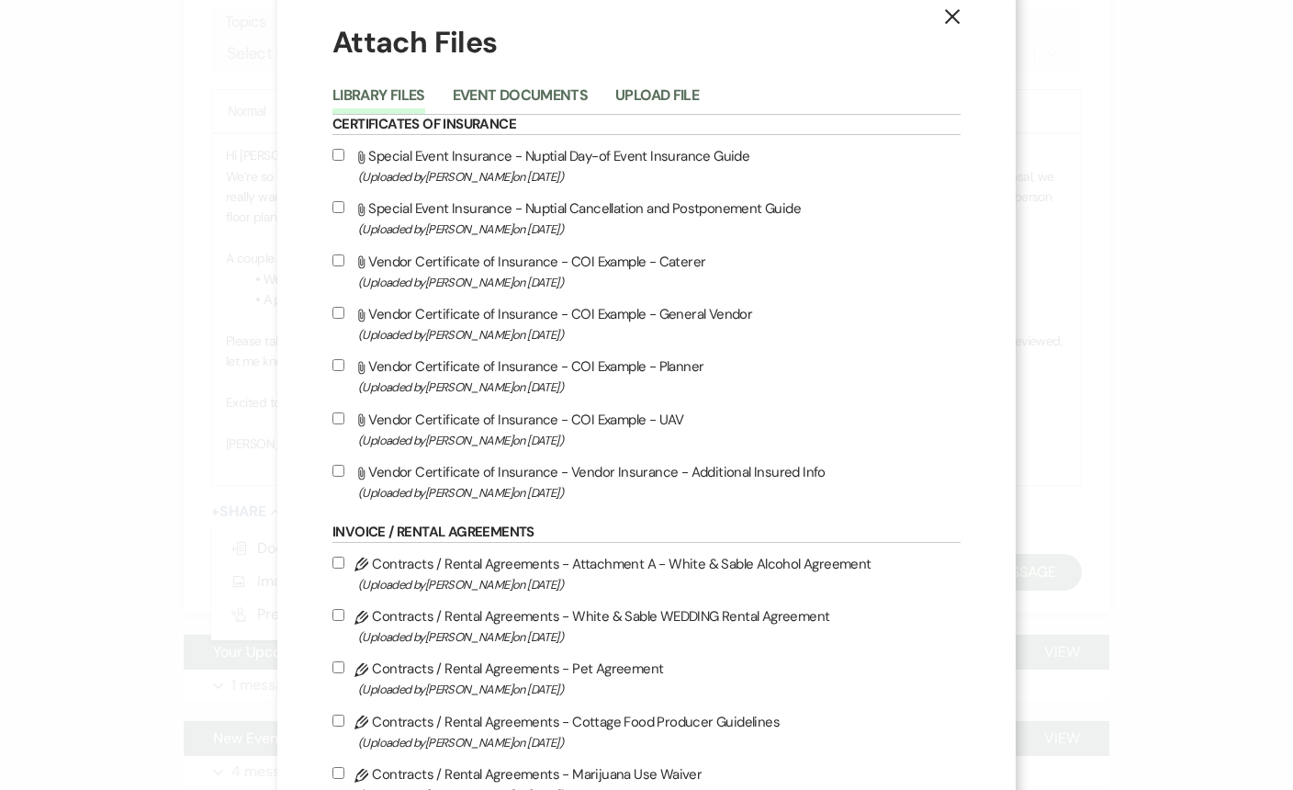
scroll to position [0, 0]
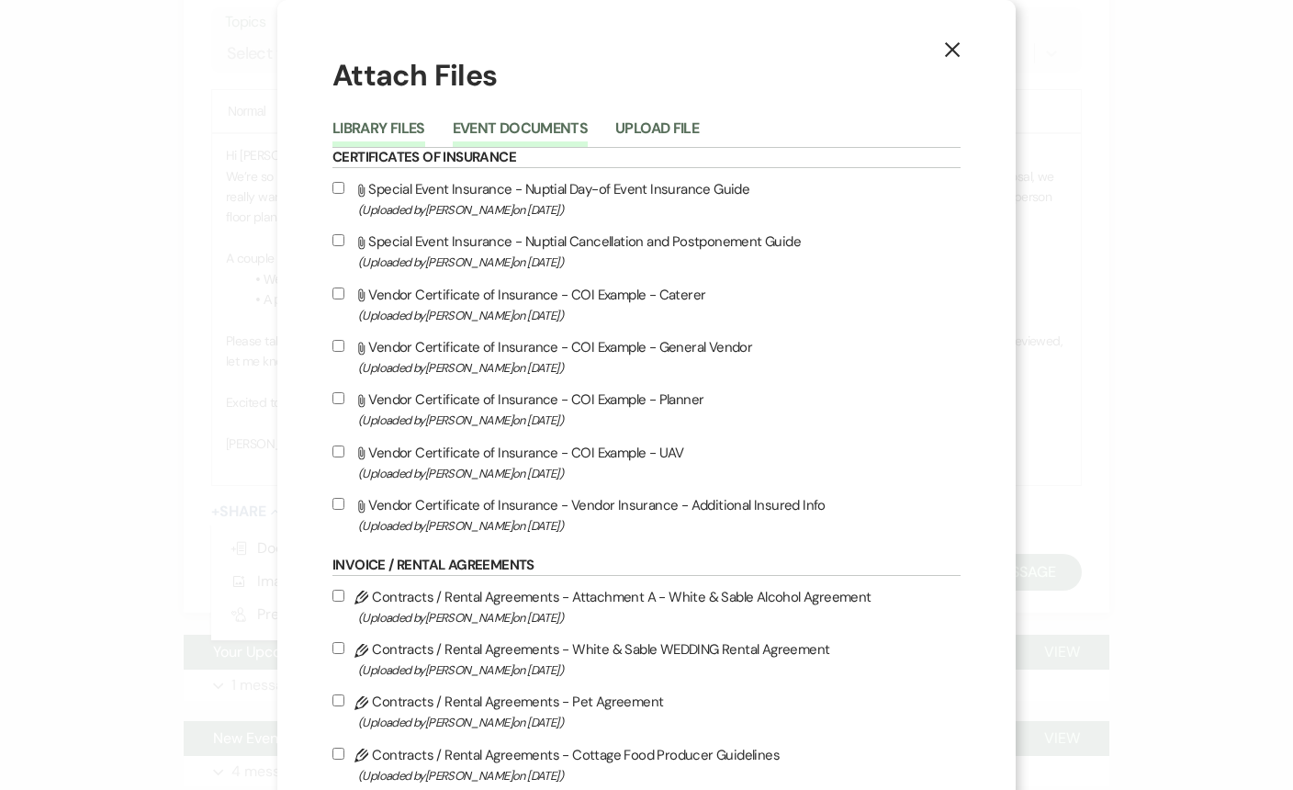
click at [552, 121] on button "Event Documents" at bounding box center [520, 134] width 135 height 26
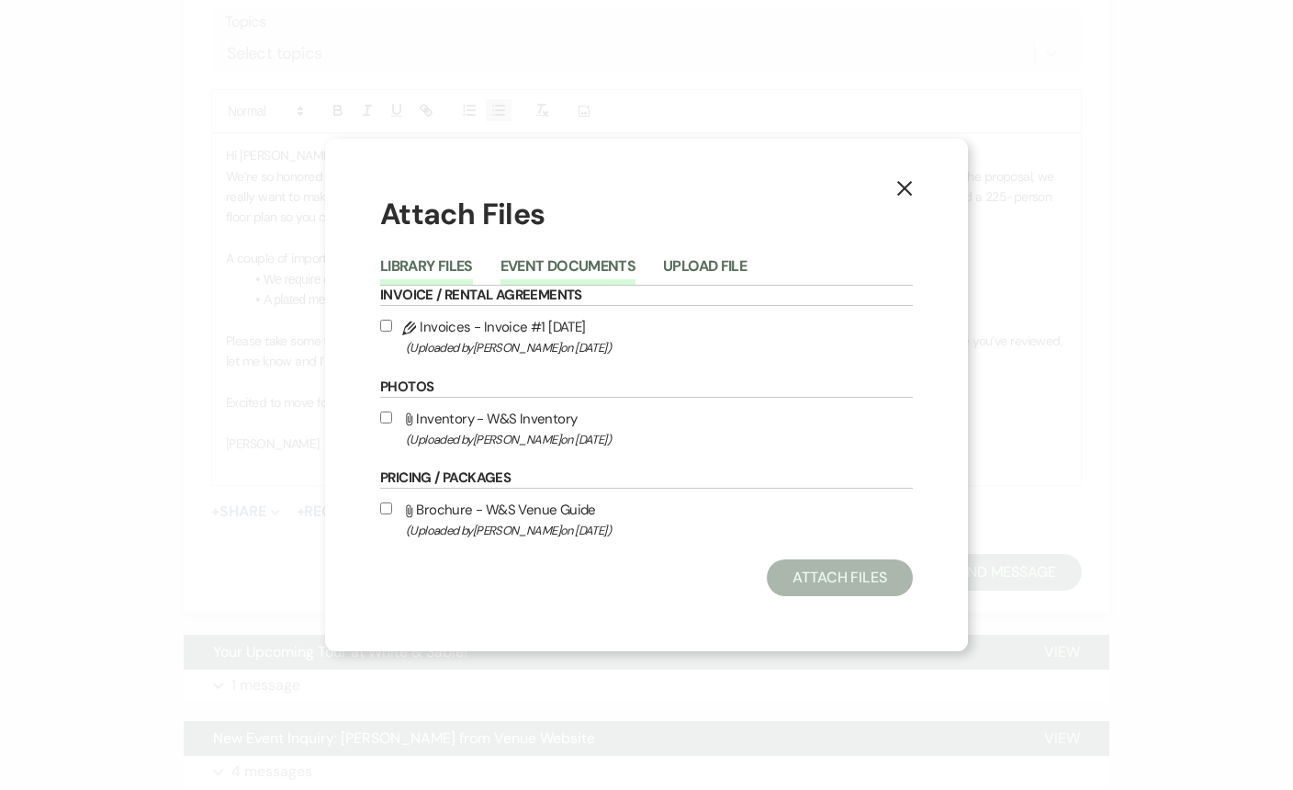
click at [417, 265] on button "Library Files" at bounding box center [426, 272] width 93 height 26
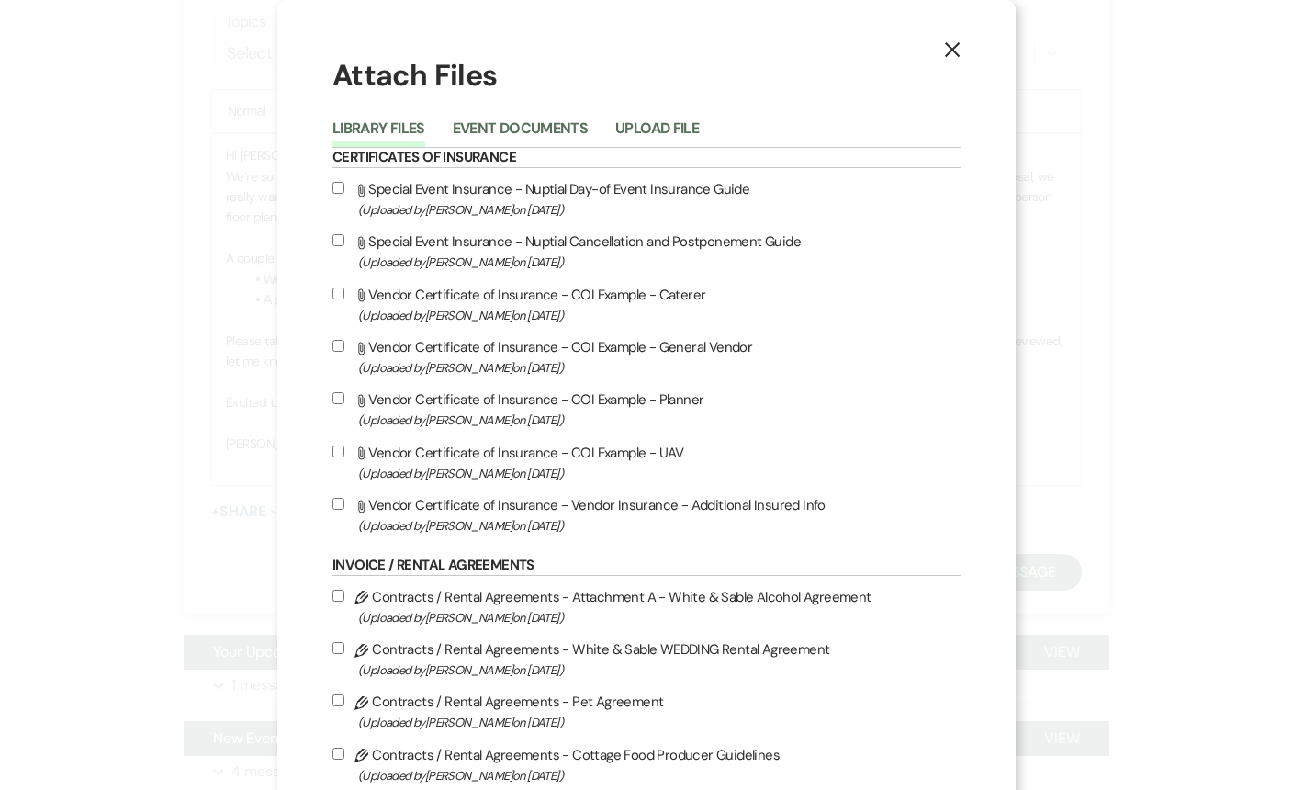
click at [176, 330] on div "X Attach Files Library Files Event Documents Upload File Certificates of Insura…" at bounding box center [646, 395] width 1293 height 790
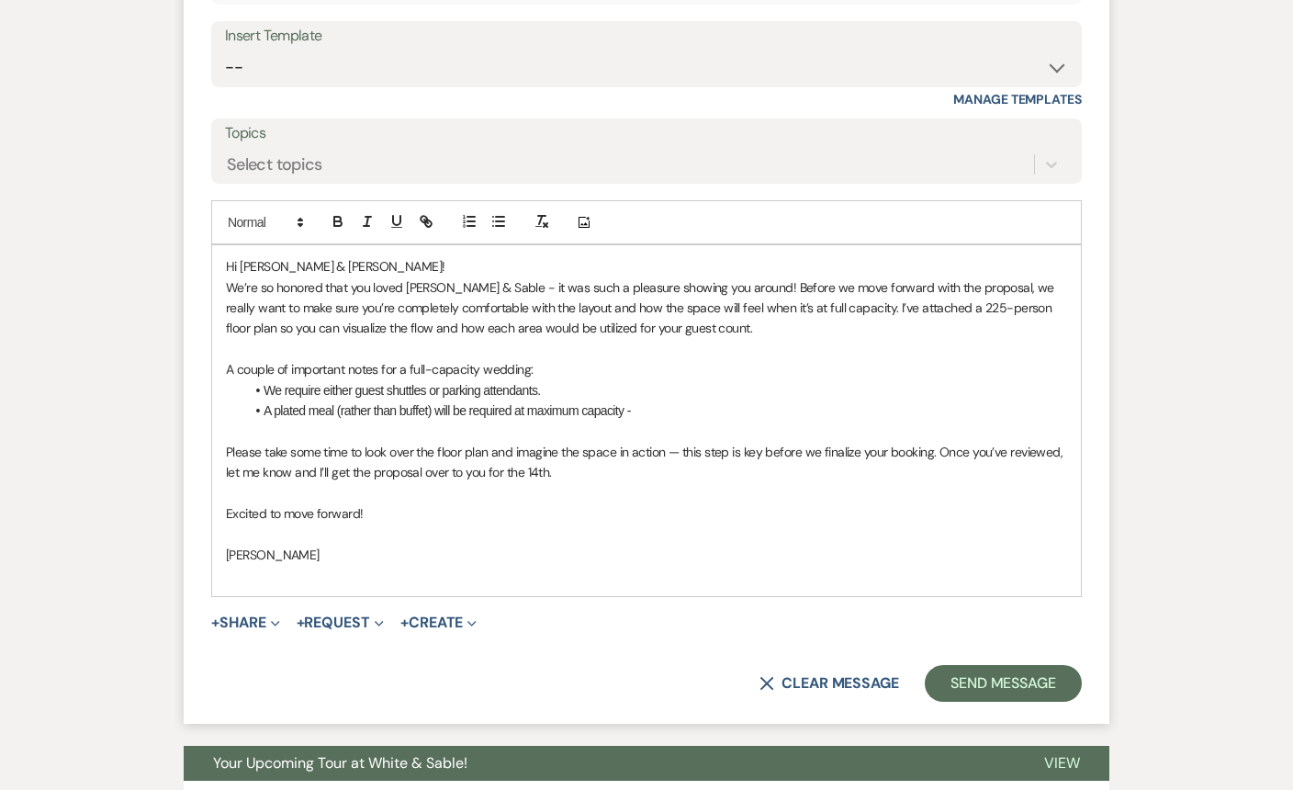
scroll to position [1855, 0]
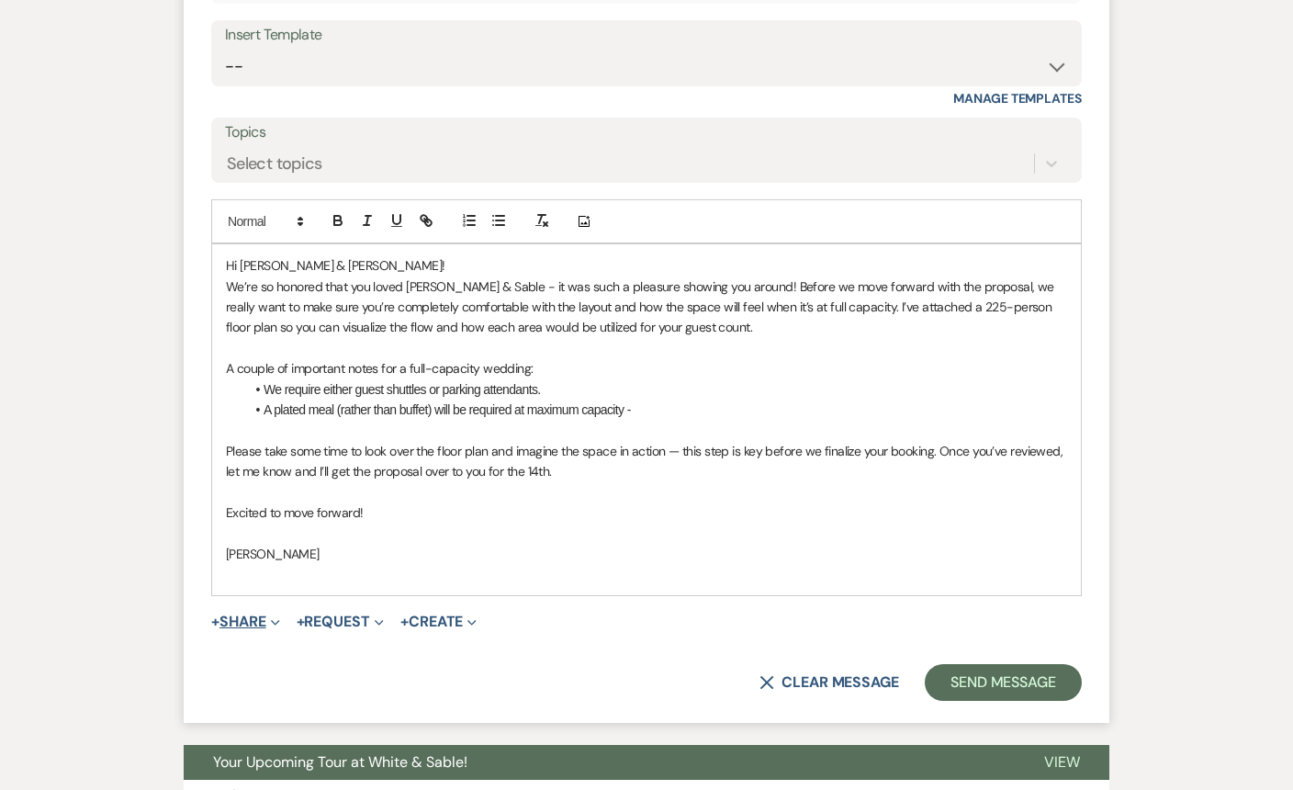
click at [279, 627] on span "Expand" at bounding box center [273, 621] width 14 height 19
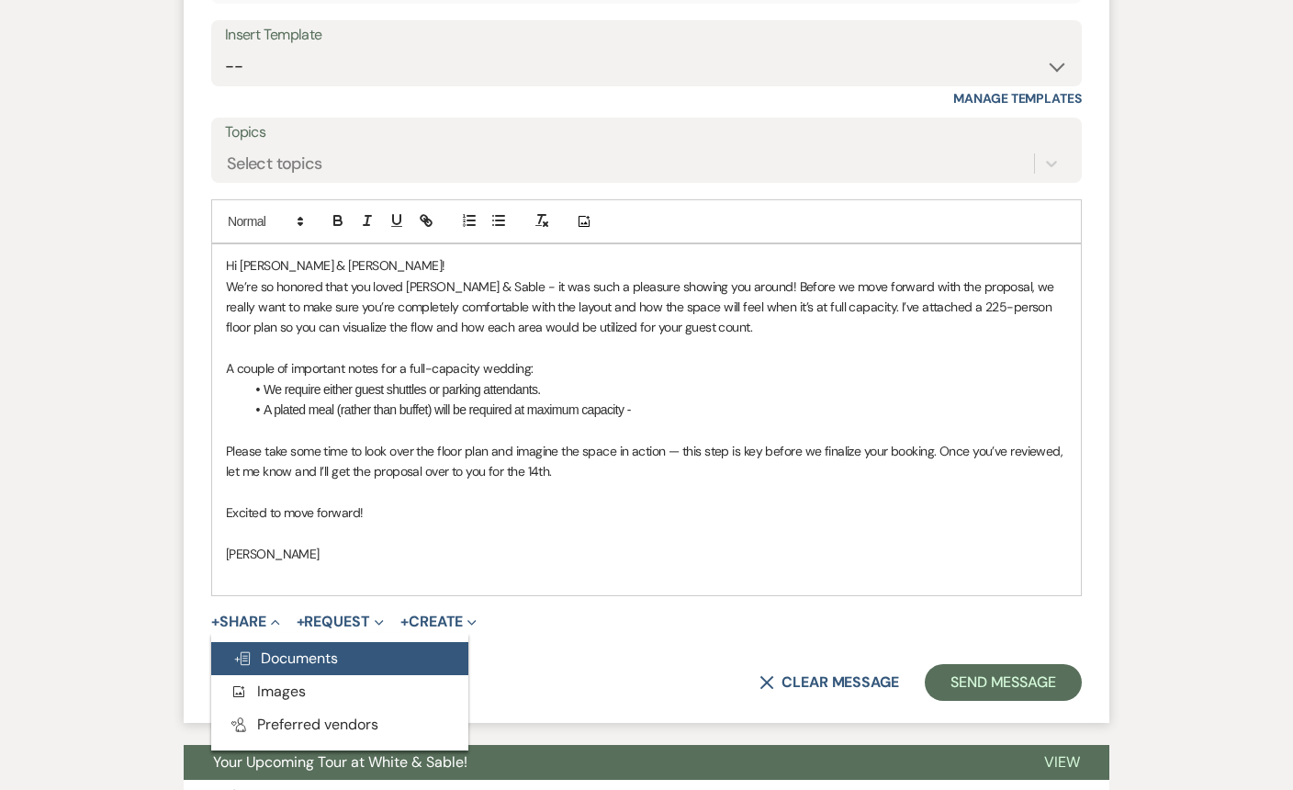
click at [290, 672] on button "Doc Upload Documents" at bounding box center [339, 658] width 257 height 33
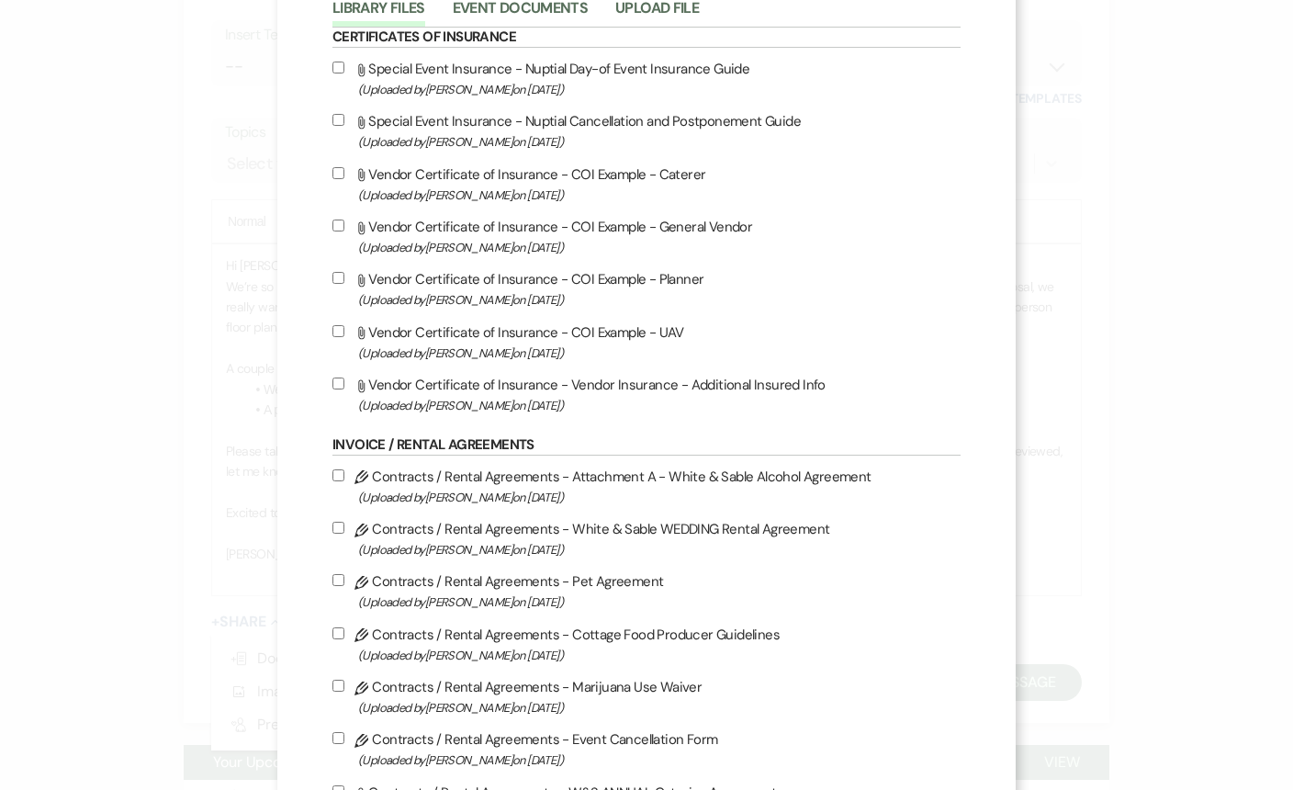
scroll to position [0, 0]
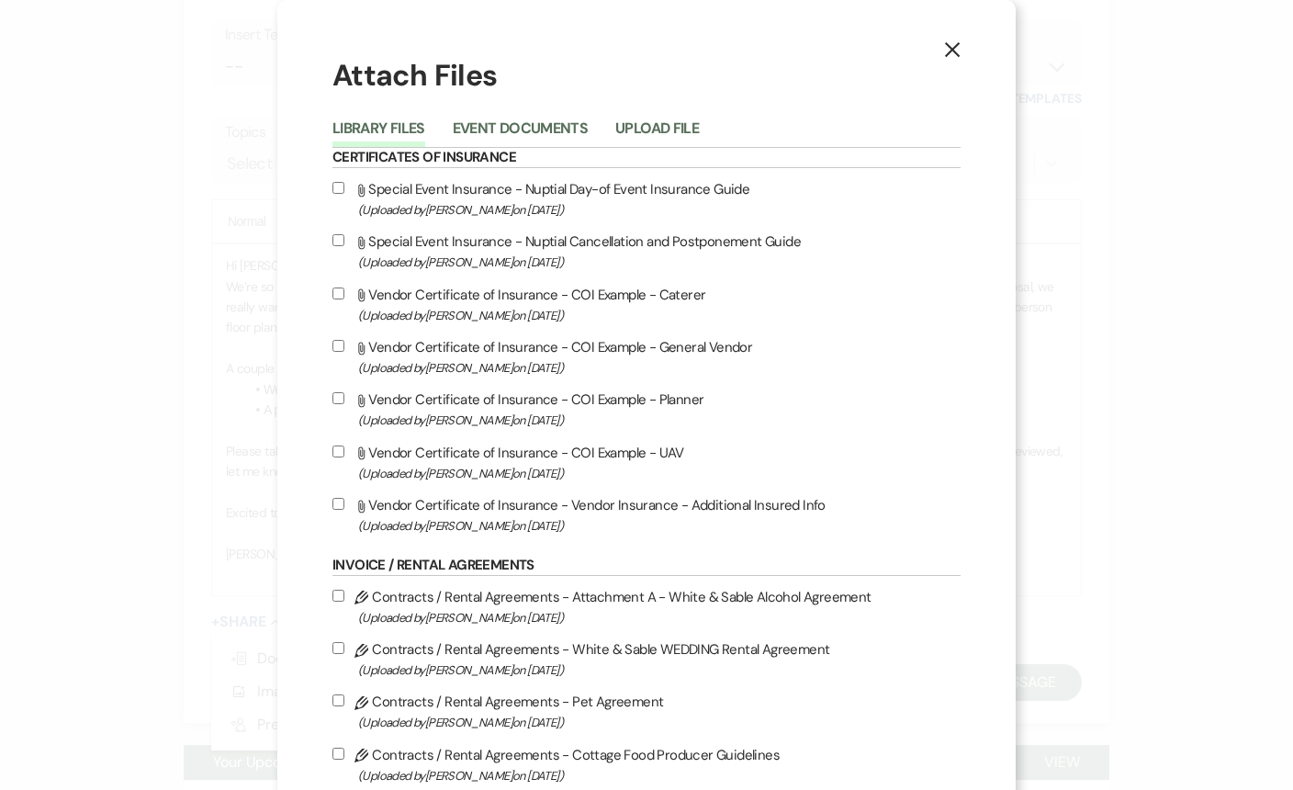
click at [953, 51] on icon "X" at bounding box center [952, 49] width 17 height 17
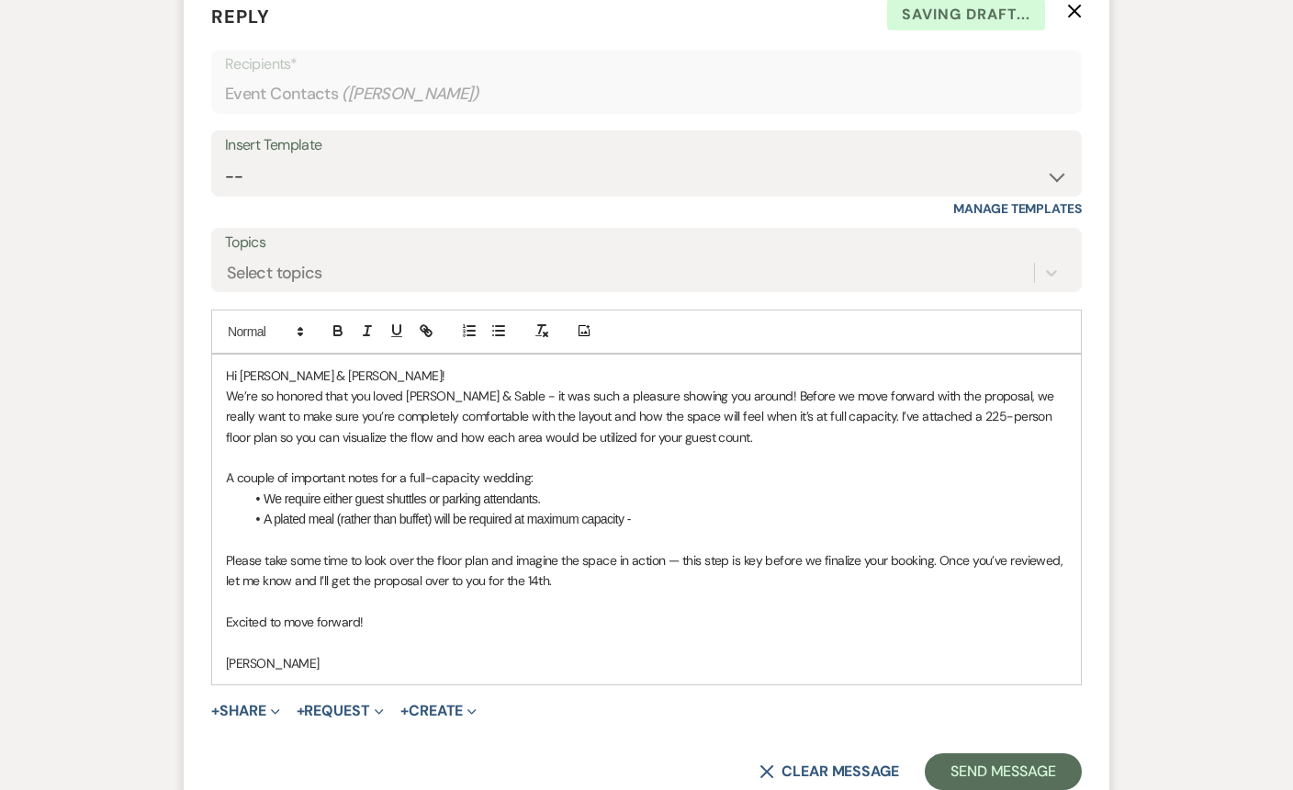
scroll to position [1776, 0]
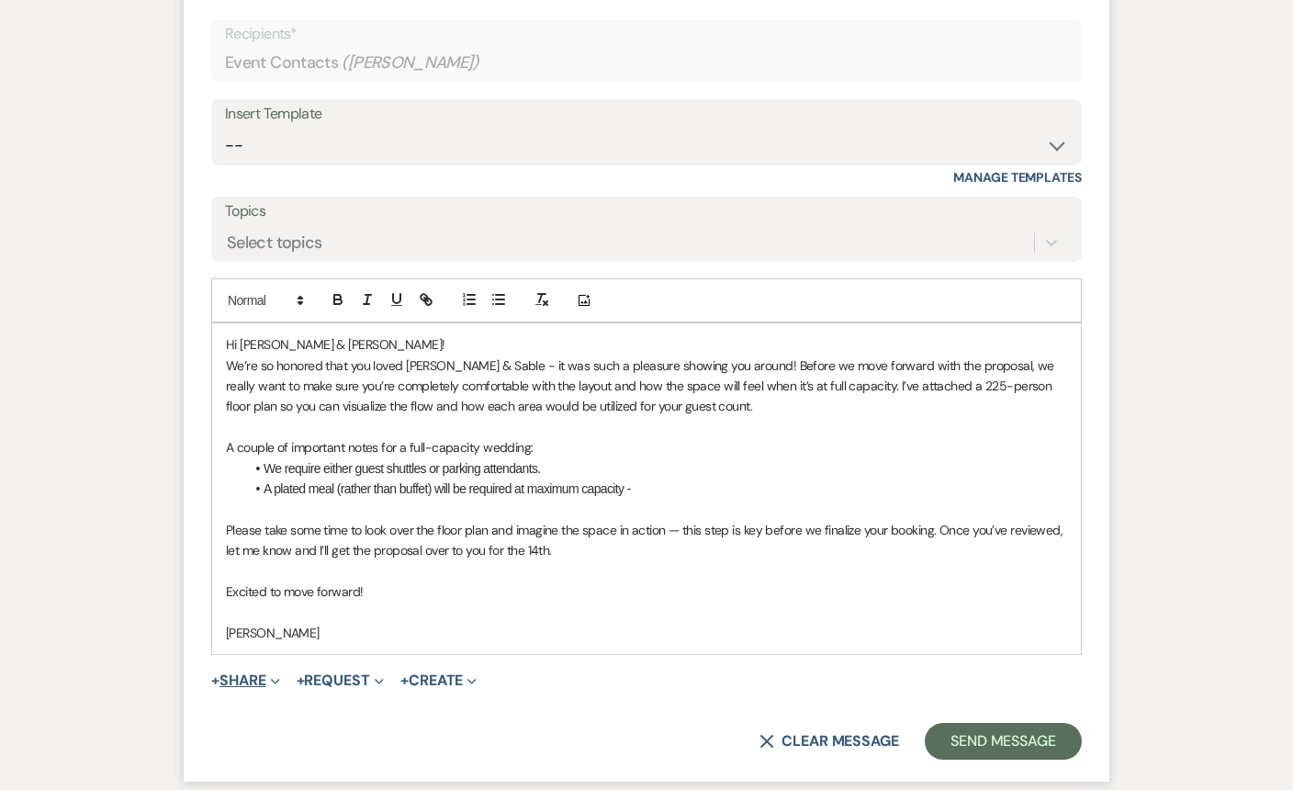
click at [259, 683] on button "+ Share Expand" at bounding box center [245, 680] width 69 height 15
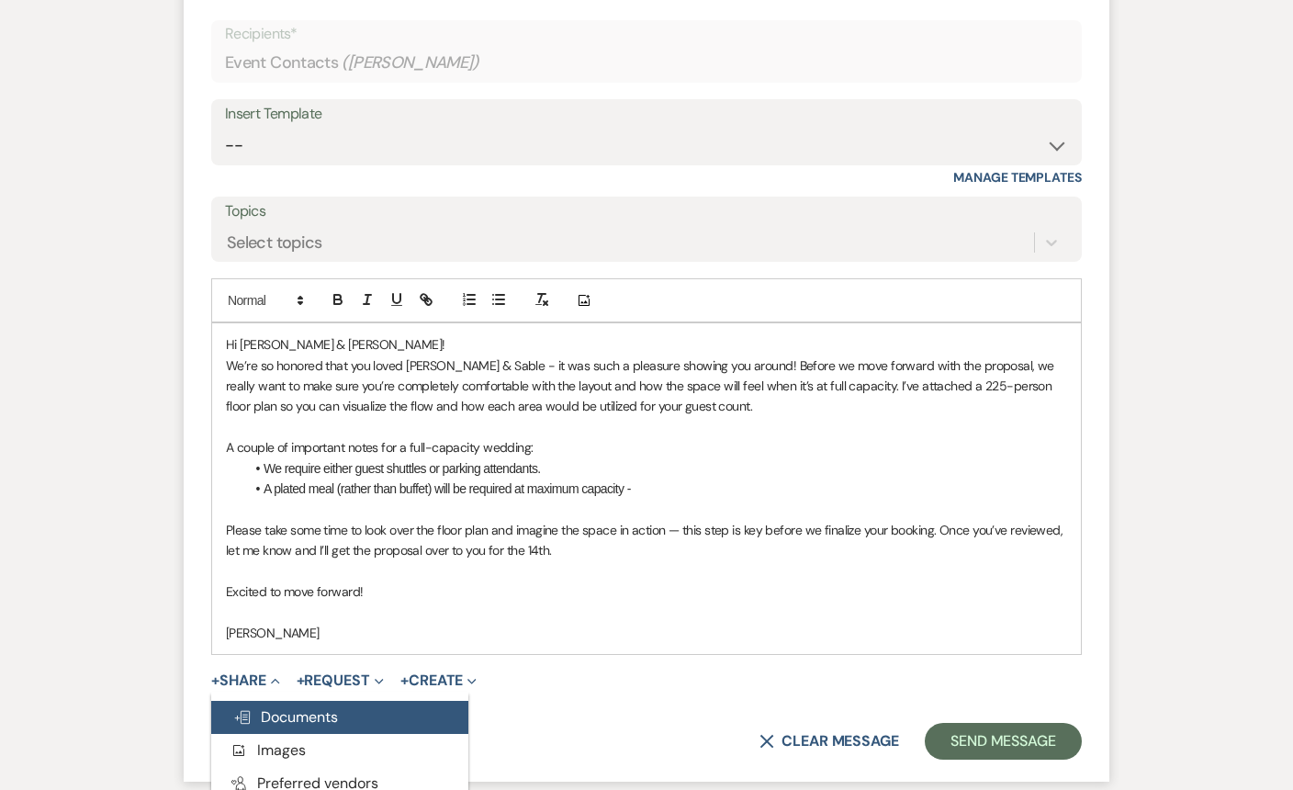
click at [288, 717] on span "Doc Upload Documents" at bounding box center [285, 716] width 105 height 19
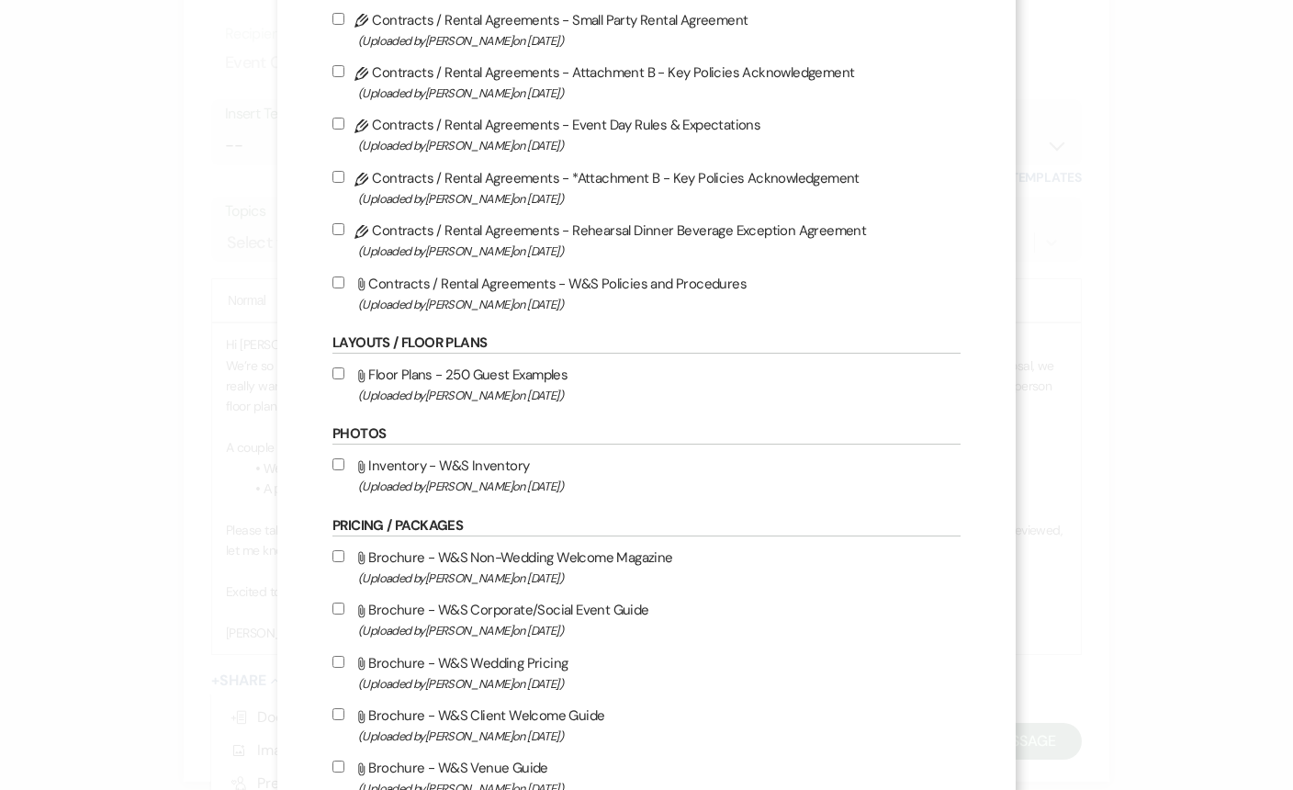
scroll to position [1259, 0]
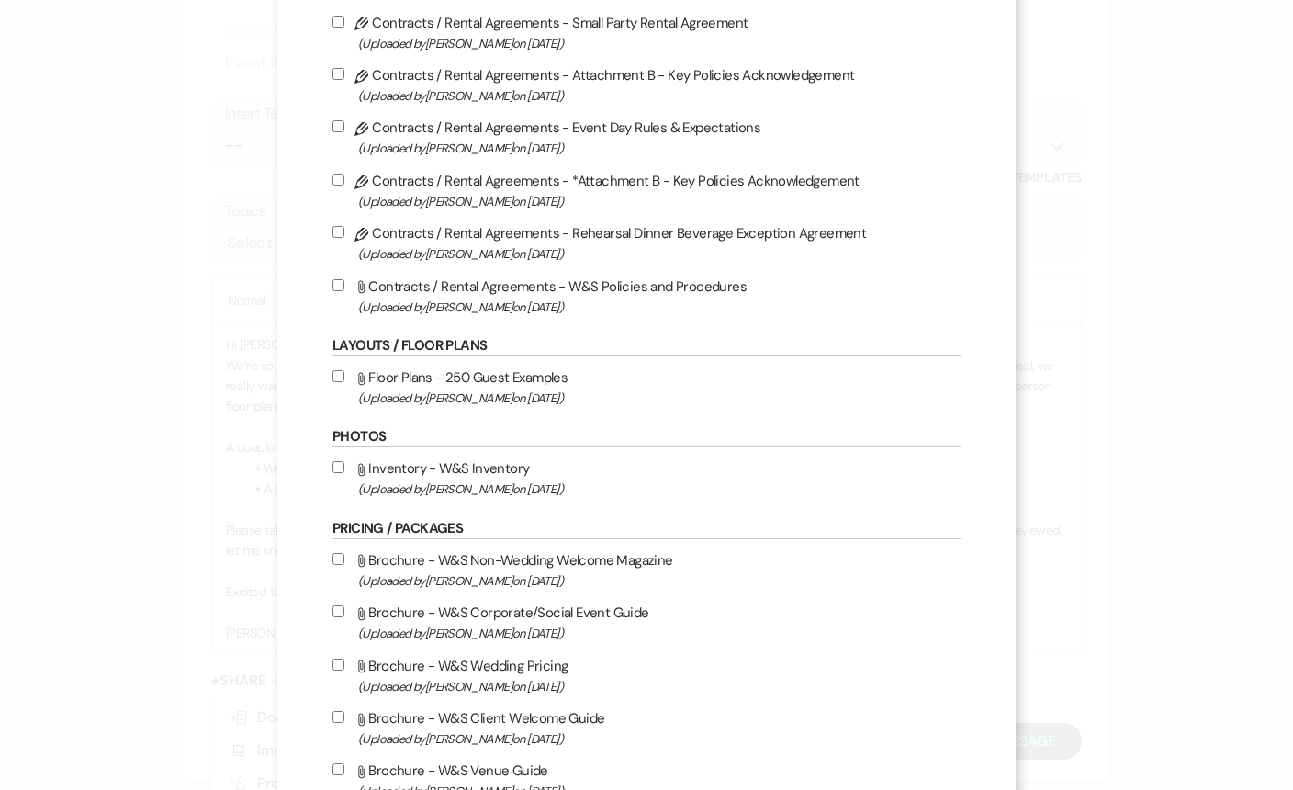
click at [342, 382] on input "Attach File Floor Plans - 250 Guest Examples (Uploaded by Angela Oldenburger on…" at bounding box center [339, 376] width 12 height 12
checkbox input "true"
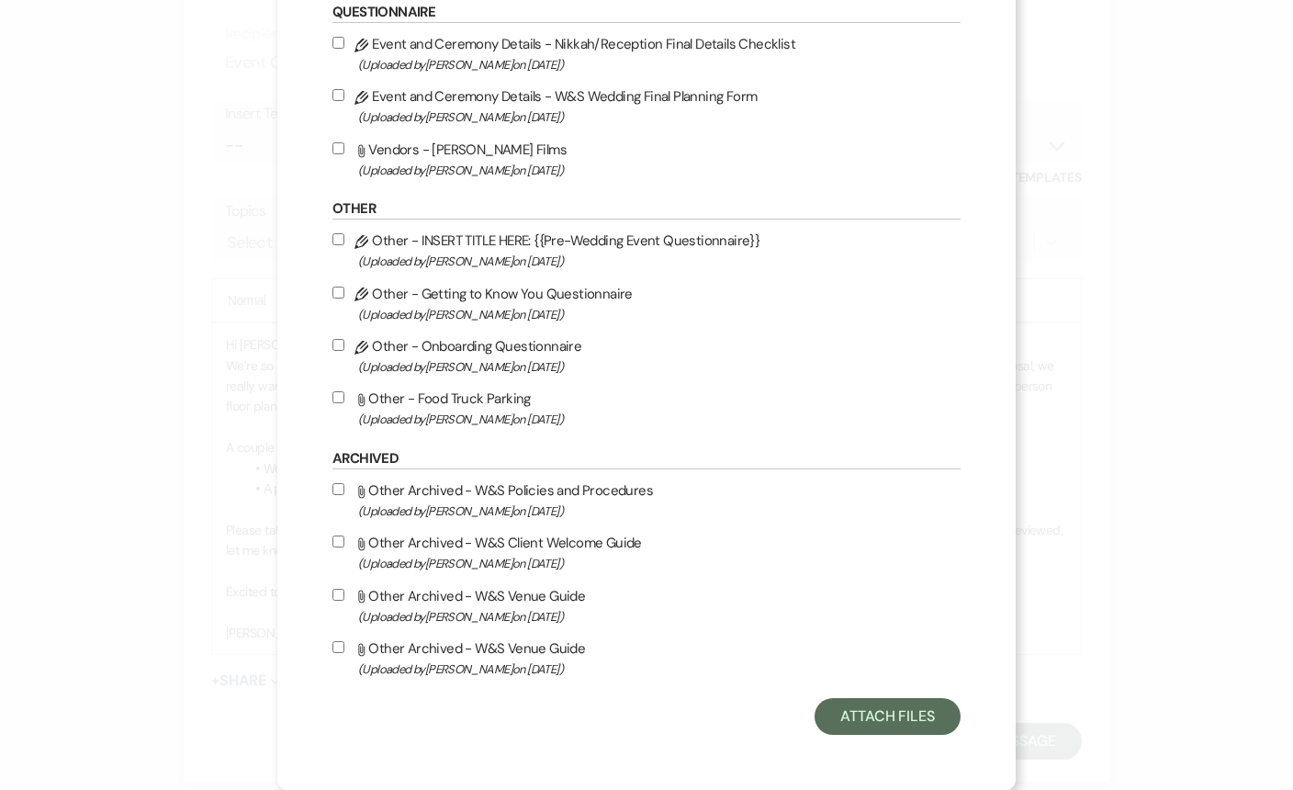
scroll to position [2151, 0]
click at [913, 720] on button "Attach Files" at bounding box center [888, 716] width 146 height 37
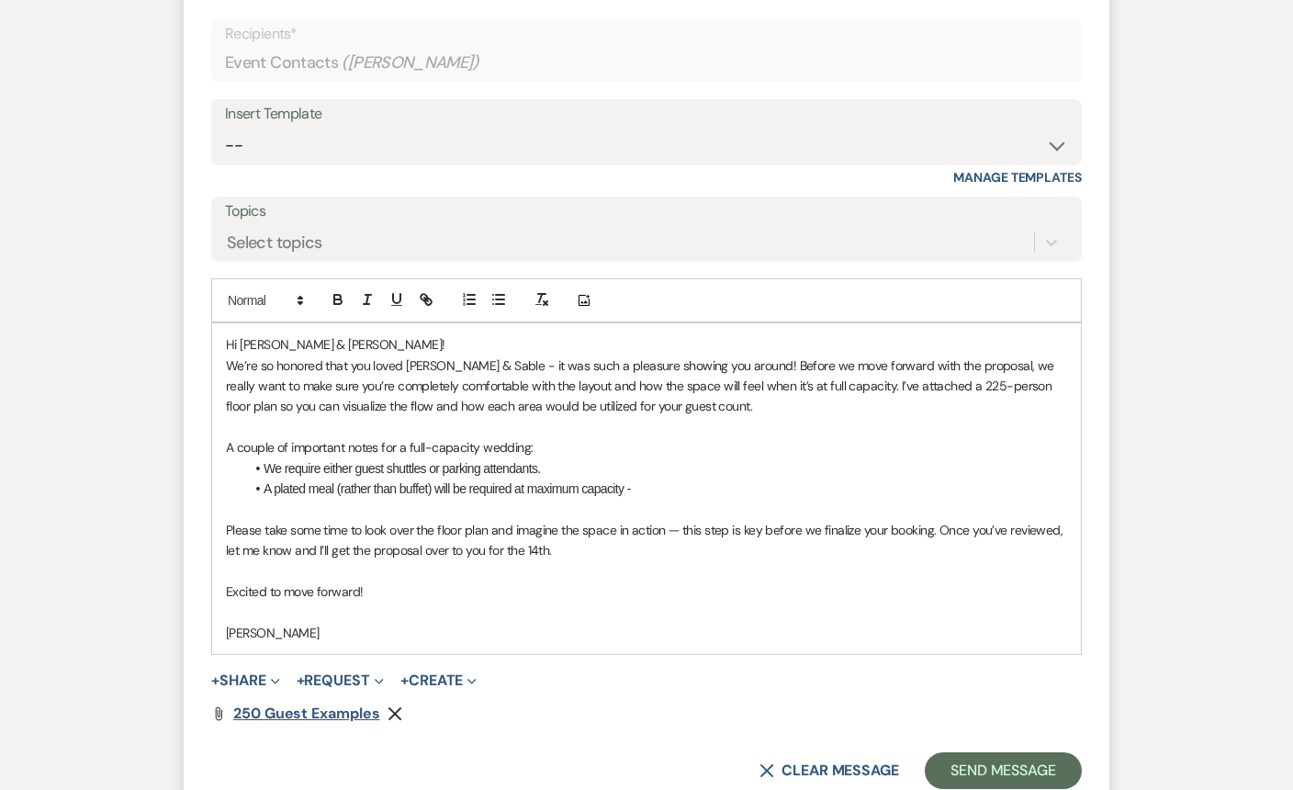
click at [328, 710] on span "250 Guest Examples" at bounding box center [306, 713] width 147 height 19
click at [926, 380] on p "We’re so honored that you loved [PERSON_NAME] & Sable - it was such a pleasure …" at bounding box center [646, 387] width 841 height 62
click at [661, 489] on li "A plated meal (rather than buffet) will be required at maximum capacity -" at bounding box center [655, 489] width 823 height 20
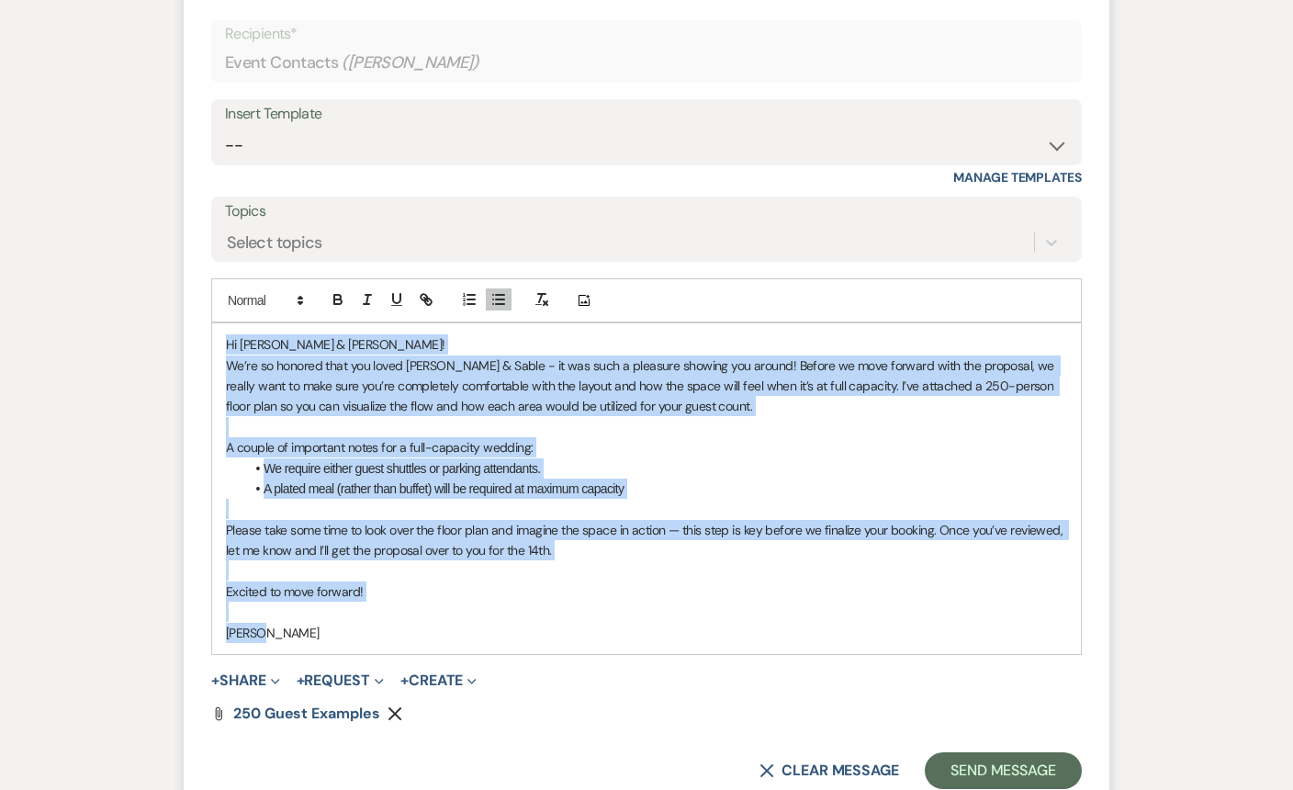
drag, startPoint x: 335, startPoint y: 633, endPoint x: 215, endPoint y: 347, distance: 310.0
click at [215, 347] on div "Hi Noelle & Trent! We’re so honored that you loved White & Sable - it was such …" at bounding box center [646, 488] width 869 height 331
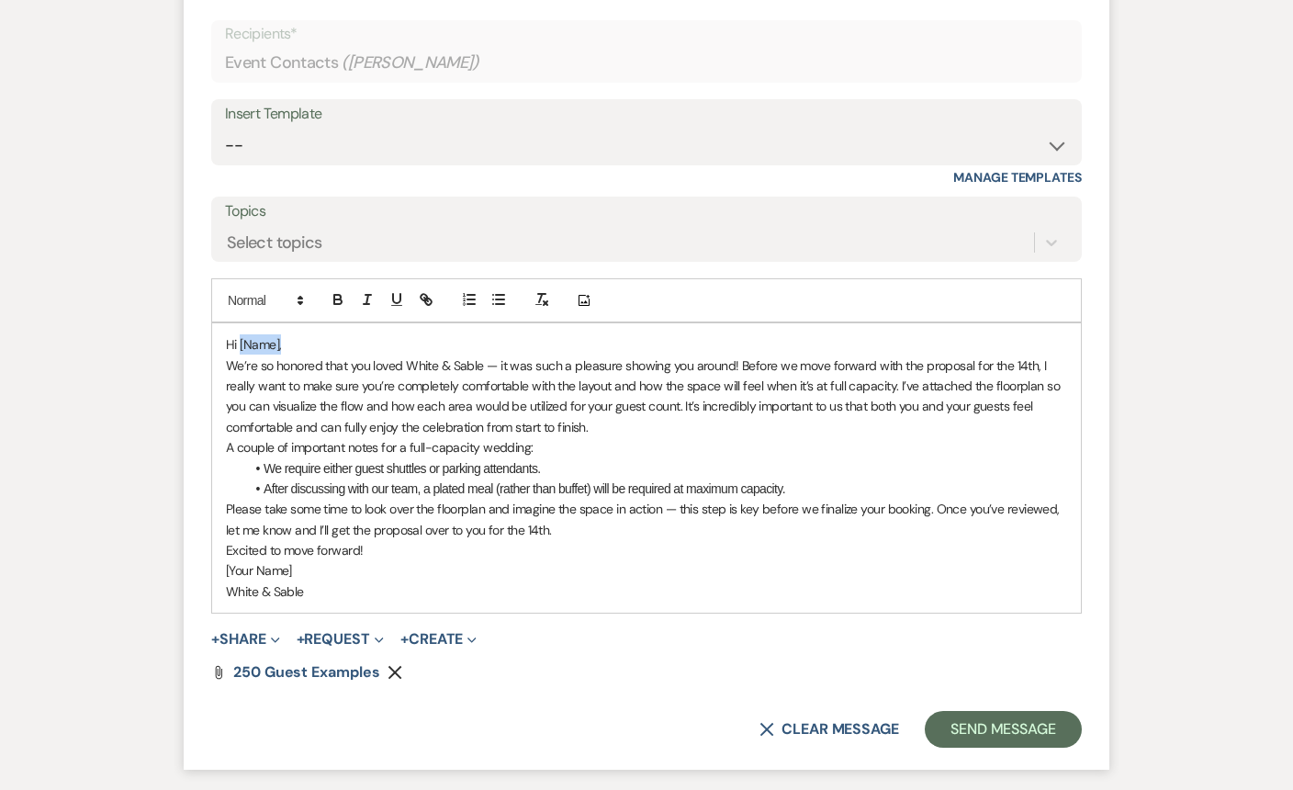
drag, startPoint x: 277, startPoint y: 349, endPoint x: 241, endPoint y: 343, distance: 37.3
click at [241, 343] on p "Hi [Name]," at bounding box center [646, 344] width 841 height 20
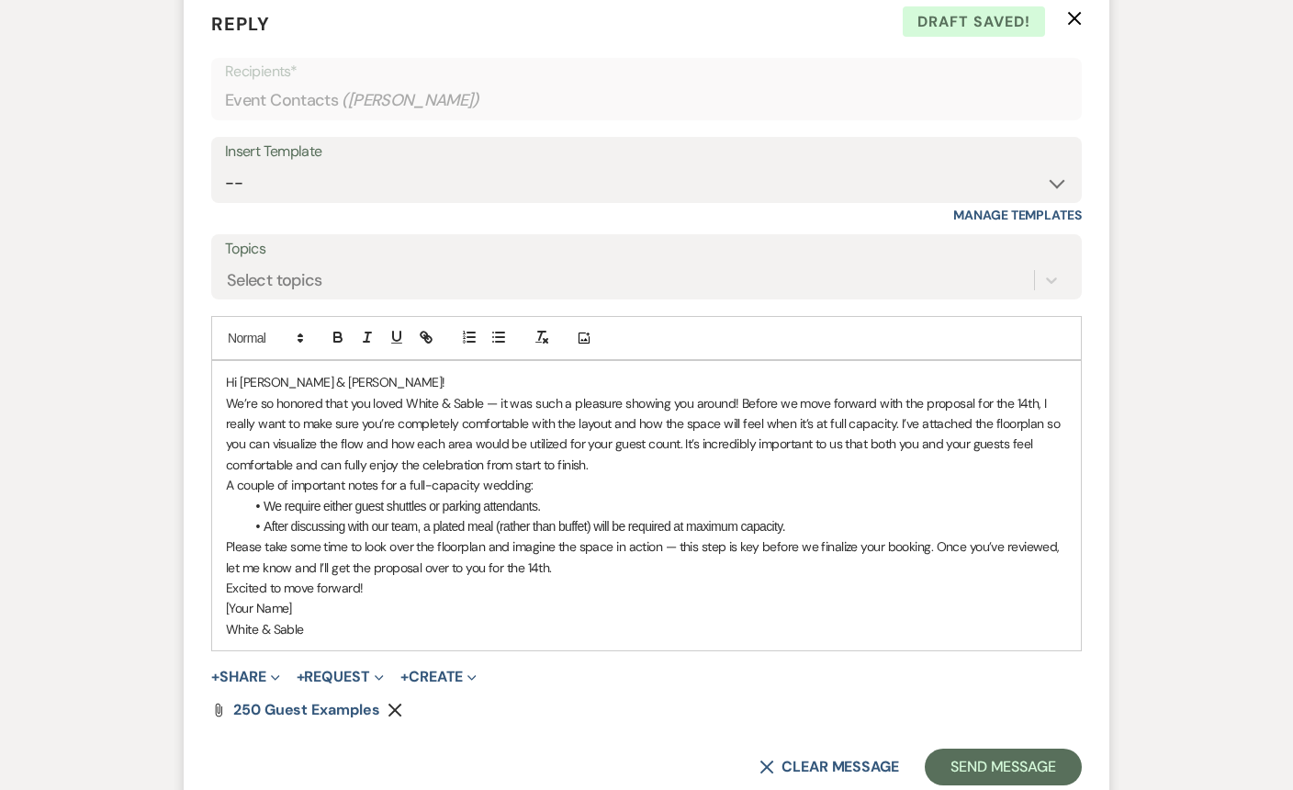
scroll to position [1745, 0]
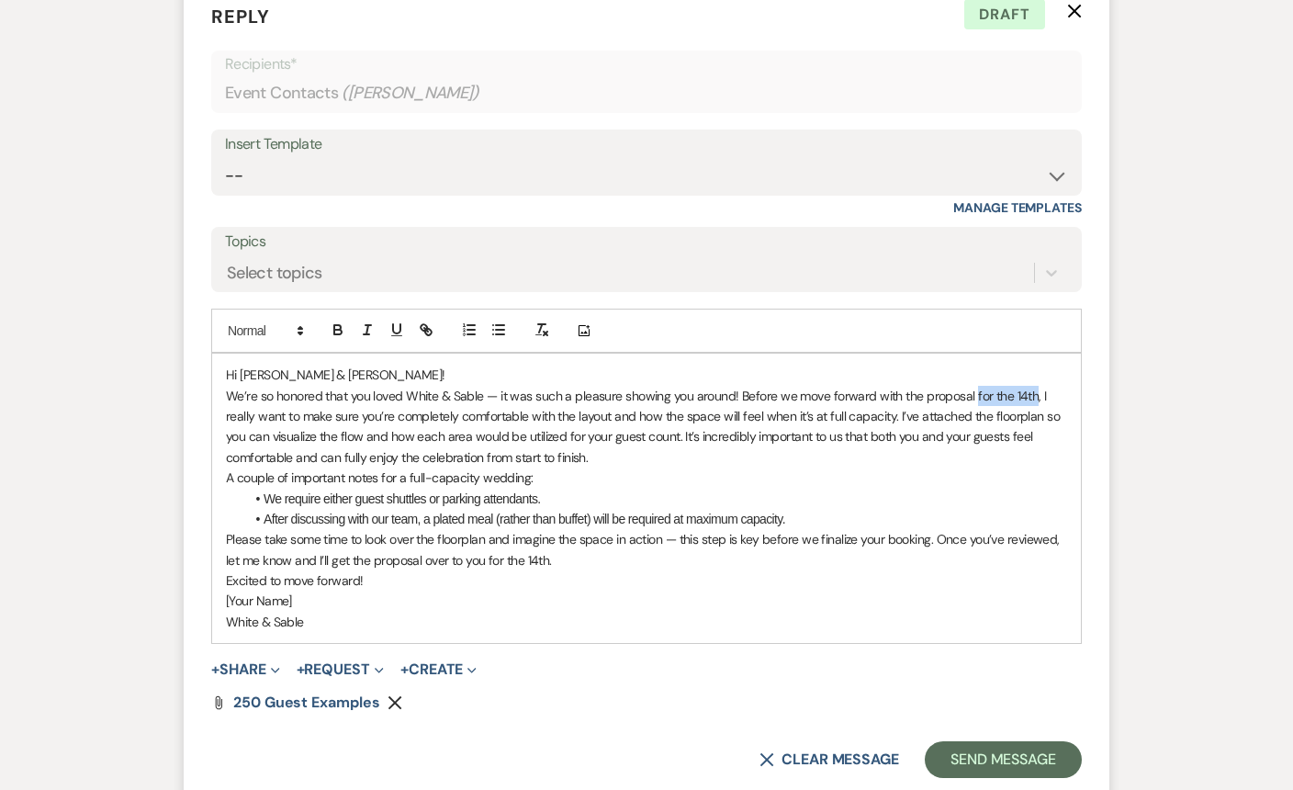
drag, startPoint x: 1030, startPoint y: 400, endPoint x: 970, endPoint y: 401, distance: 59.7
click at [970, 401] on p "We’re so honored that you loved White & Sable — it was such a pleasure showing …" at bounding box center [646, 427] width 841 height 83
click at [992, 397] on p "We’re so honored that you loved White & Sable — it was such a pleasure showing …" at bounding box center [646, 427] width 841 height 83
click at [480, 460] on p "We’re so honored that you loved White & Sable — it was such a pleasure showing …" at bounding box center [646, 427] width 841 height 83
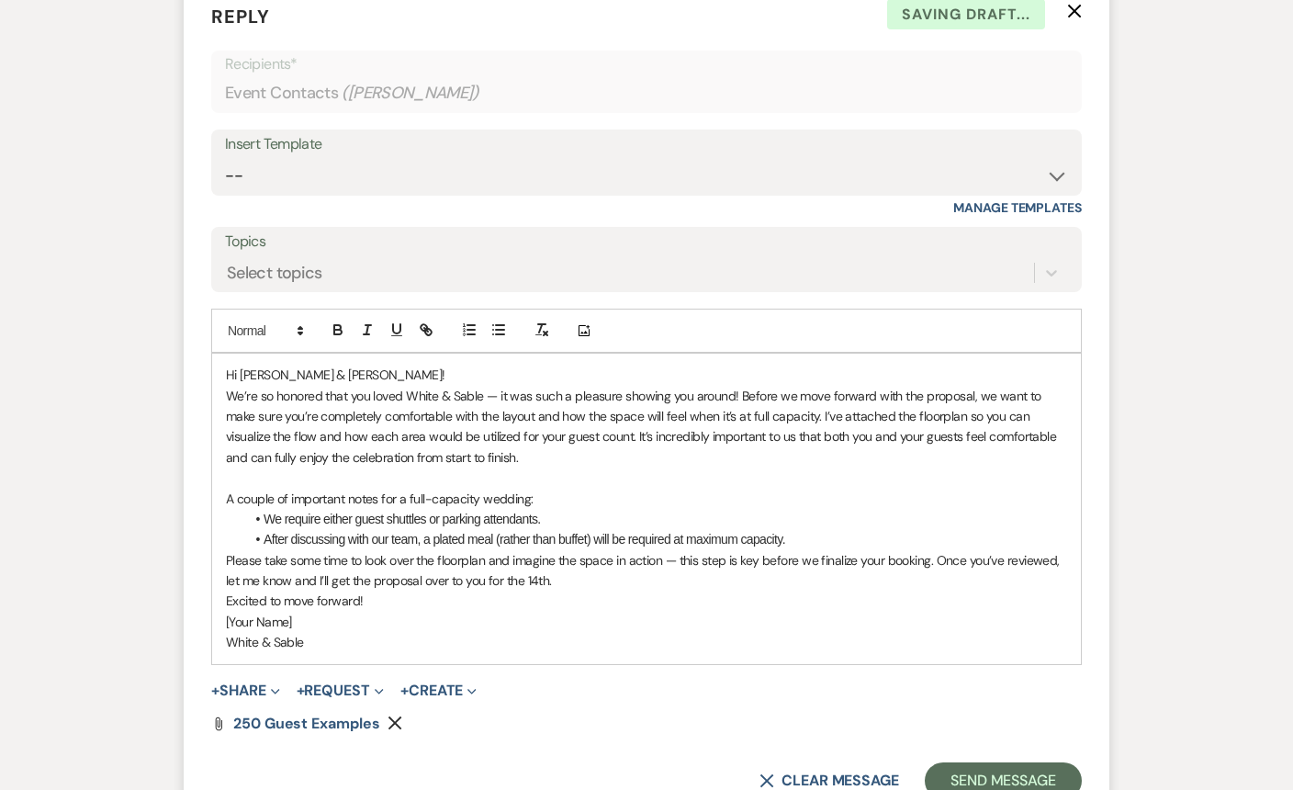
click at [802, 541] on li "After discussing with our team, a plated meal (rather than buffet) will be requ…" at bounding box center [655, 539] width 823 height 20
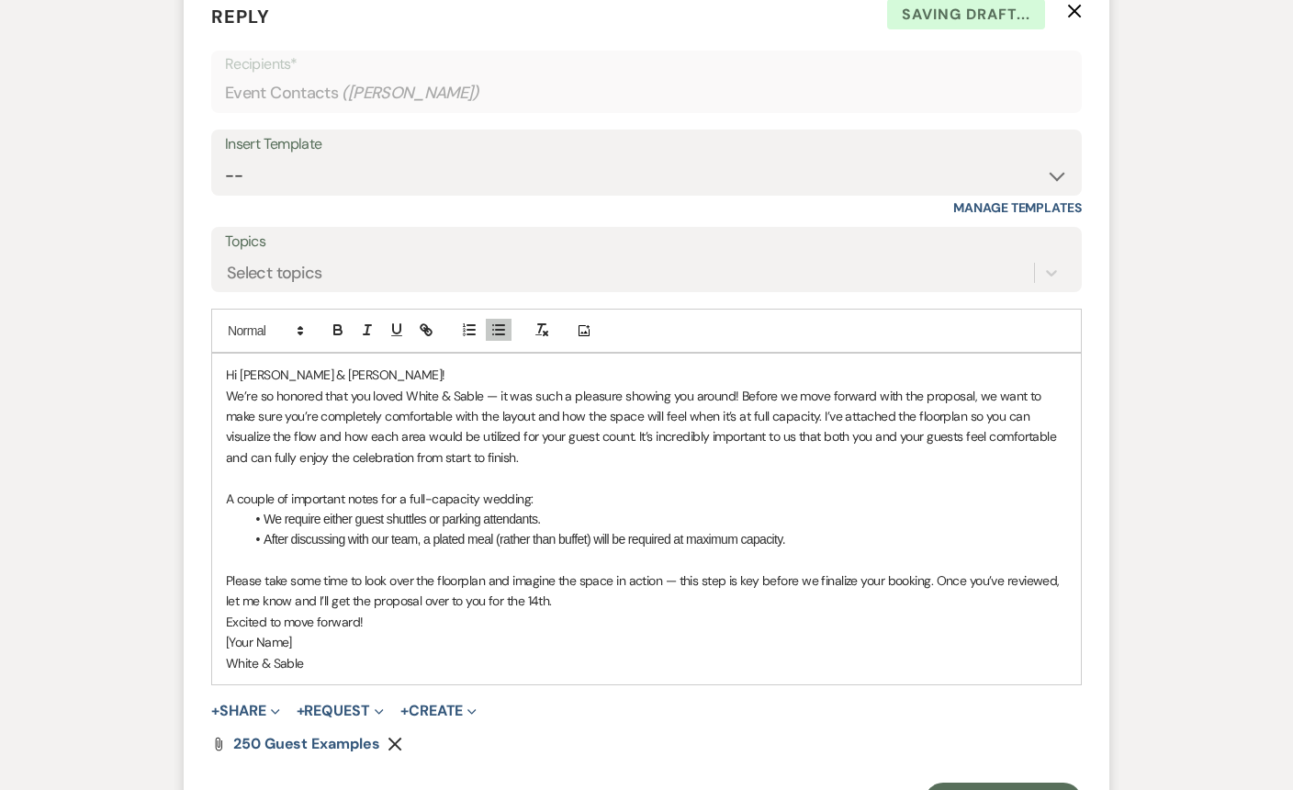
click at [646, 606] on p "Please take some time to look over the floorplan and imagine the space in actio…" at bounding box center [646, 590] width 841 height 41
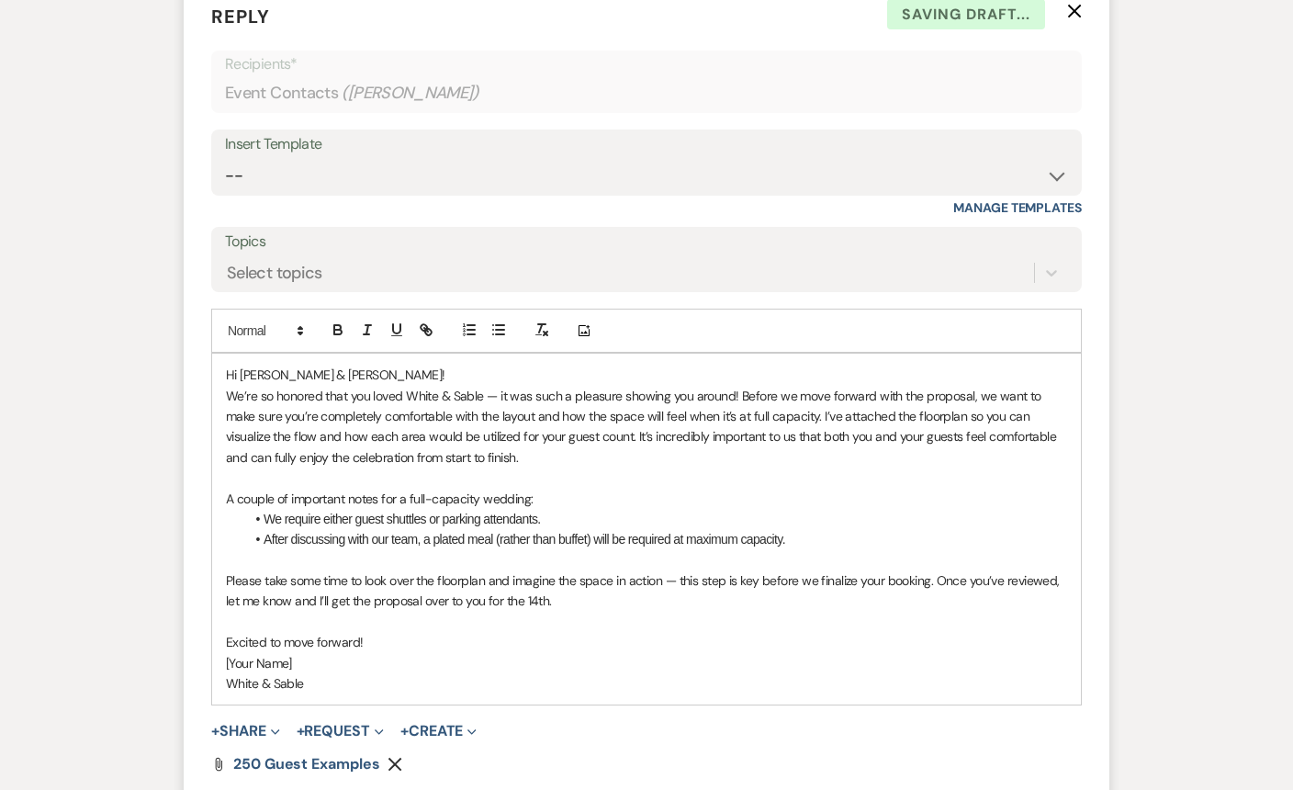
drag, startPoint x: 363, startPoint y: 683, endPoint x: 218, endPoint y: 661, distance: 146.8
click at [218, 661] on div "Hi Noelle & Trent! We’re so honored that you loved White & Sable — it was such …" at bounding box center [646, 529] width 869 height 351
click at [493, 401] on p "We’re so honored that you loved White & Sable — it was such a pleasure showing …" at bounding box center [646, 427] width 841 height 83
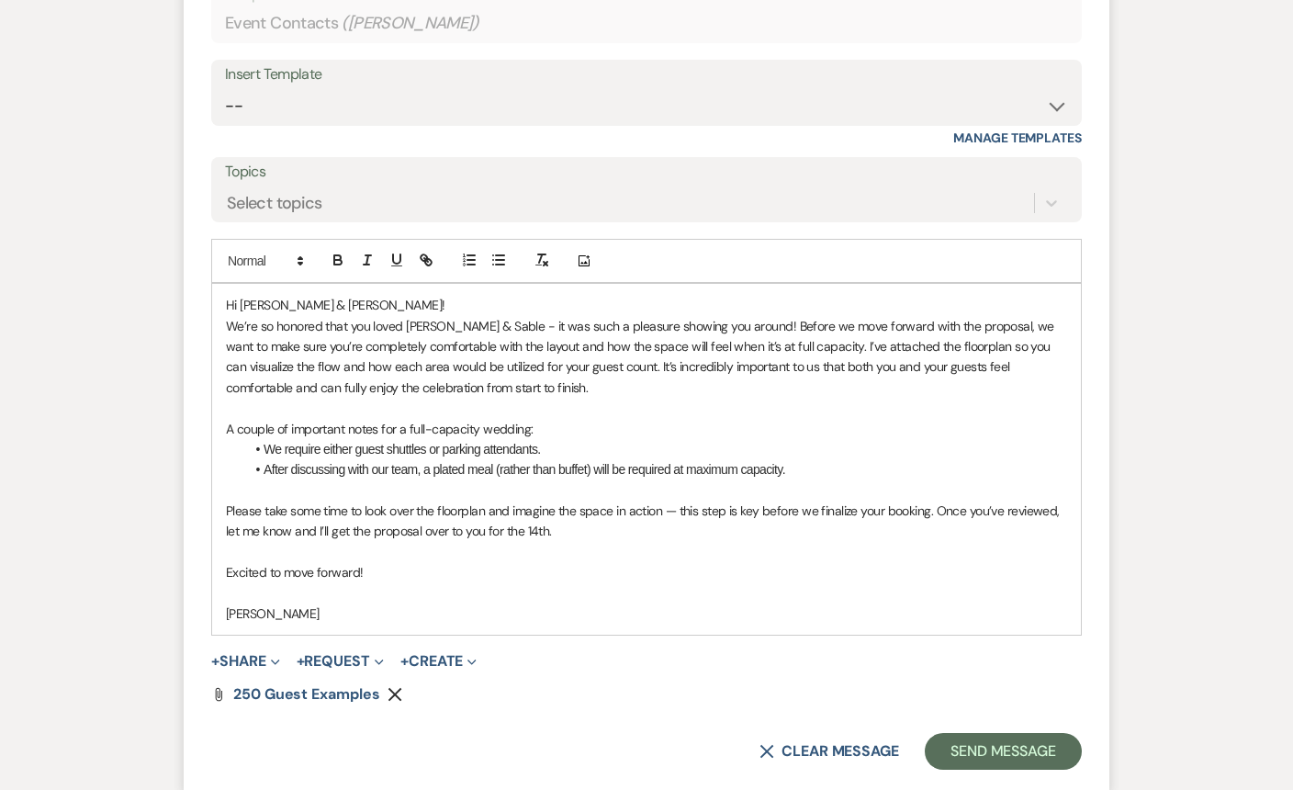
scroll to position [1829, 0]
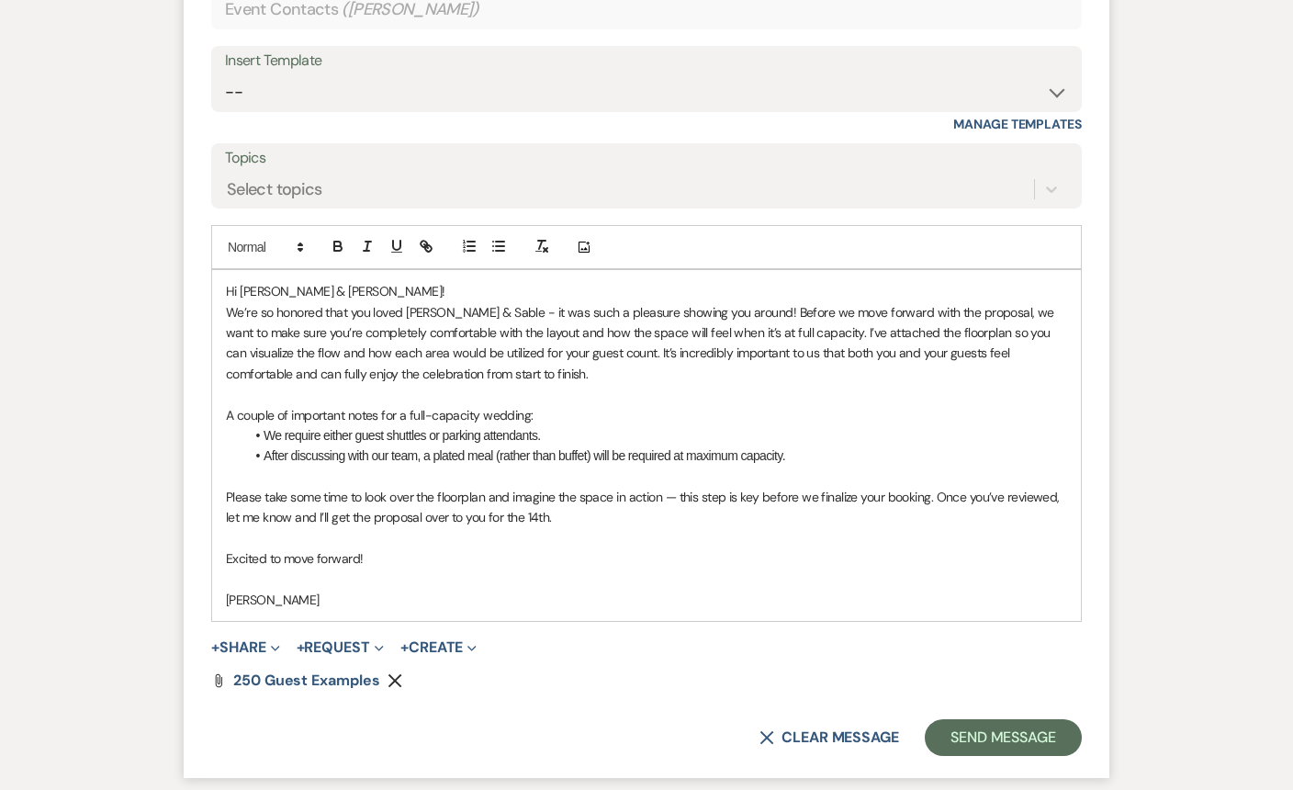
click at [467, 502] on p "Please take some time to look over the floorplan and imagine the space in actio…" at bounding box center [646, 507] width 841 height 41
click at [910, 337] on p "We’re so honored that you loved White & Sable - it was such a pleasure showing …" at bounding box center [646, 343] width 841 height 83
drag, startPoint x: 931, startPoint y: 333, endPoint x: 864, endPoint y: 329, distance: 67.2
click at [864, 329] on p "We’re so honored that you loved White & Sable - it was such a pleasure showing …" at bounding box center [646, 343] width 841 height 83
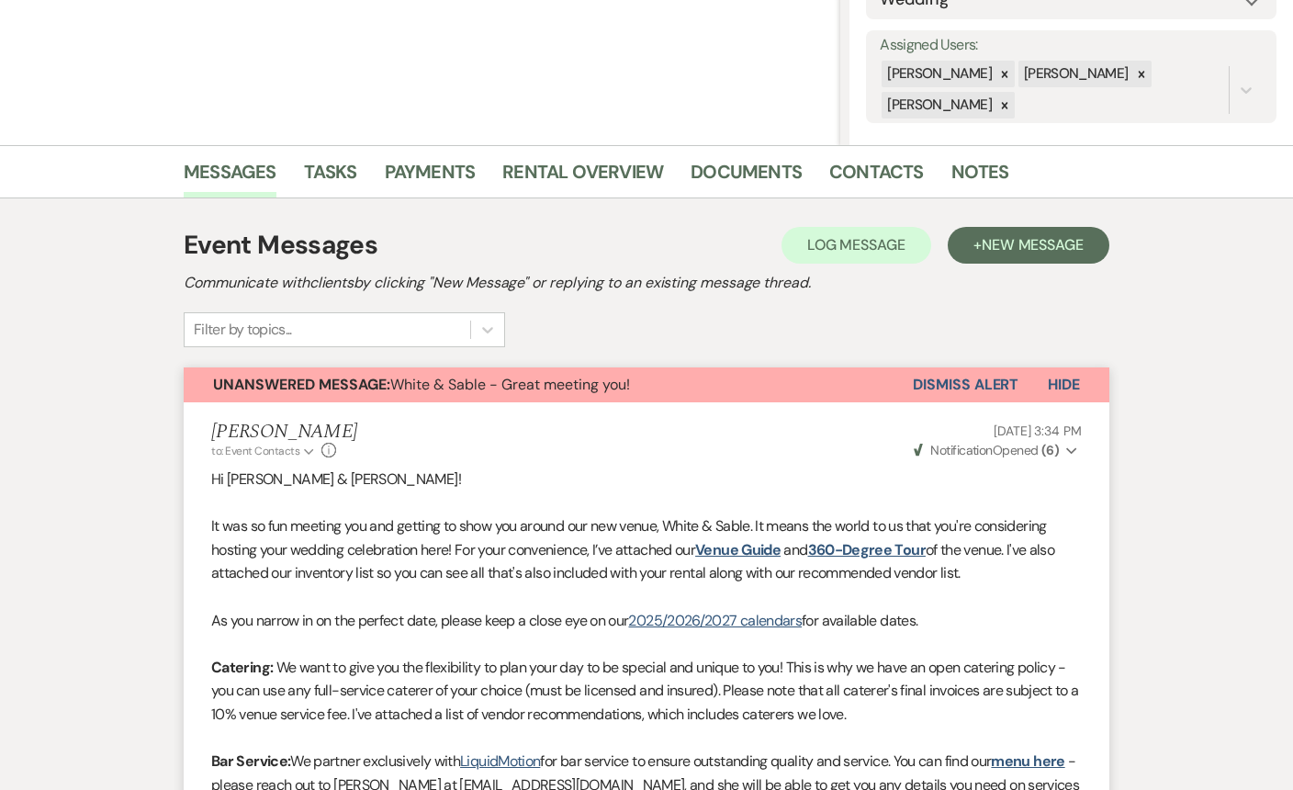
scroll to position [0, 0]
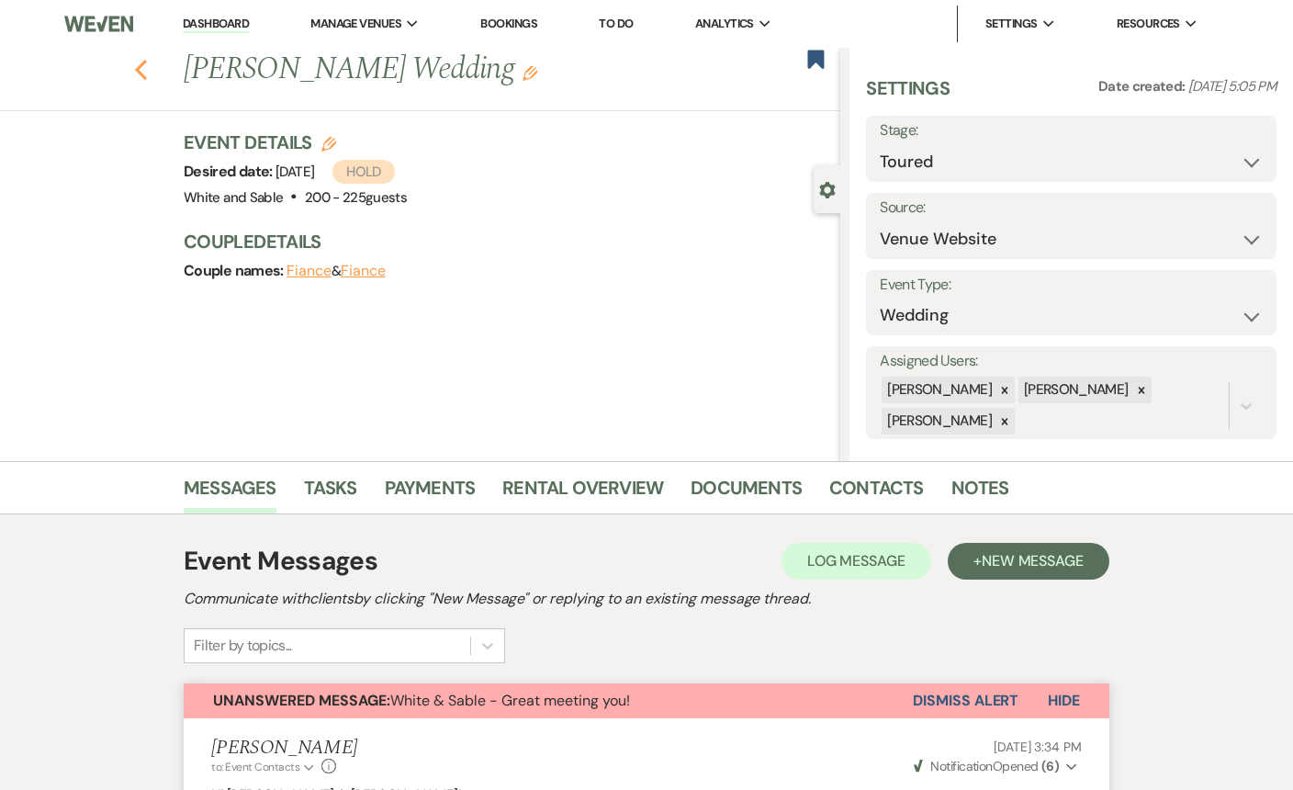
click at [140, 68] on use "button" at bounding box center [141, 70] width 12 height 20
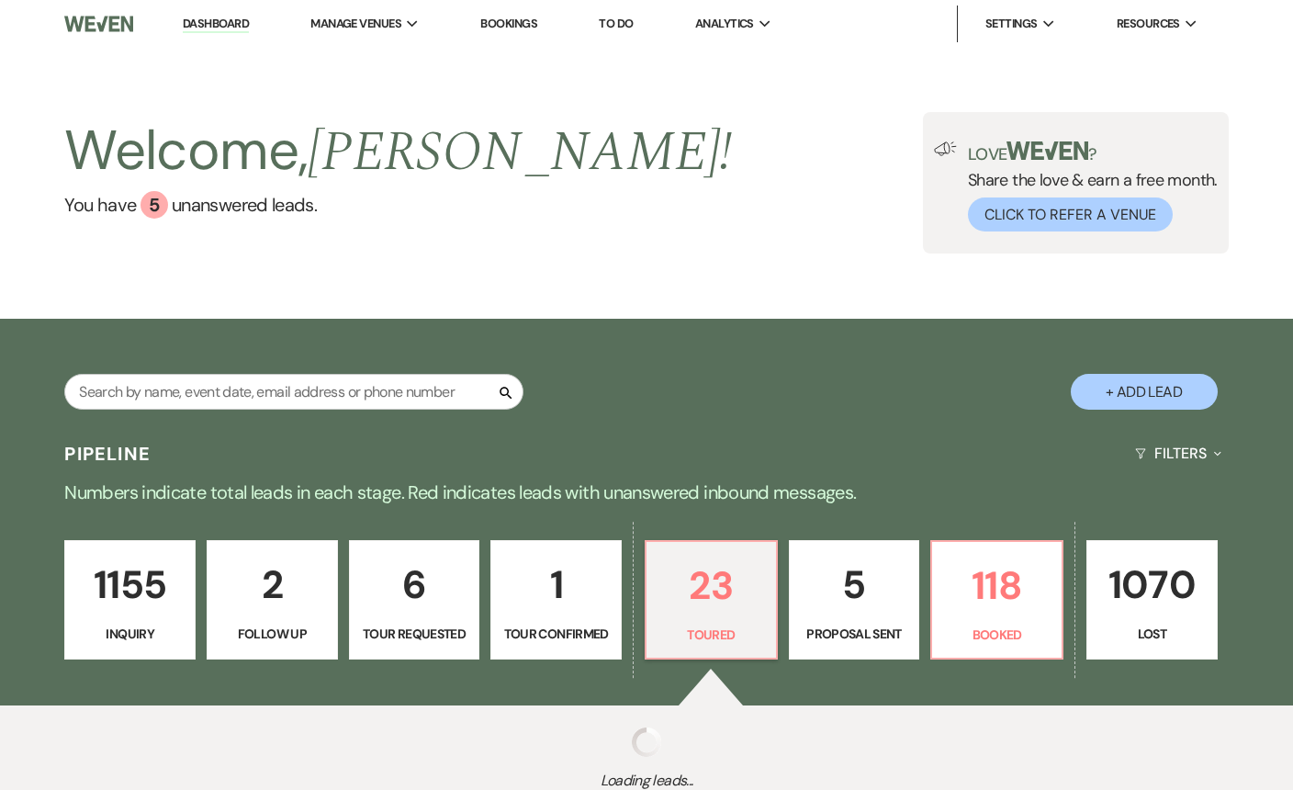
select select "5"
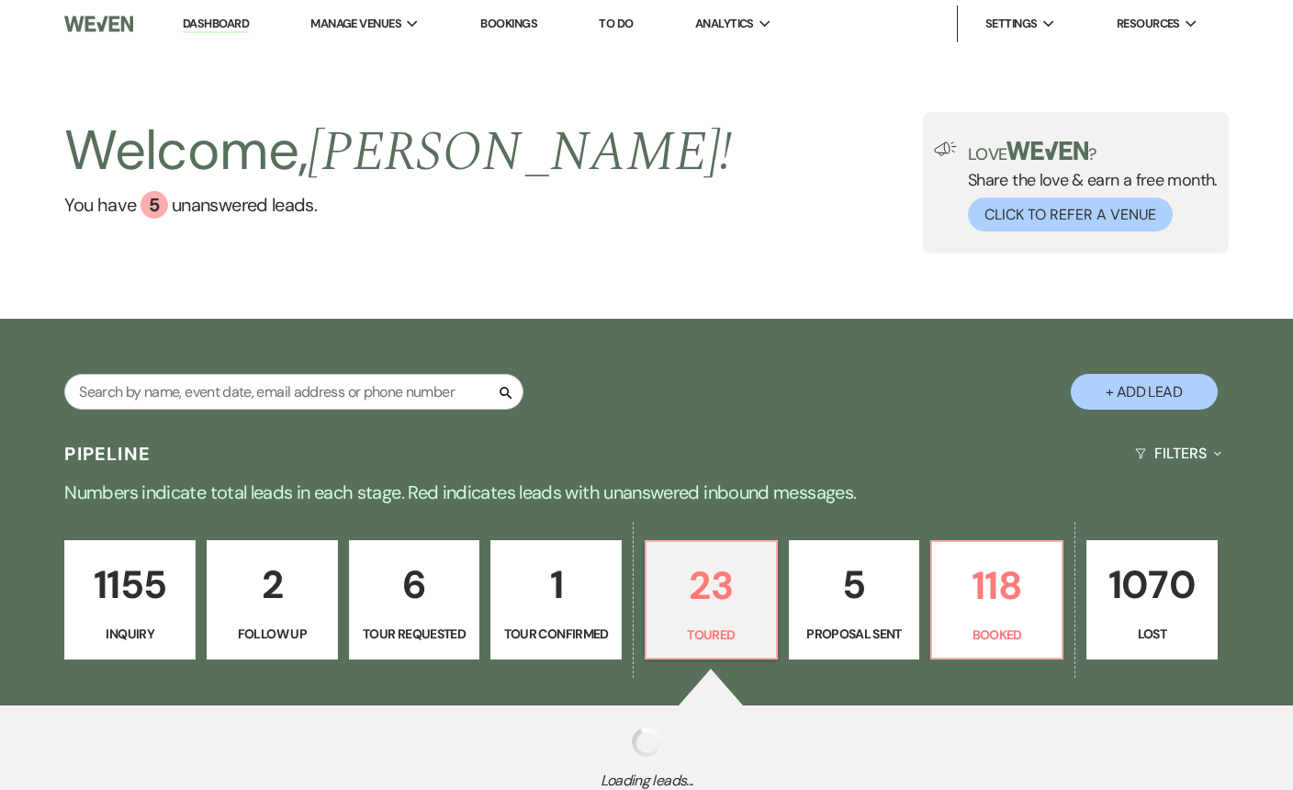
select select "5"
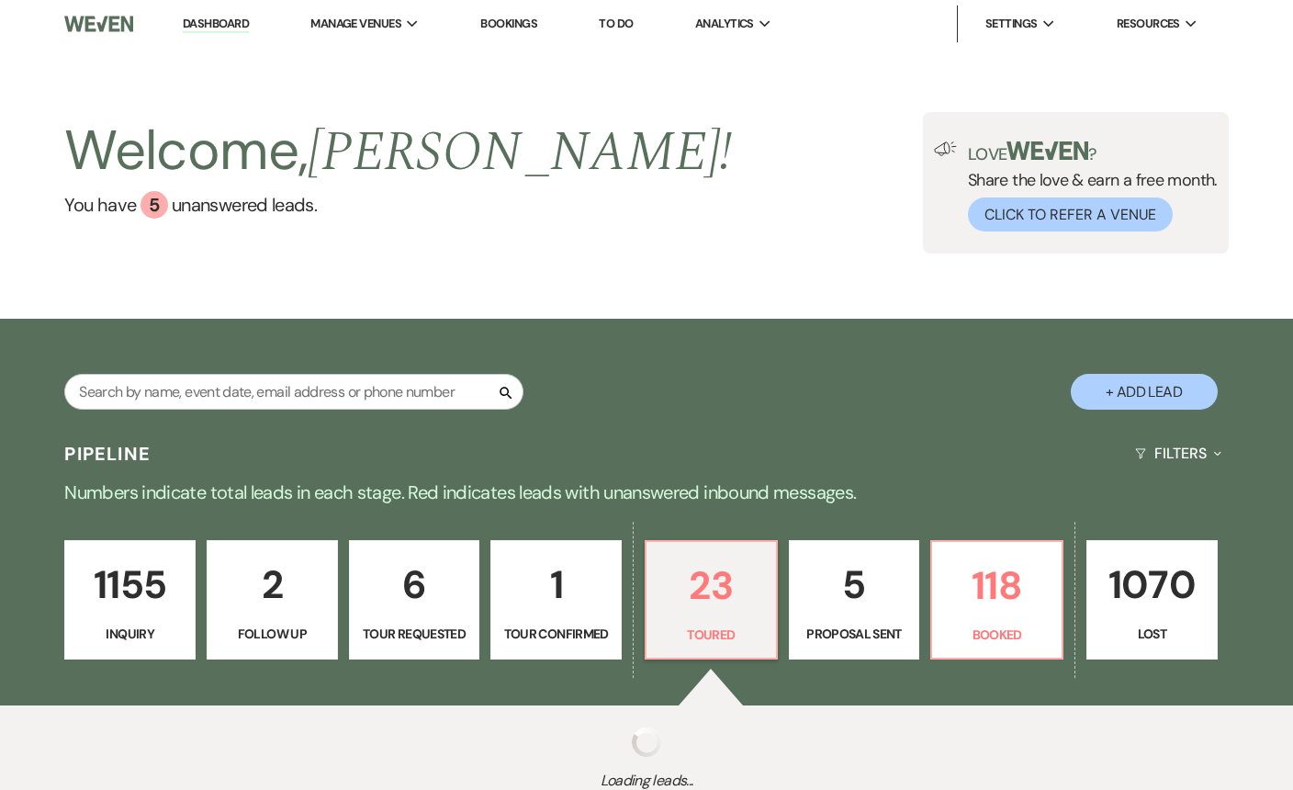
select select "5"
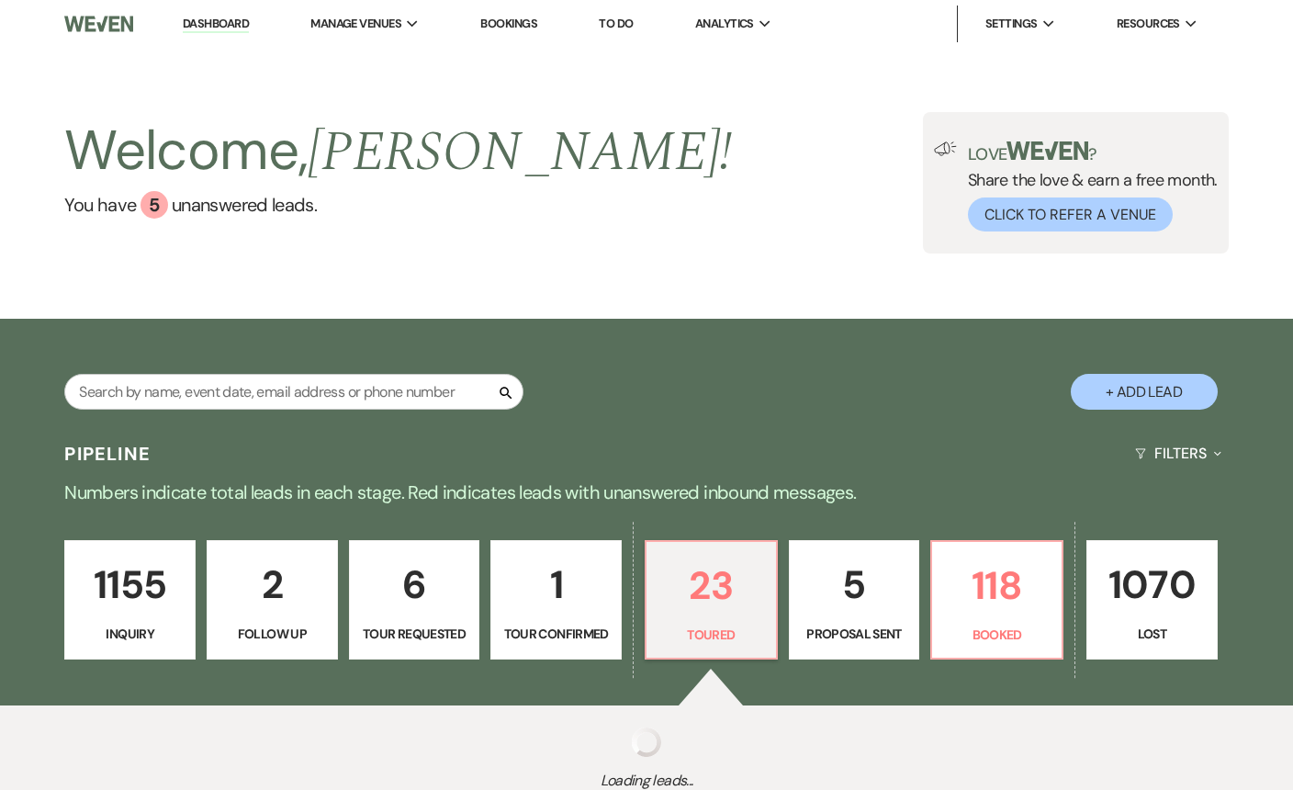
select select "5"
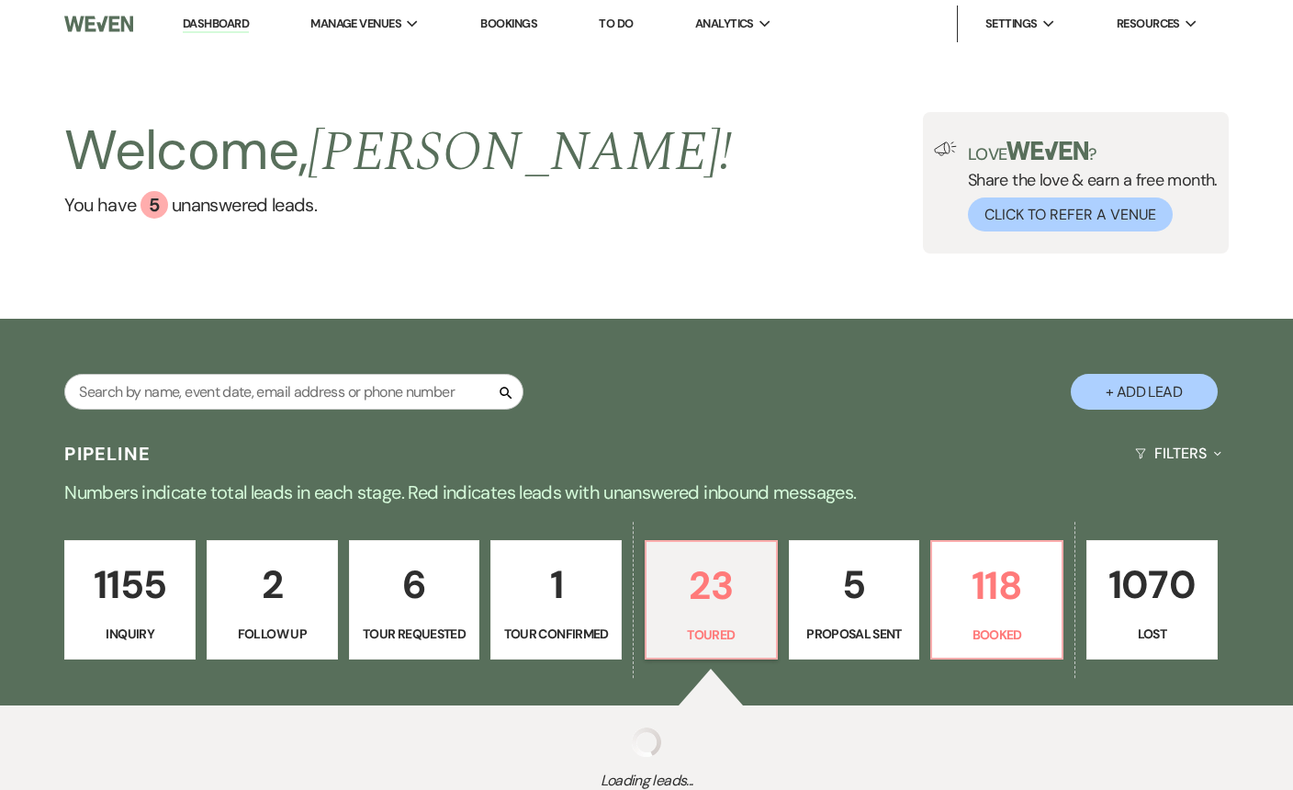
select select "5"
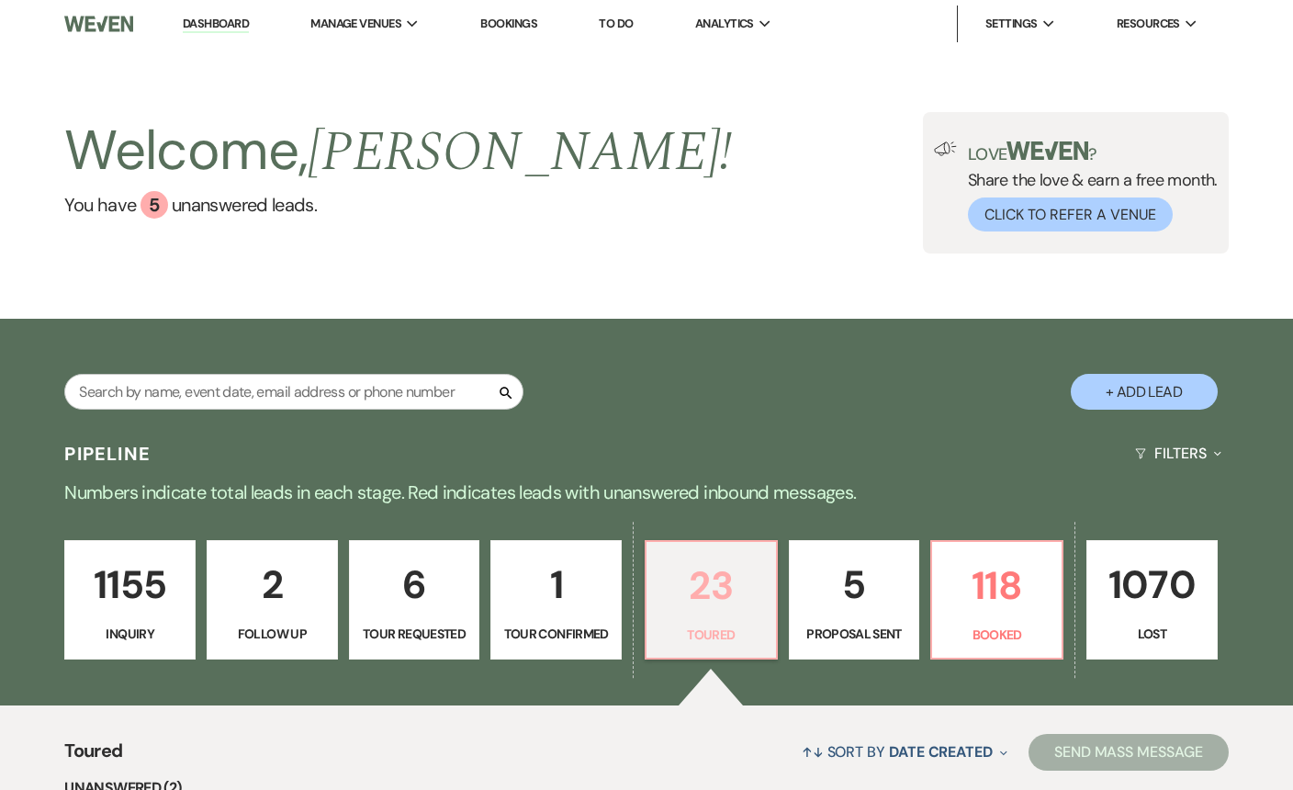
click at [739, 603] on p "23" at bounding box center [711, 586] width 107 height 62
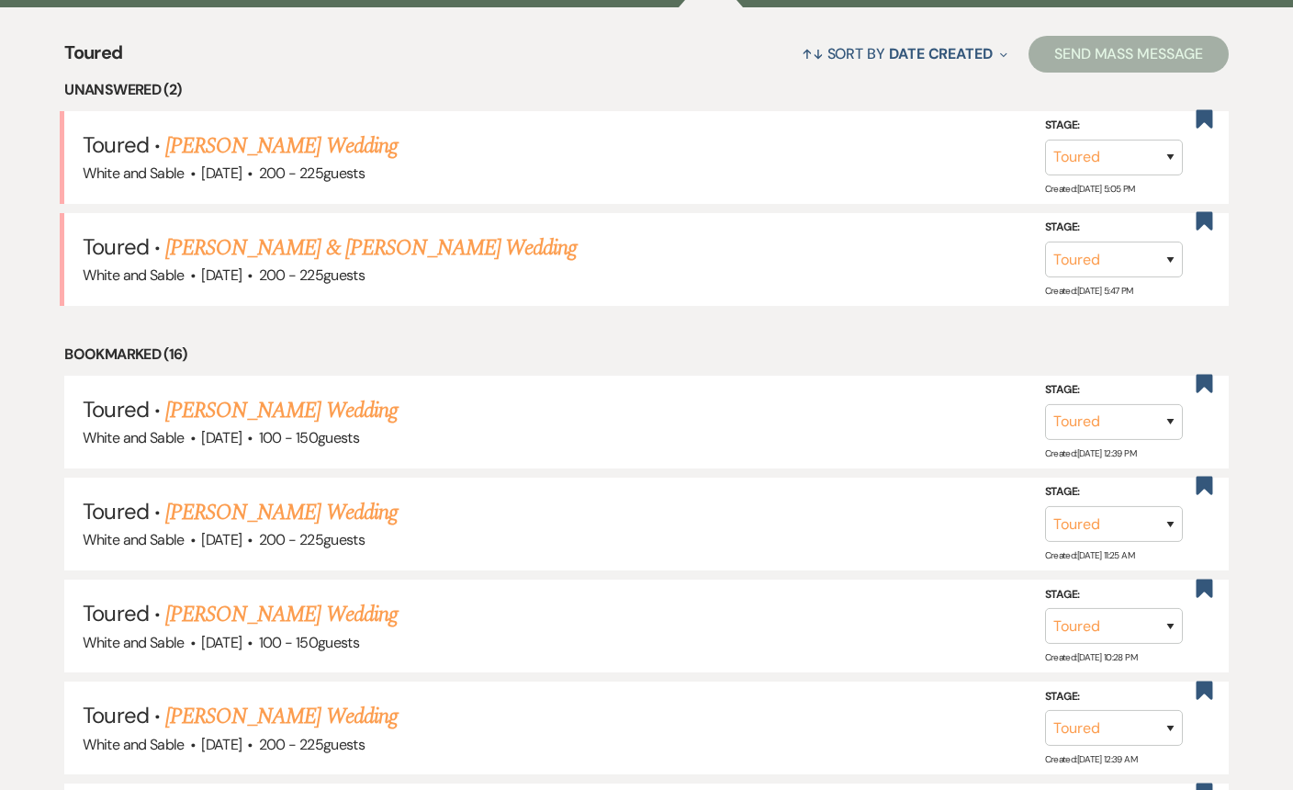
scroll to position [751, 0]
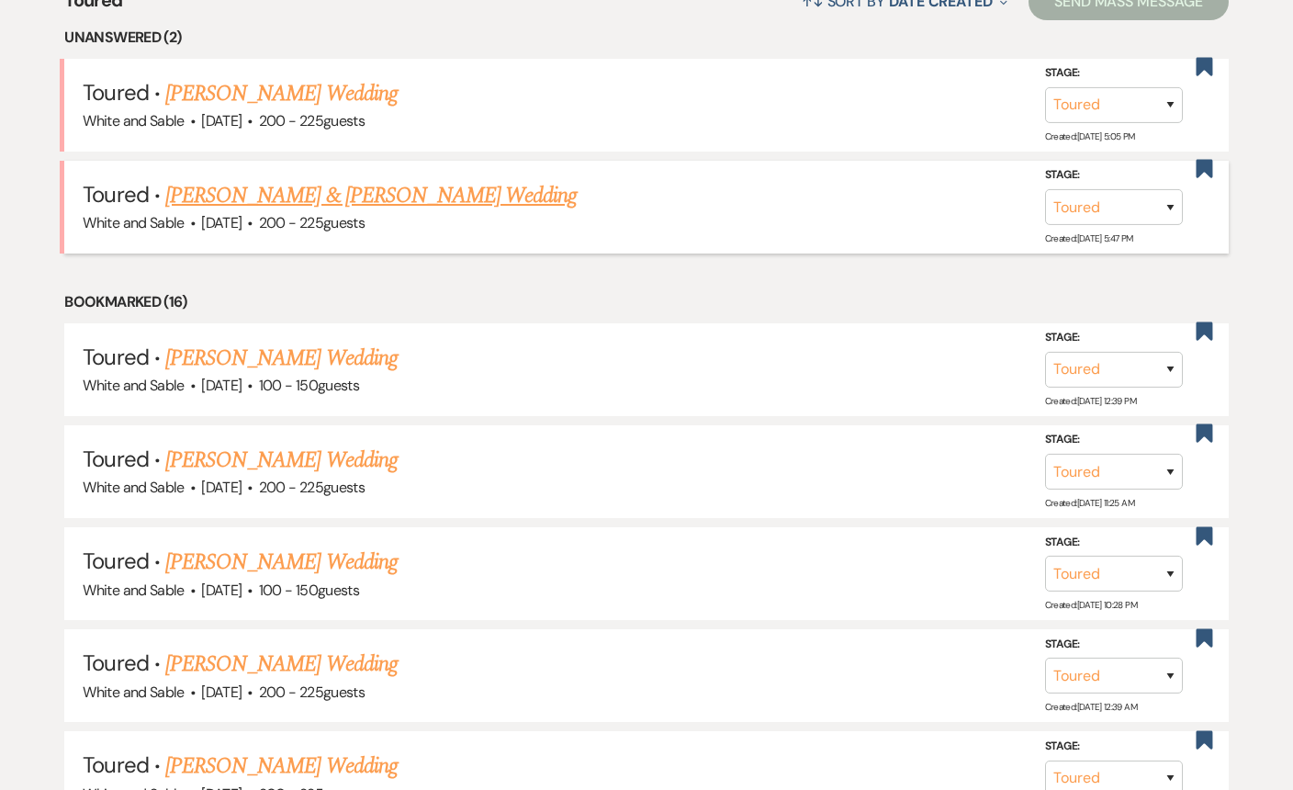
click at [303, 191] on link "[PERSON_NAME] & [PERSON_NAME] Wedding" at bounding box center [371, 195] width 412 height 33
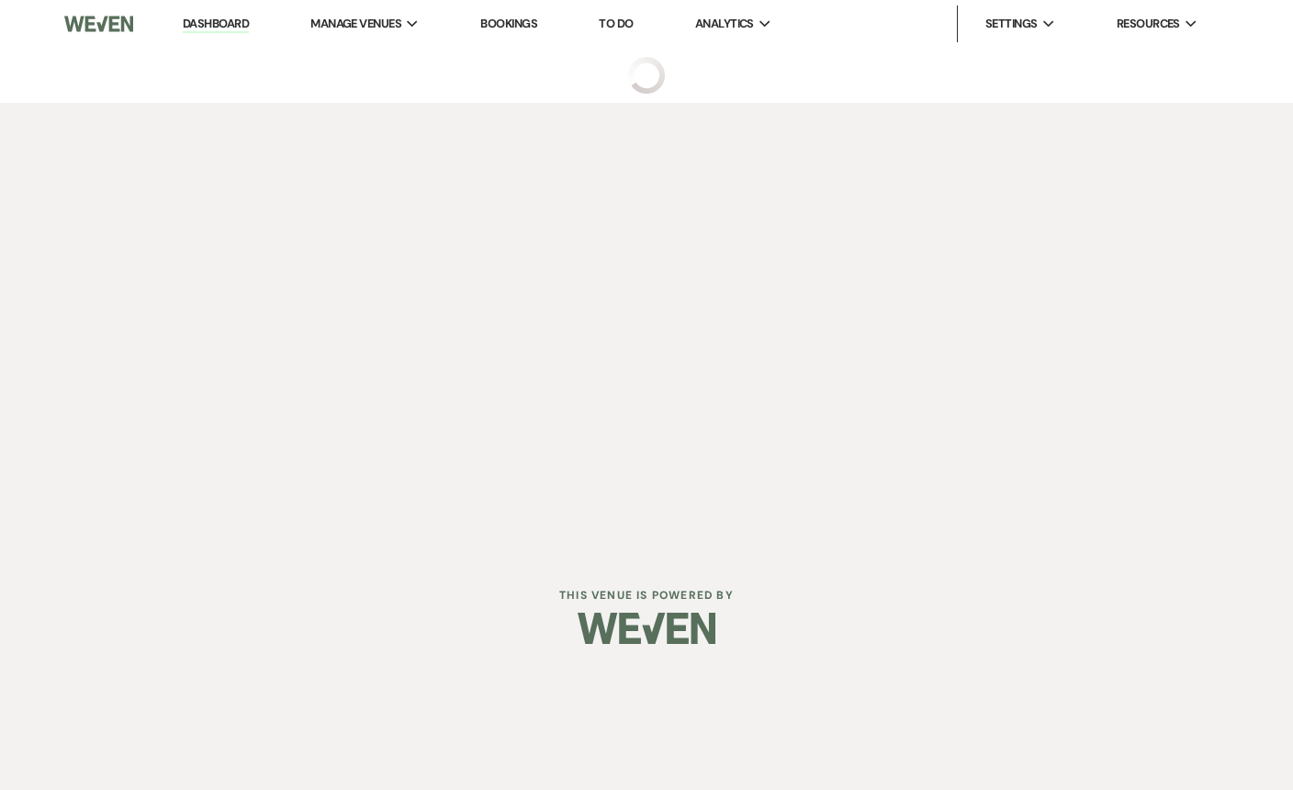
select select "5"
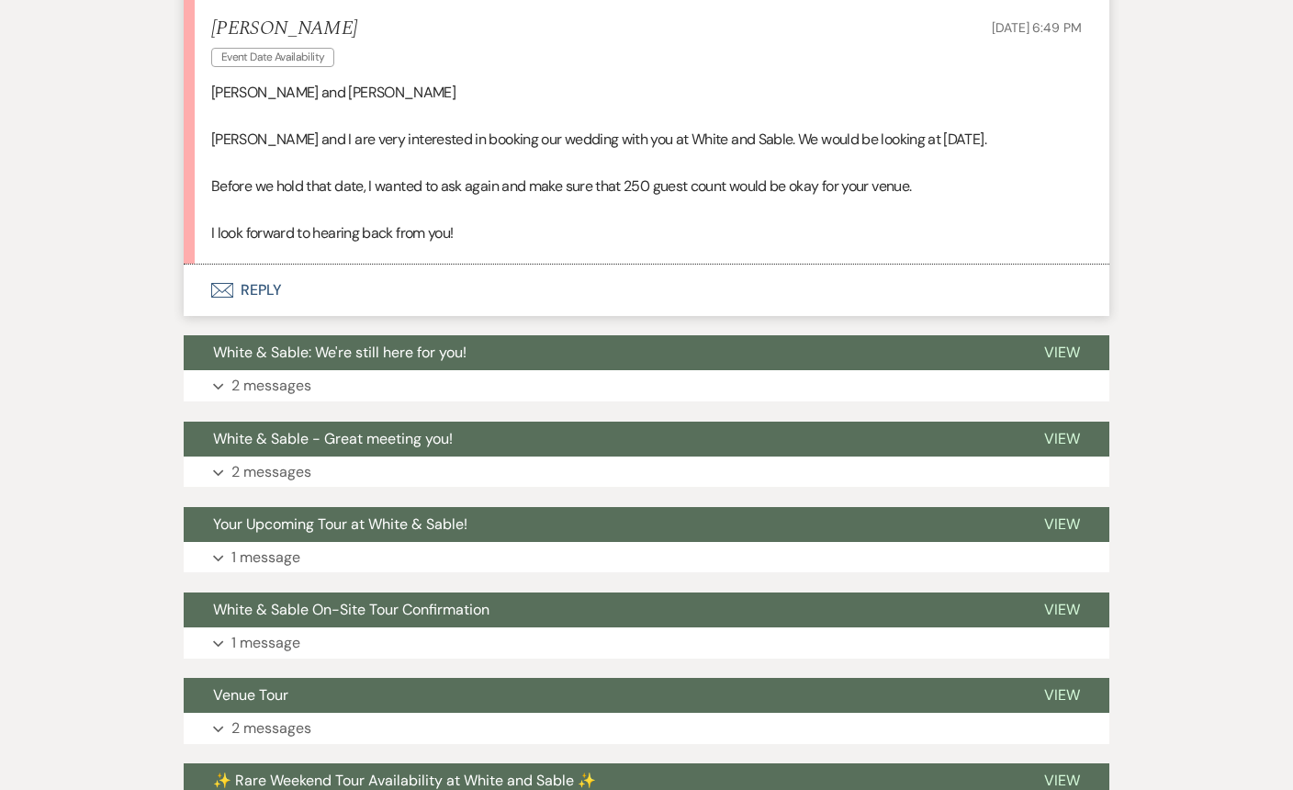
scroll to position [684, 0]
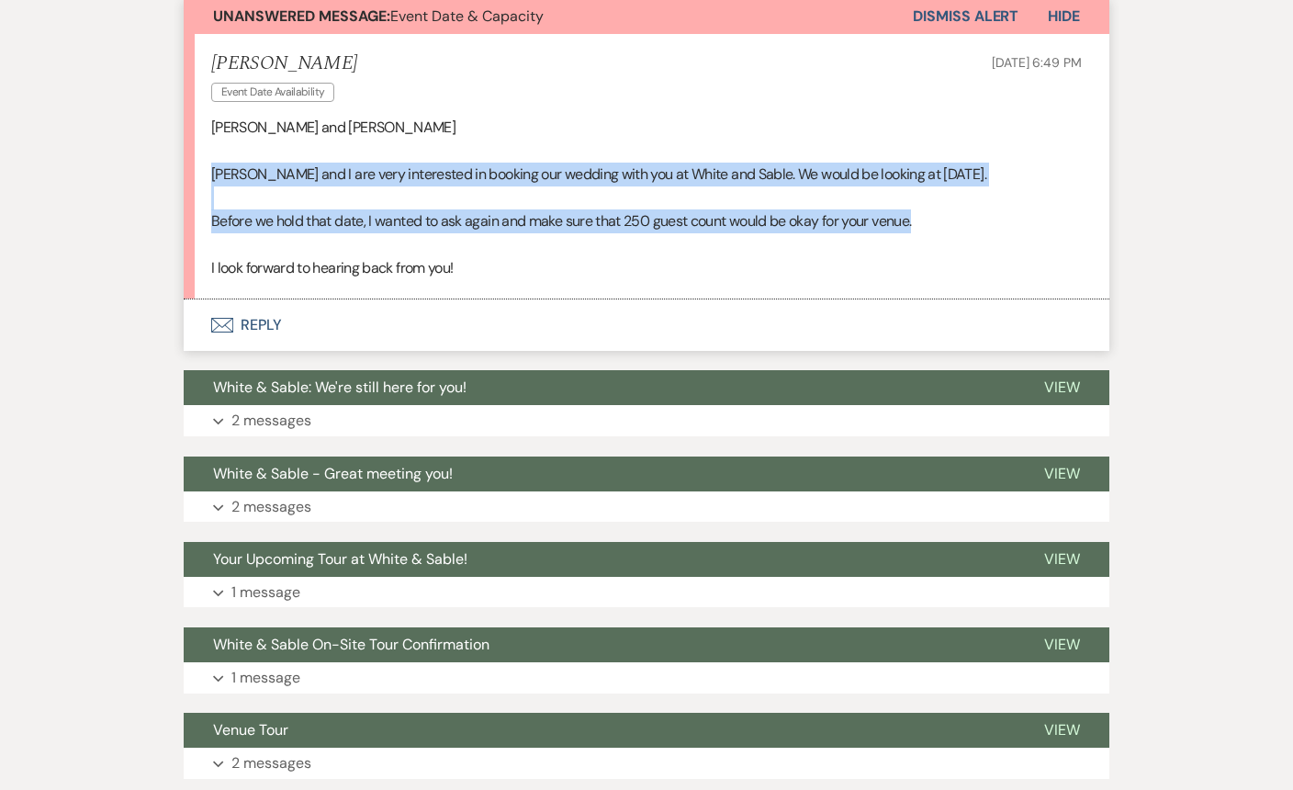
drag, startPoint x: 947, startPoint y: 232, endPoint x: 201, endPoint y: 178, distance: 747.8
click at [201, 178] on li "Karissa Kaufer Event Date Availability Aug 11, 2025, 6:49 PM Landon and Angela …" at bounding box center [647, 166] width 926 height 265
copy div "Josh and I are very interested in booking our wedding with you at White and Sab…"
click at [425, 388] on span "White & Sable: We're still here for you!" at bounding box center [340, 387] width 254 height 19
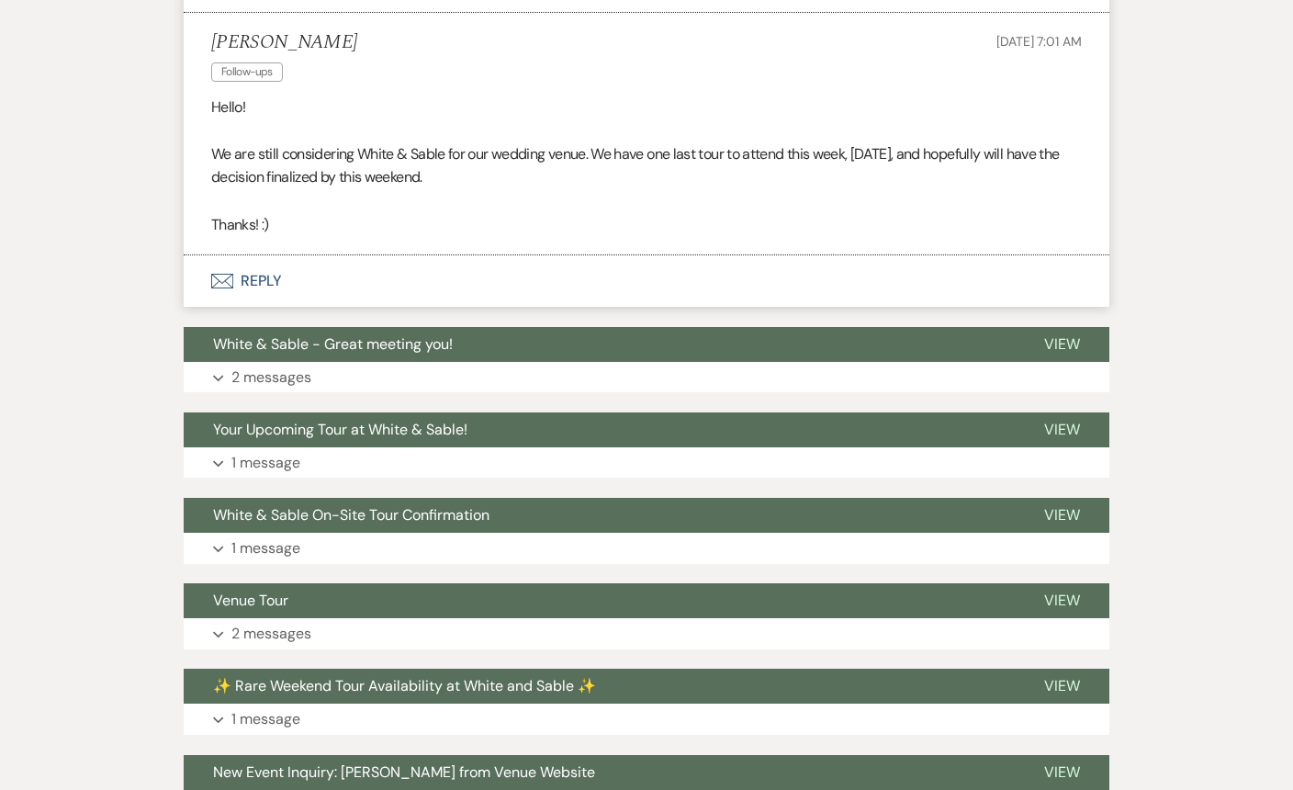
scroll to position [1466, 0]
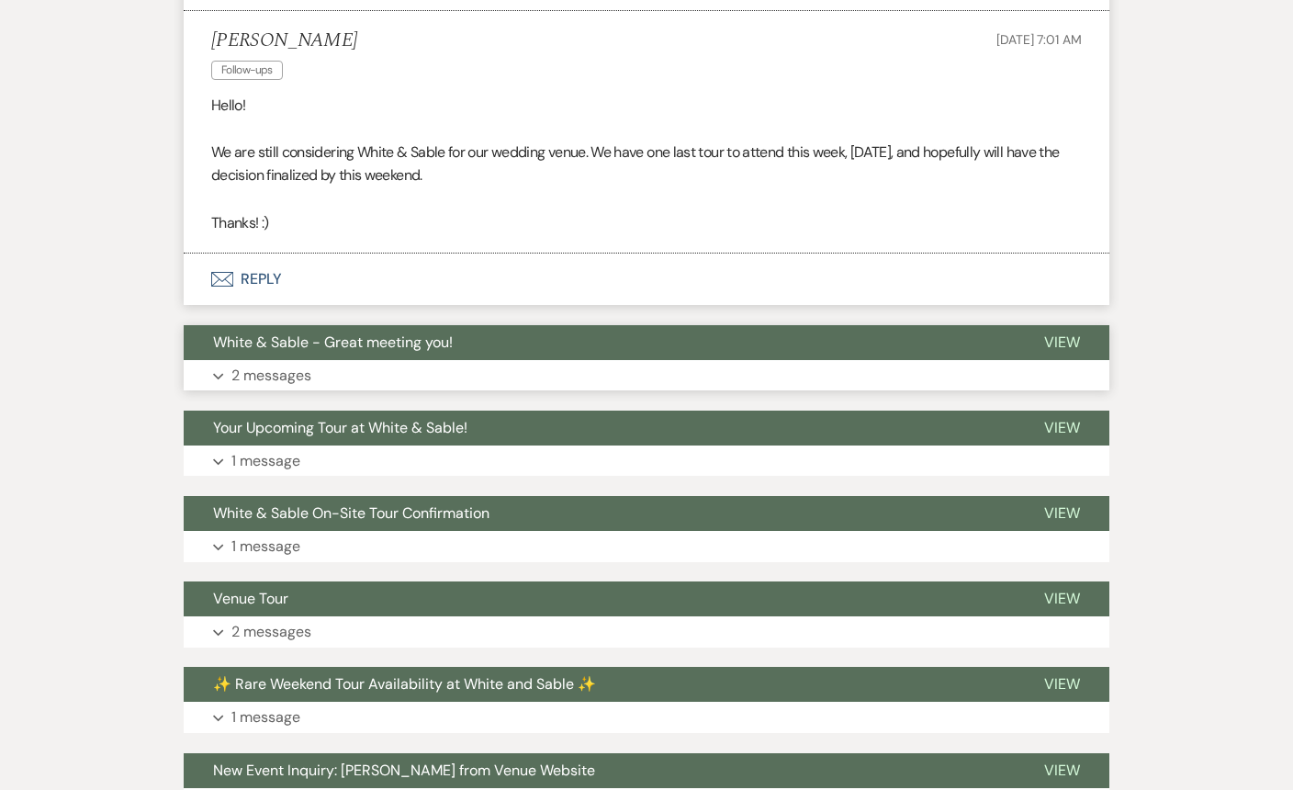
click at [426, 349] on span "White & Sable - Great meeting you!" at bounding box center [333, 342] width 240 height 19
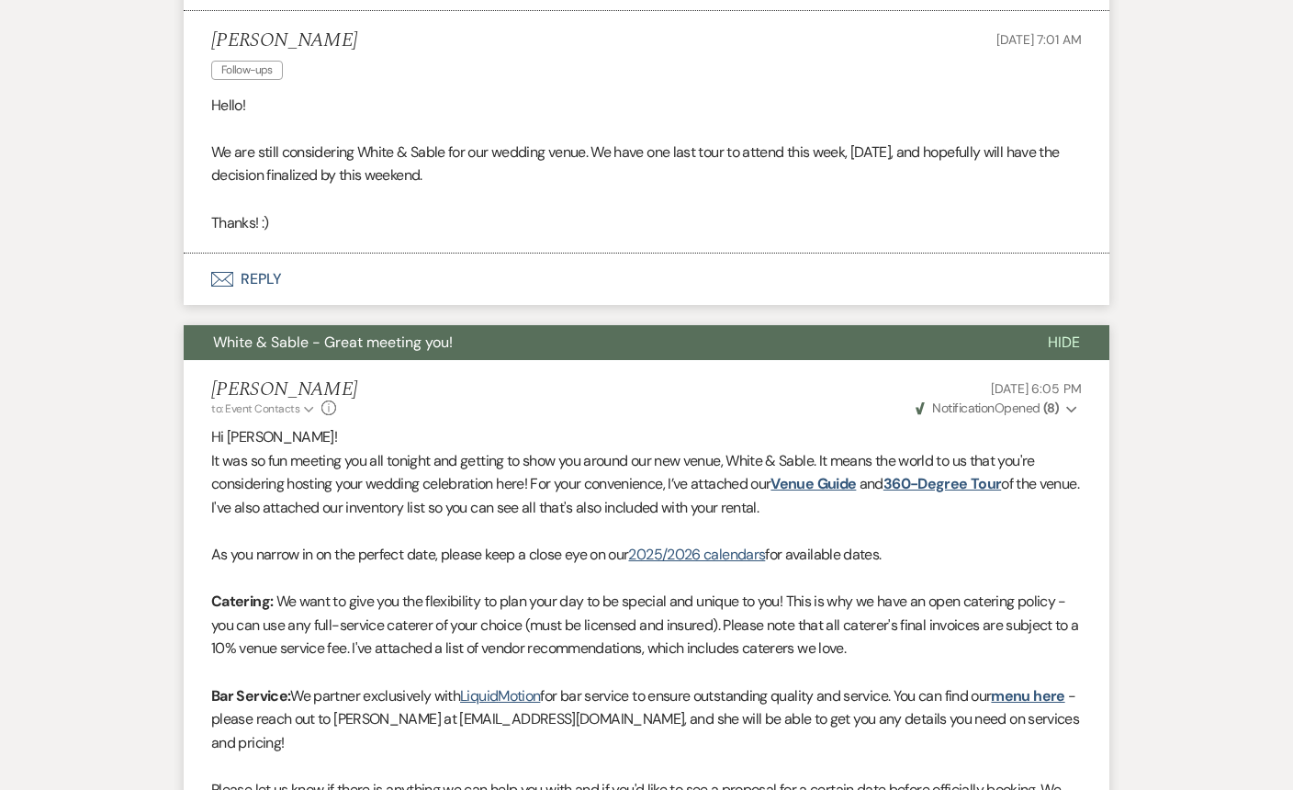
click at [426, 349] on span "White & Sable - Great meeting you!" at bounding box center [333, 342] width 240 height 19
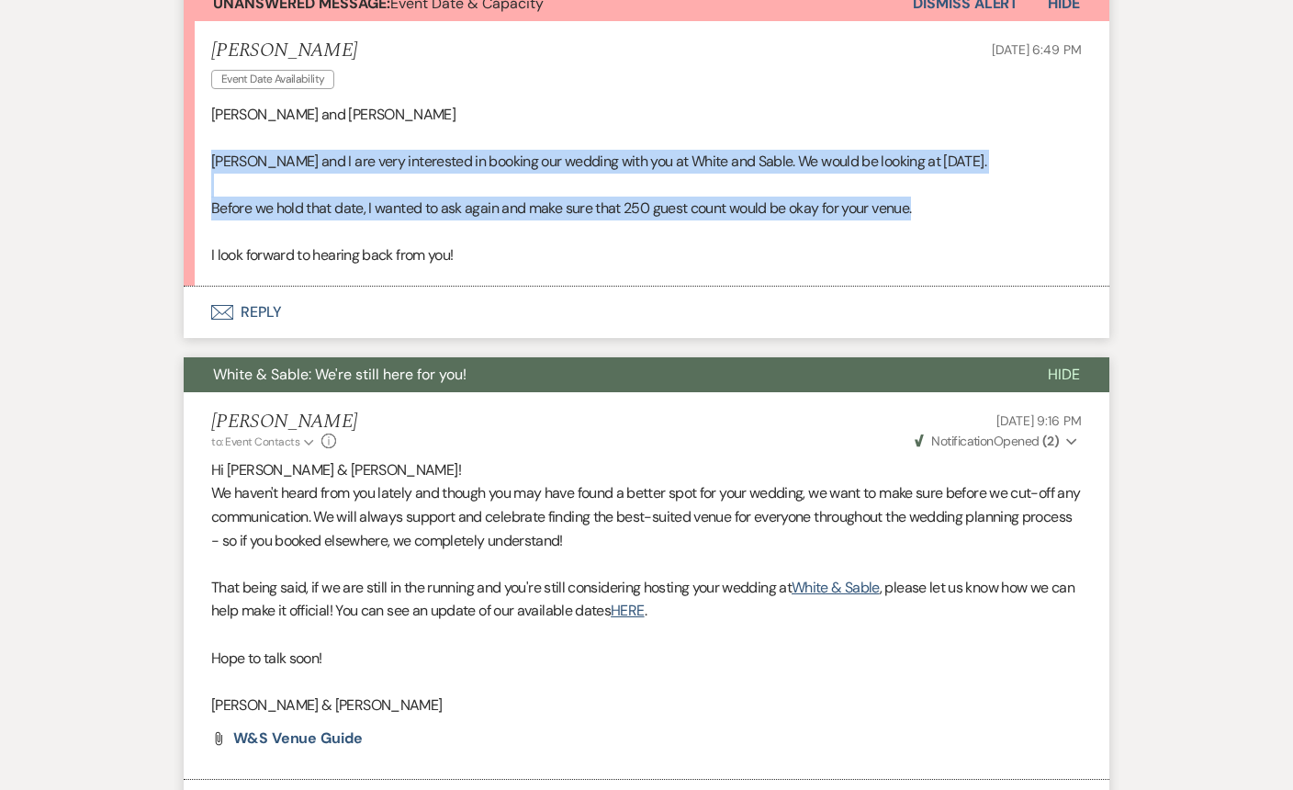
scroll to position [725, 0]
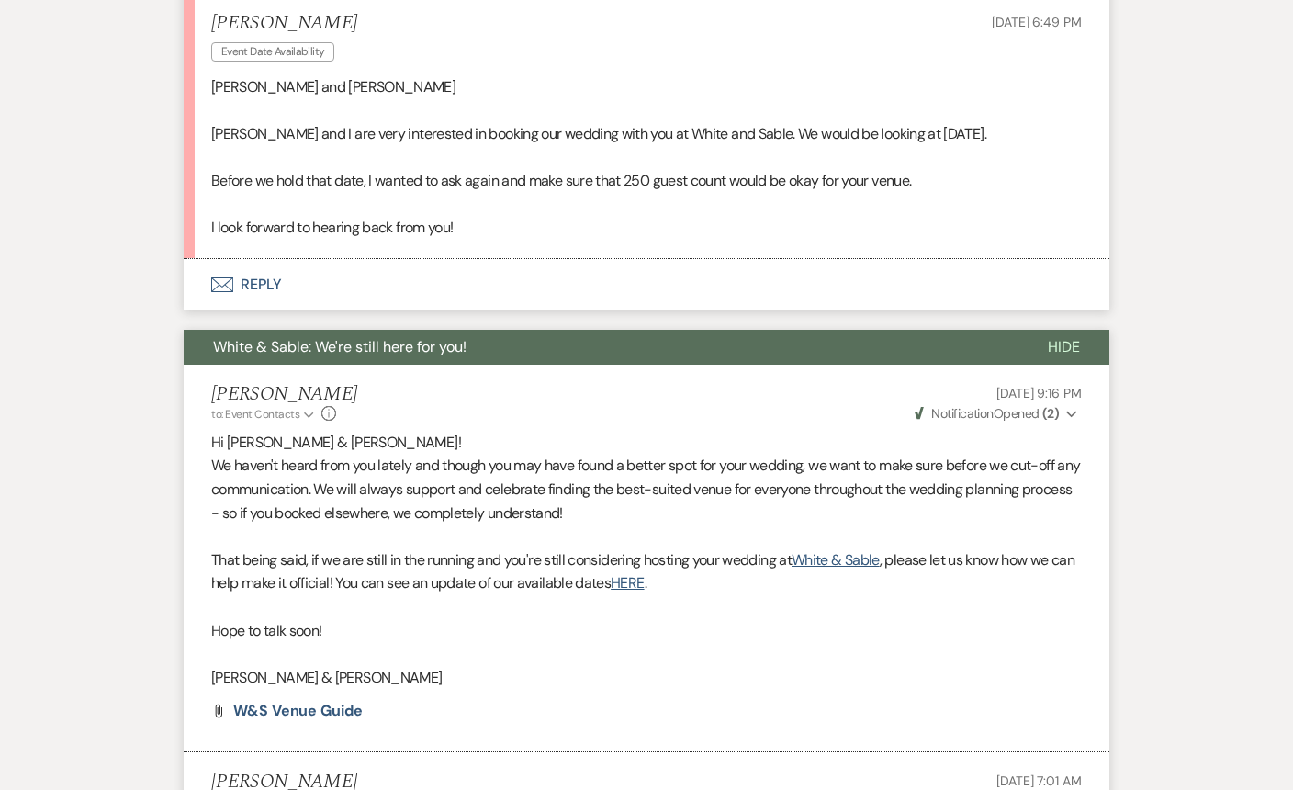
click at [574, 220] on p "I look forward to hearing back from you!" at bounding box center [646, 228] width 871 height 24
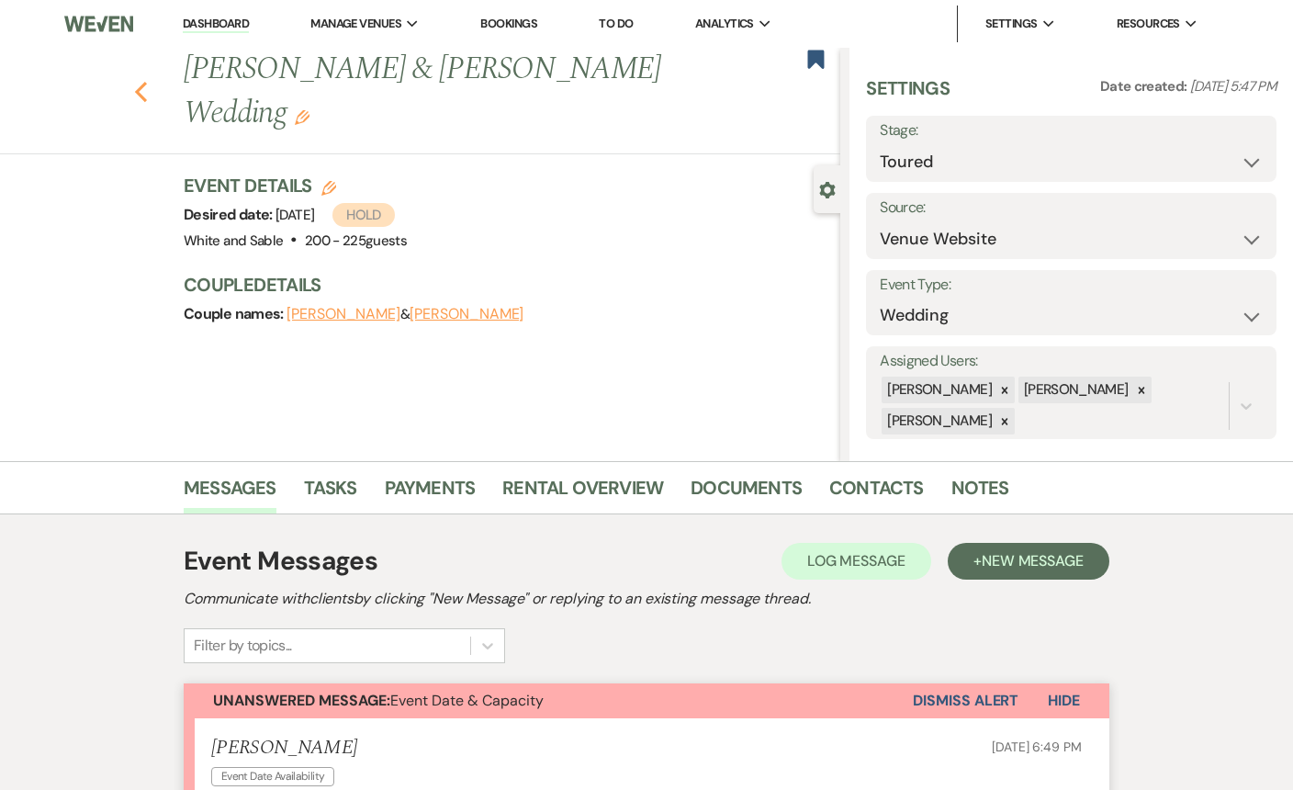
click at [142, 81] on icon "Previous" at bounding box center [141, 92] width 14 height 22
select select "5"
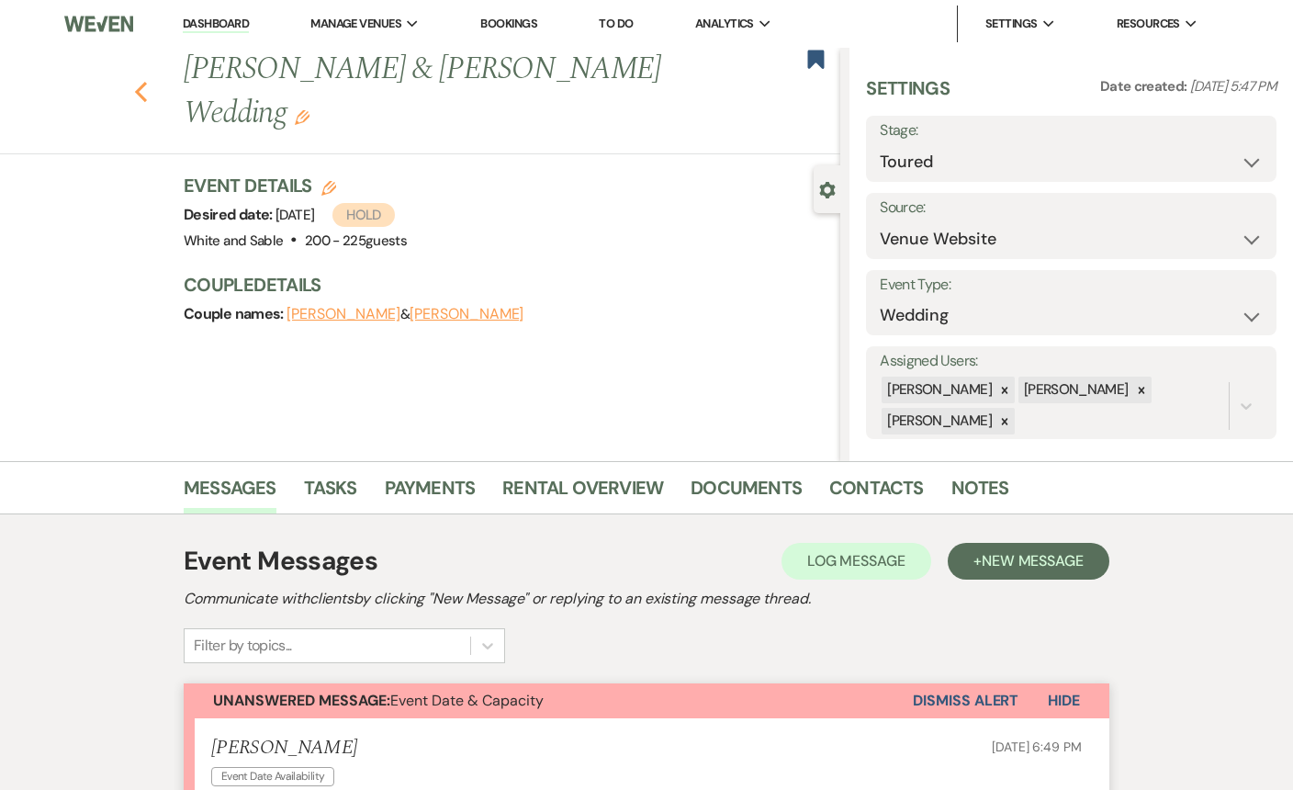
select select "5"
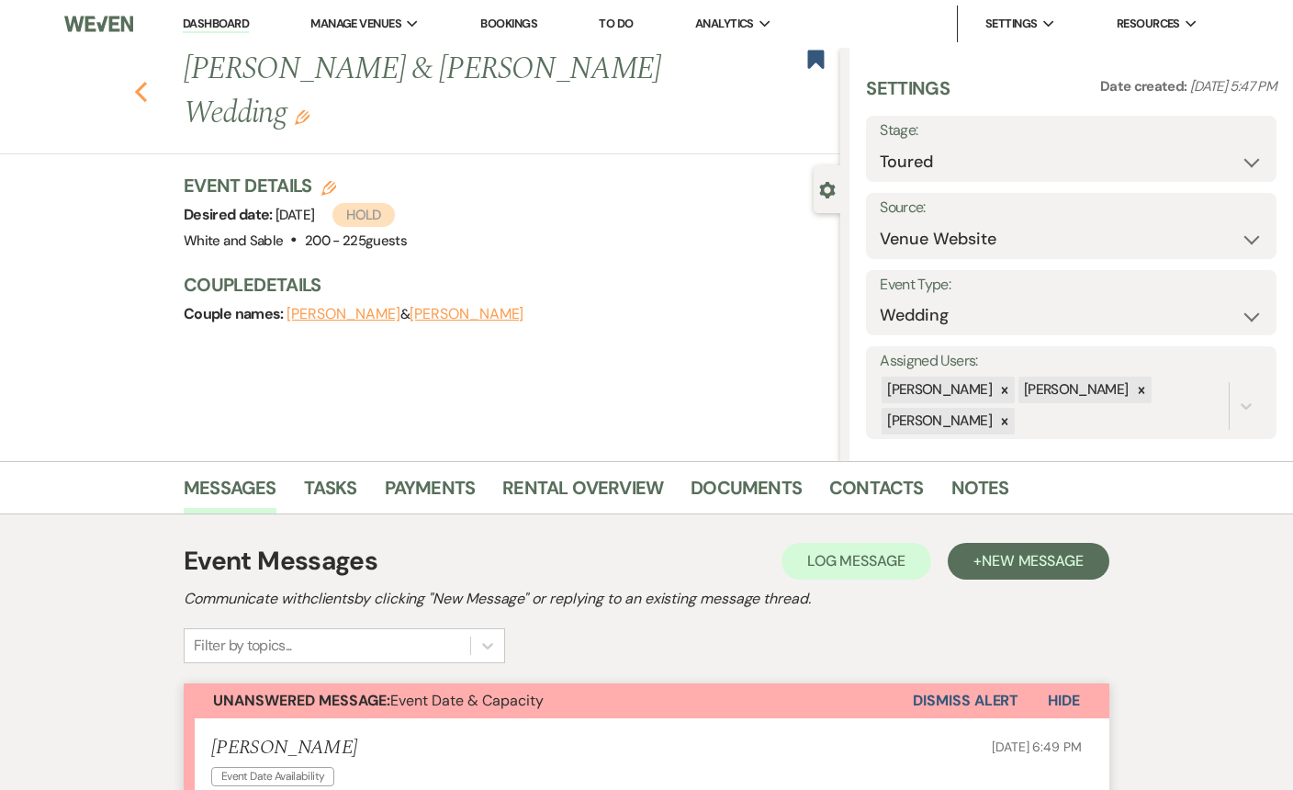
select select "5"
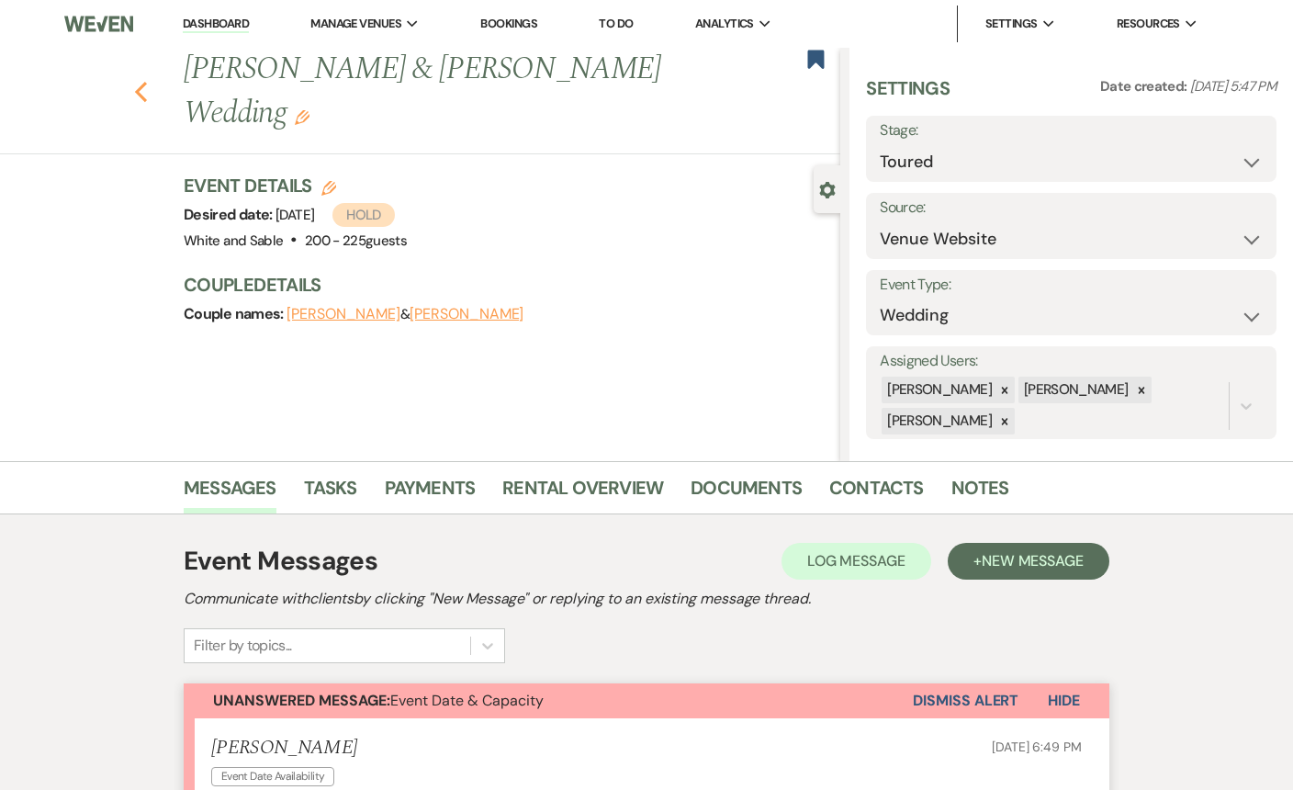
select select "5"
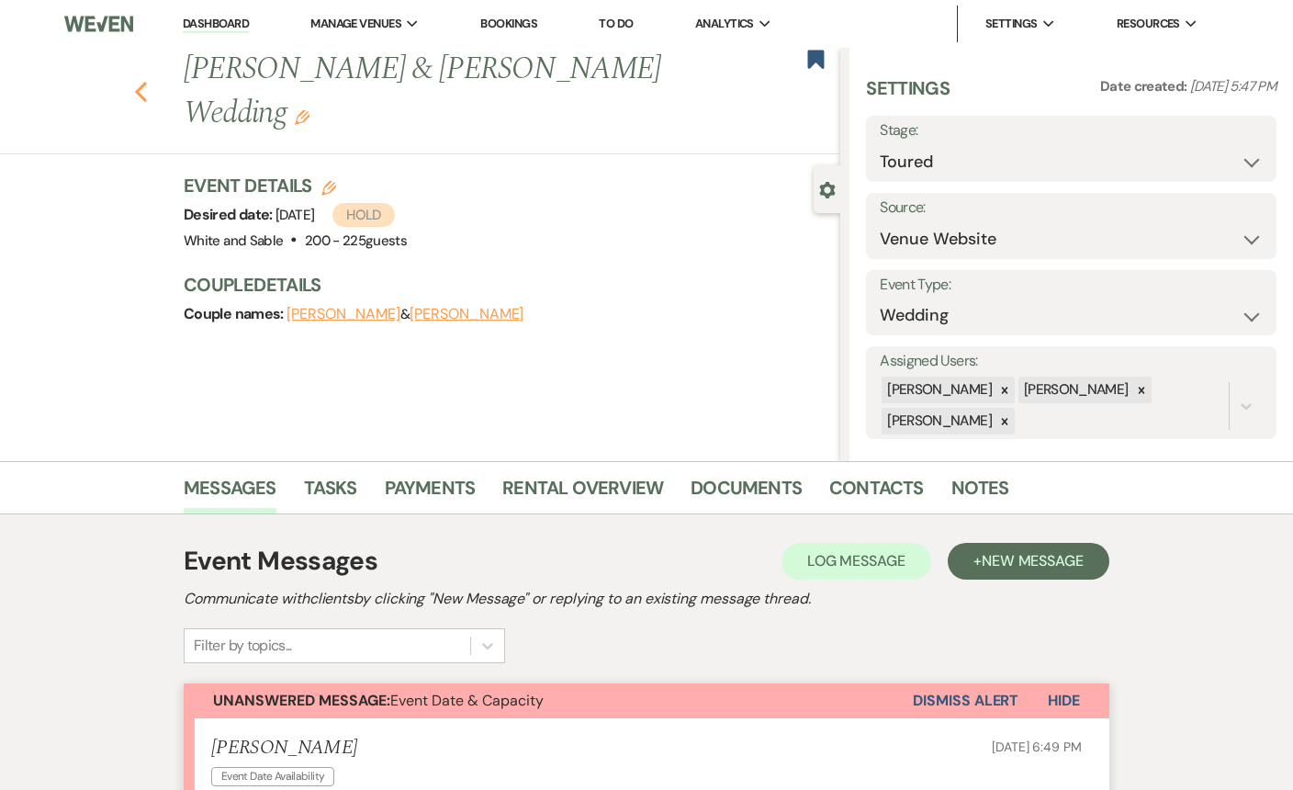
select select "5"
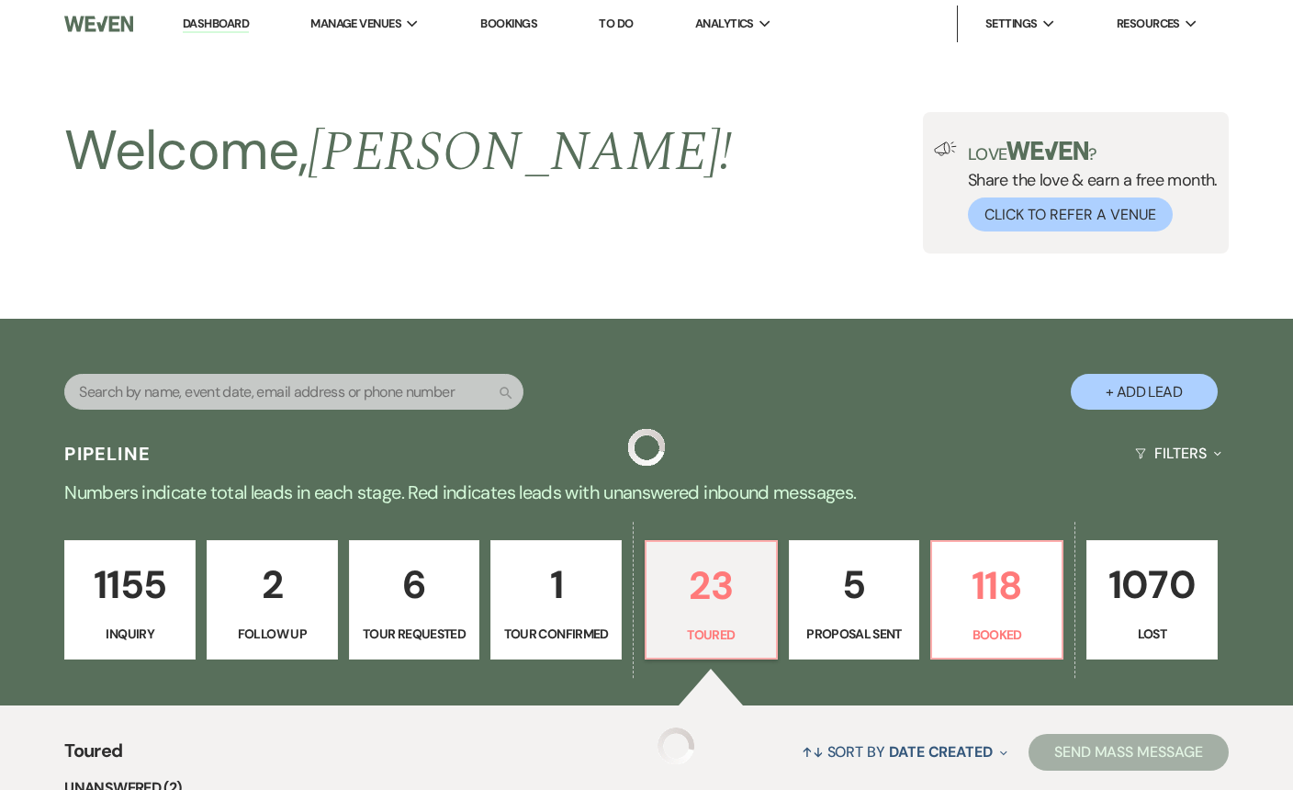
scroll to position [751, 0]
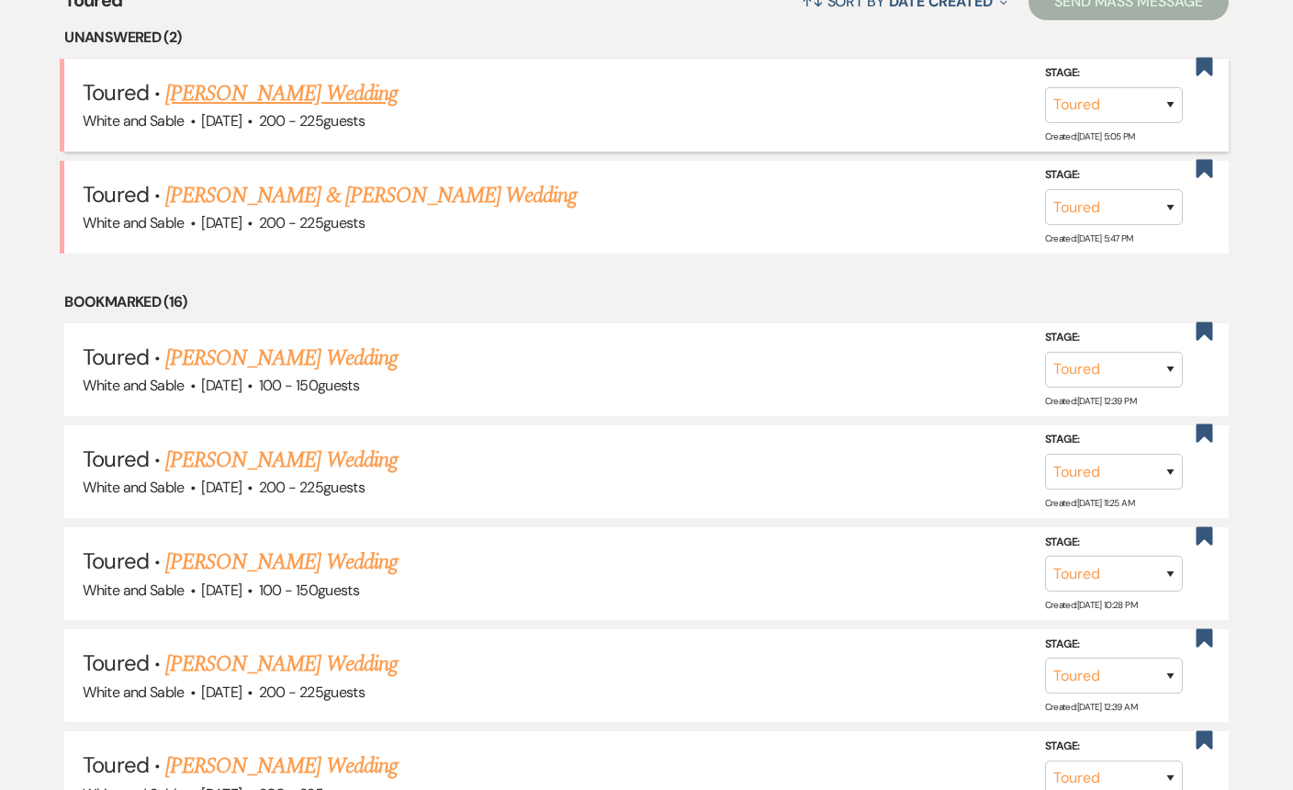
click at [170, 95] on link "[PERSON_NAME] Wedding" at bounding box center [281, 93] width 232 height 33
select select "5"
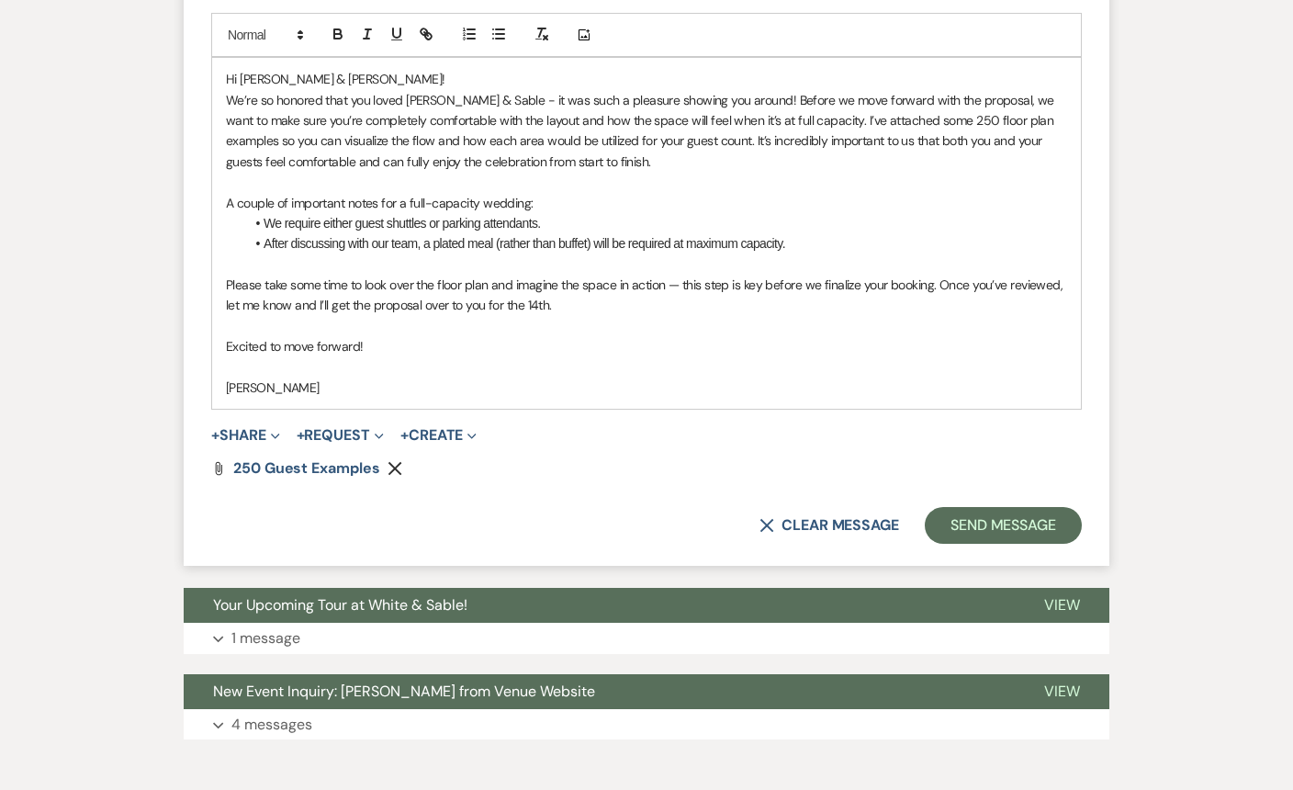
scroll to position [2042, 0]
